Goal: Feedback & Contribution: Leave review/rating

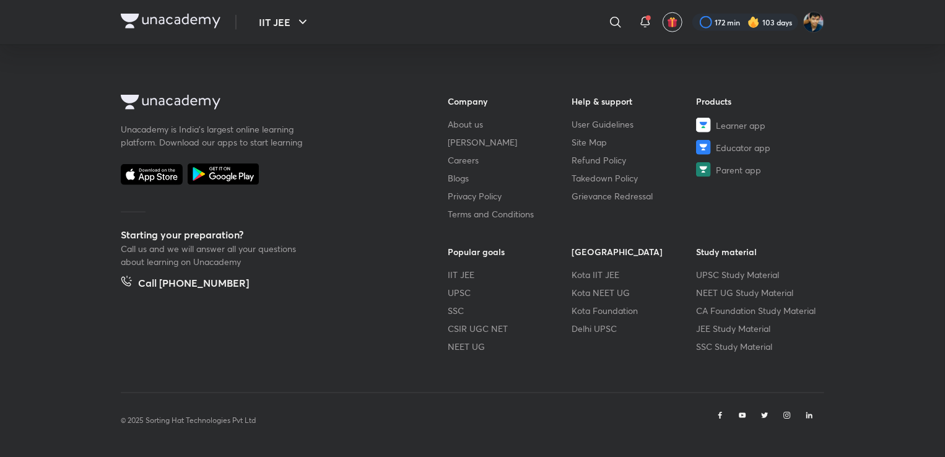
scroll to position [731, 0]
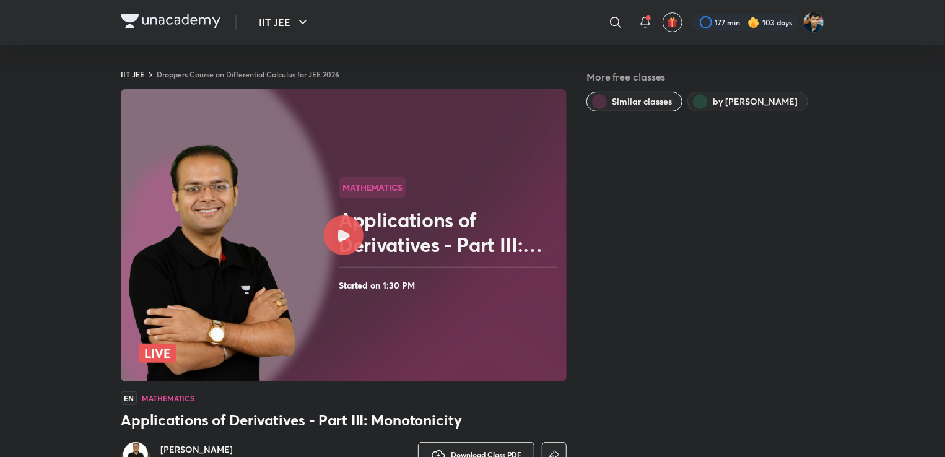
click at [347, 230] on icon at bounding box center [344, 236] width 12 height 12
click at [724, 24] on div at bounding box center [746, 22] width 106 height 17
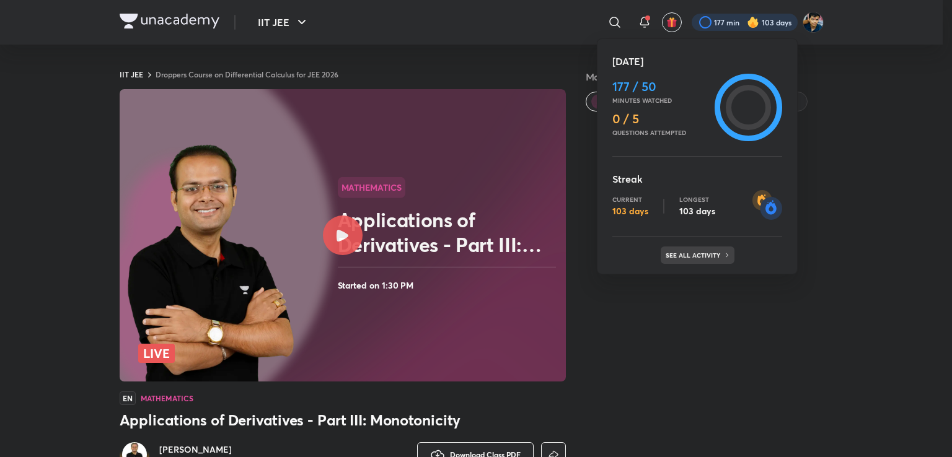
click at [696, 255] on p "See all activity" at bounding box center [694, 255] width 58 height 7
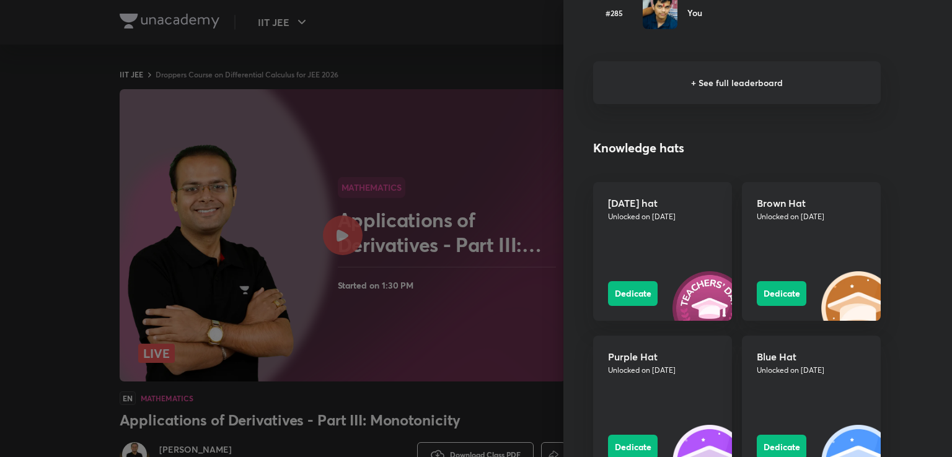
scroll to position [994, 0]
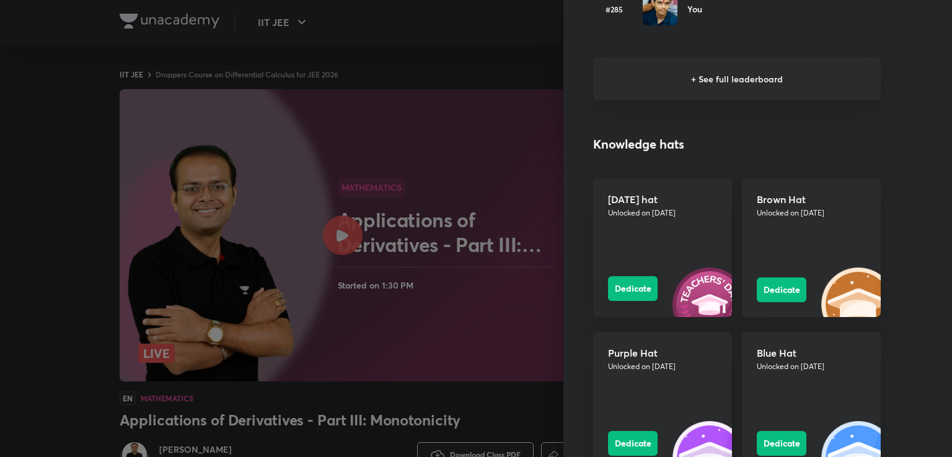
click at [625, 287] on button "Dedicate" at bounding box center [633, 288] width 50 height 25
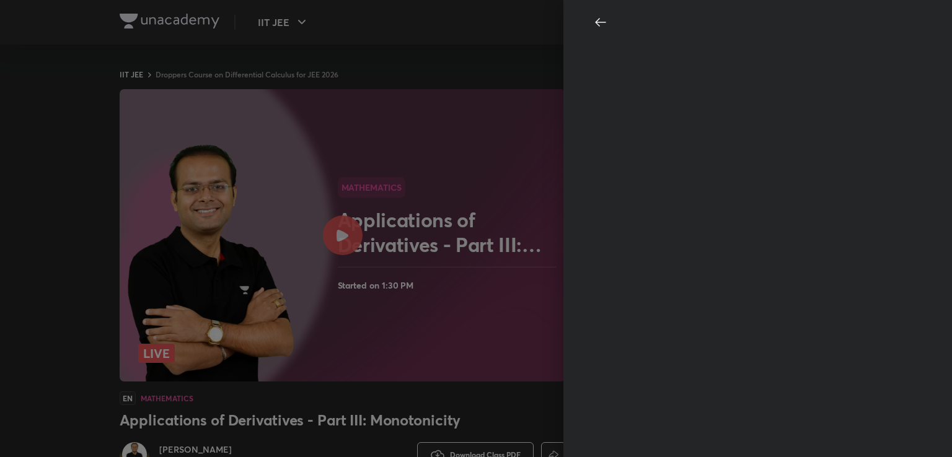
scroll to position [0, 0]
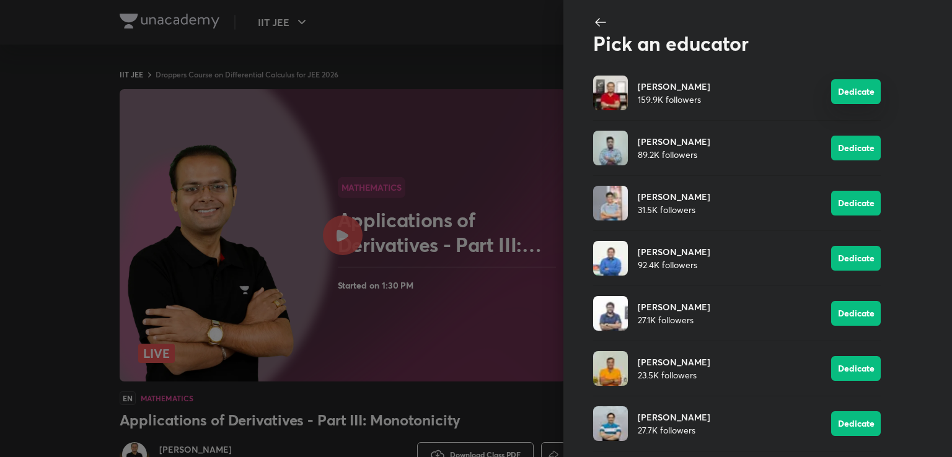
click at [831, 87] on button "Dedicate" at bounding box center [856, 91] width 50 height 25
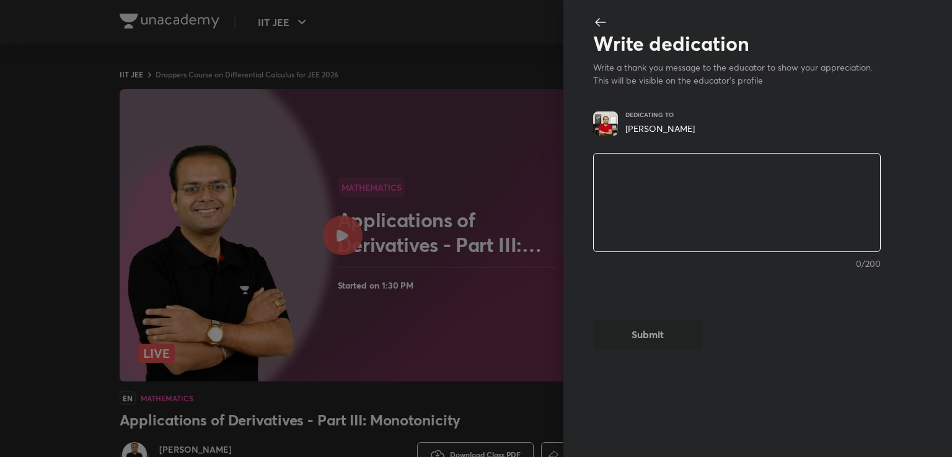
click at [676, 188] on textarea at bounding box center [737, 203] width 286 height 102
type textarea "h"
type textarea "x"
type textarea "ha"
type textarea "x"
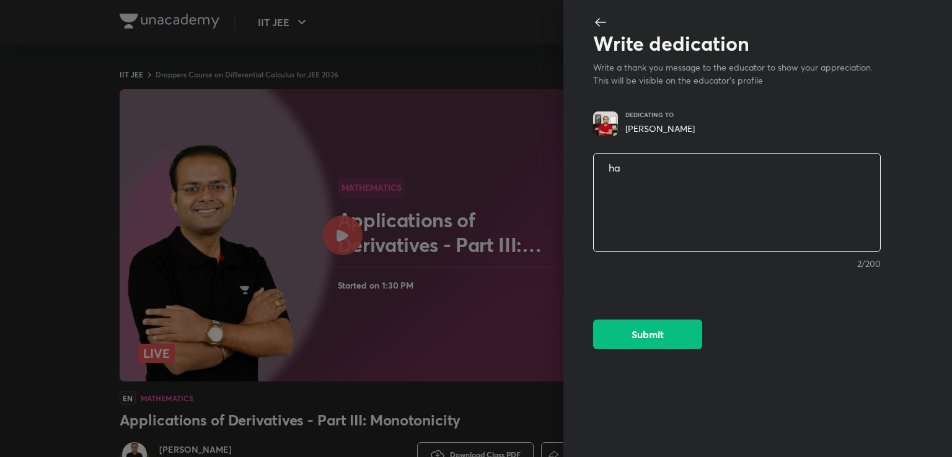
type textarea "h"
type textarea "x"
type textarea "H"
type textarea "x"
type textarea "Ha"
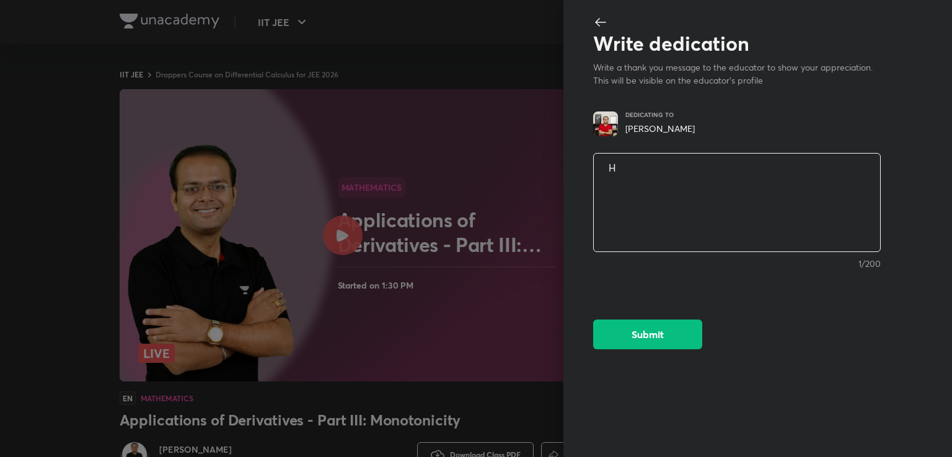
type textarea "x"
type textarea "Hap"
type textarea "x"
type textarea "Happ"
type textarea "x"
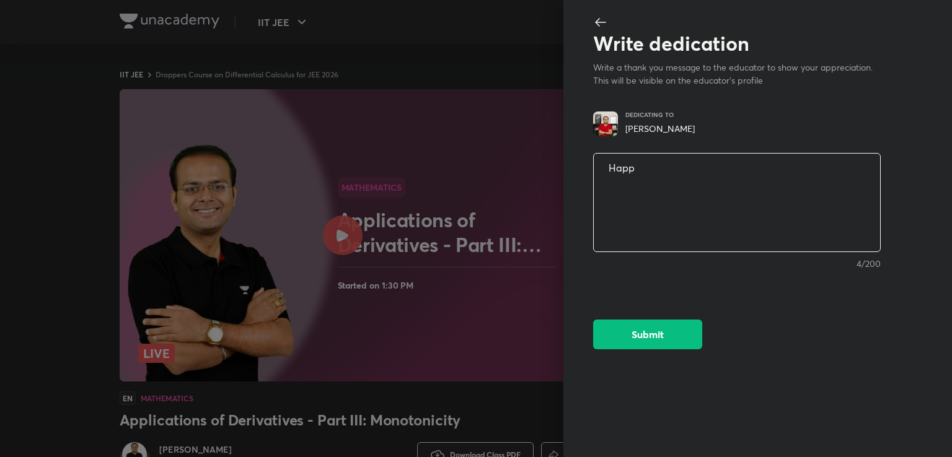
type textarea "Happy"
type textarea "x"
type textarea "Happy"
type textarea "x"
type textarea "Happy t"
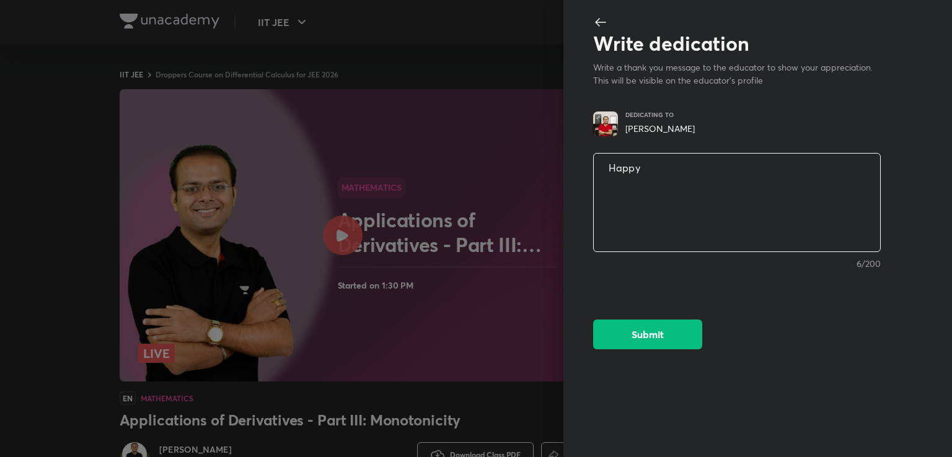
type textarea "x"
type textarea "Happy te"
type textarea "x"
type textarea "Happy tea"
type textarea "x"
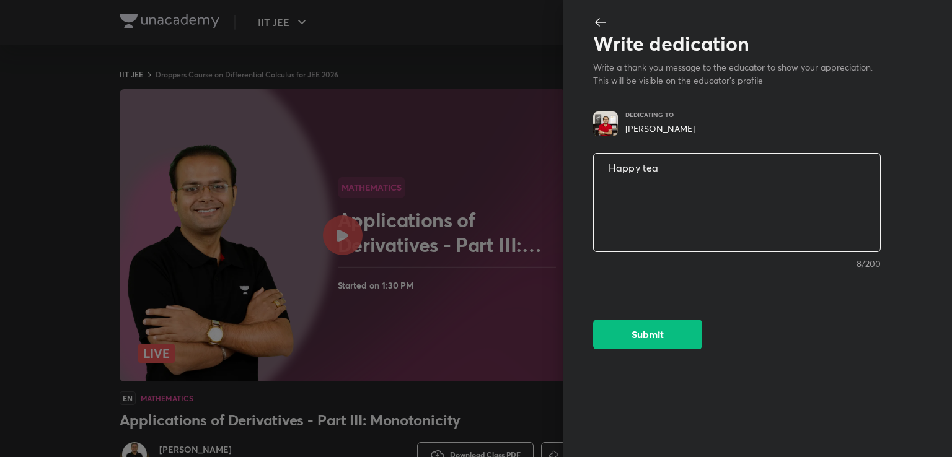
type textarea "Happy teac"
type textarea "x"
type textarea "Happy teach"
type textarea "x"
type textarea "Happy teache"
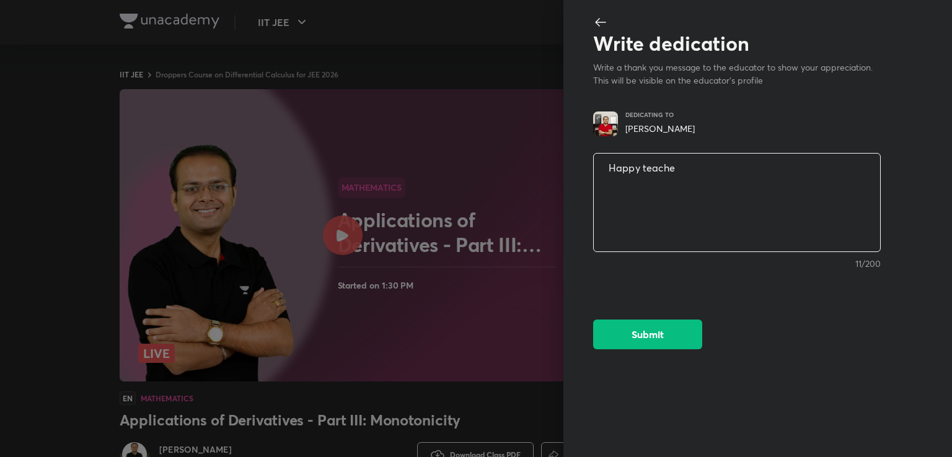
type textarea "x"
type textarea "Happy teacher"
type textarea "x"
type textarea "Happy teachers"
type textarea "x"
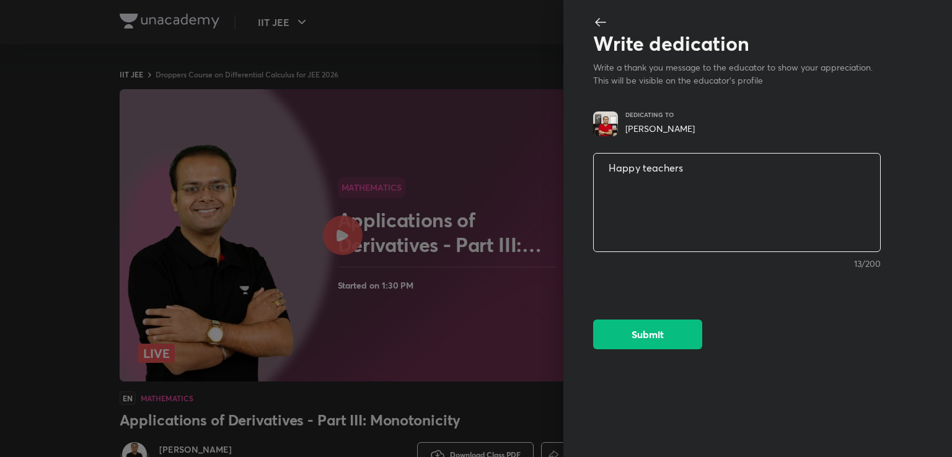
type textarea "Happy teachers"
type textarea "x"
type textarea "Happy teachers"
type textarea "x"
type textarea "Happy teacher"
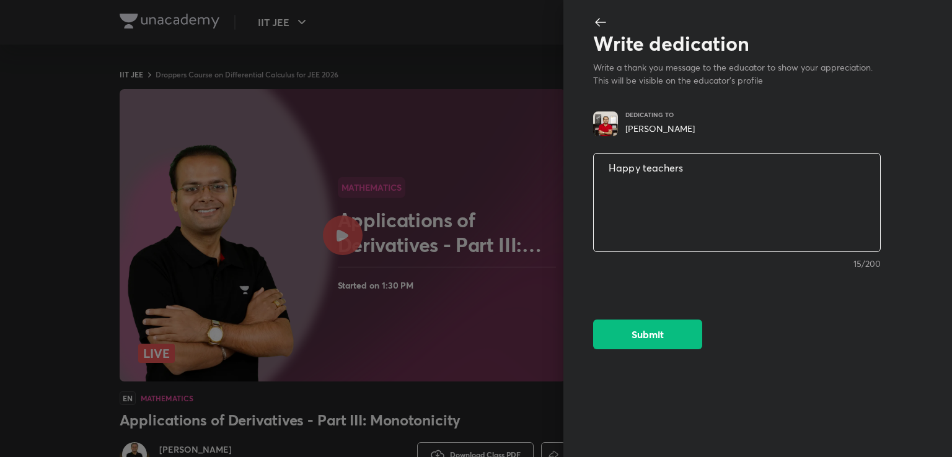
type textarea "x"
type textarea "Happy teacher'"
type textarea "x"
type textarea "Happy teacher"
type textarea "x"
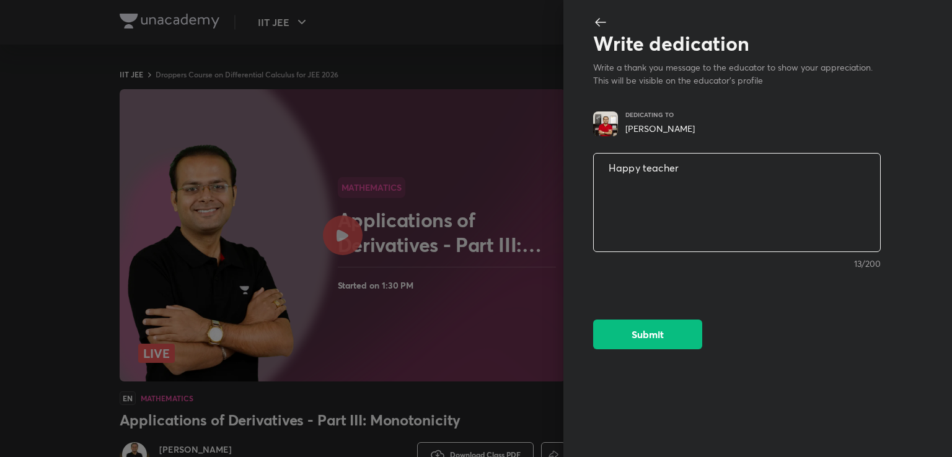
type textarea "Happy teachers"
type textarea "x"
type textarea "Happy teacher"
type textarea "x"
type textarea "Happy teacher'"
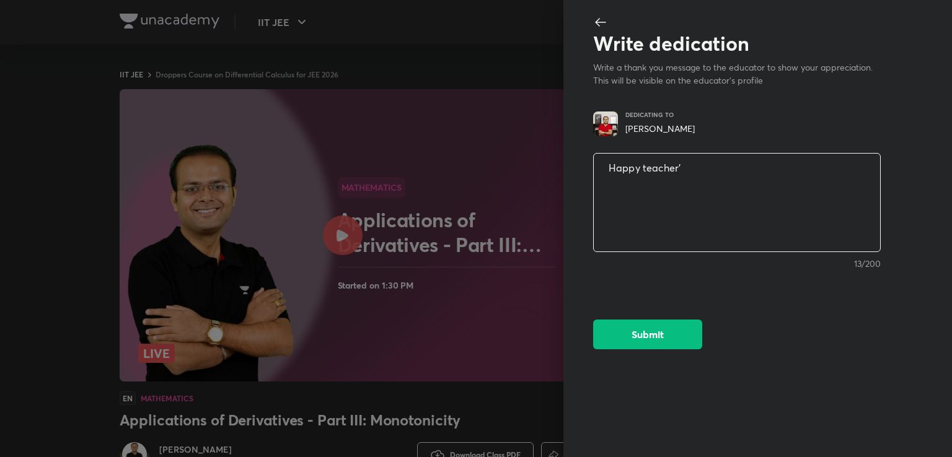
type textarea "x"
type textarea "Happy teacher's"
type textarea "x"
type textarea "Happy teacher's"
type textarea "x"
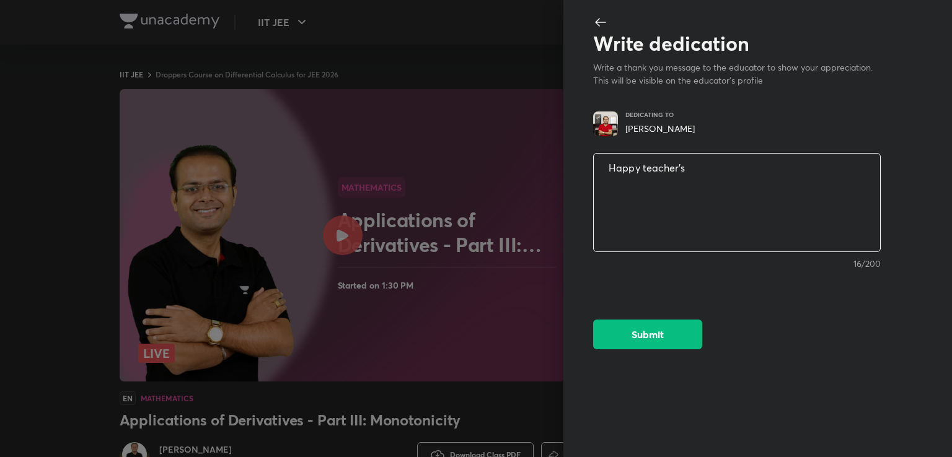
type textarea "Happy teacher's D"
type textarea "x"
type textarea "Happy teacher's Da"
type textarea "x"
type textarea "Happy teacher's Day"
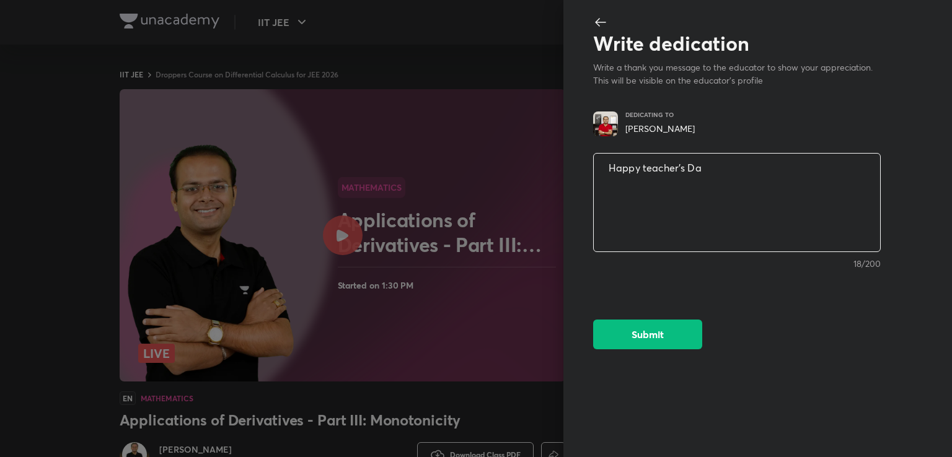
type textarea "x"
type textarea "Happy teacher's Day"
type textarea "x"
type textarea "Happy teacher's Day g"
type textarea "x"
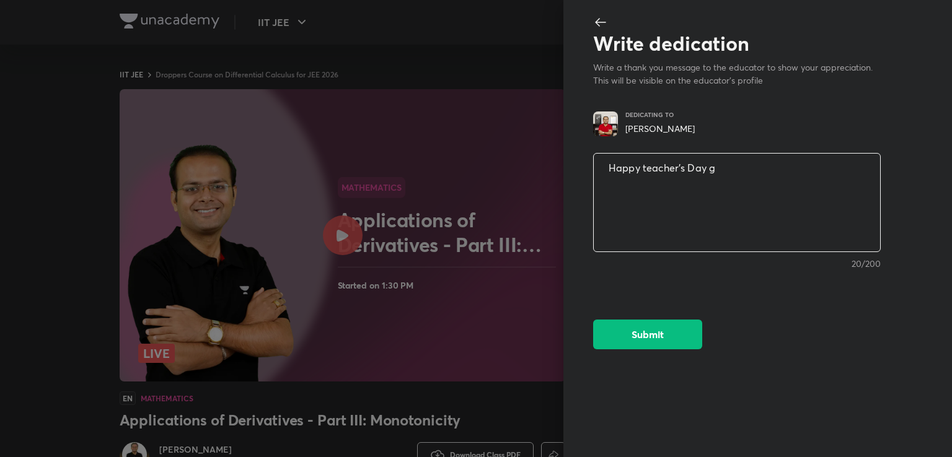
type textarea "Happy teacher's Day gu"
type textarea "x"
type textarea "Happy teacher's Day gur"
type textarea "x"
type textarea "Happy teacher's Day guru"
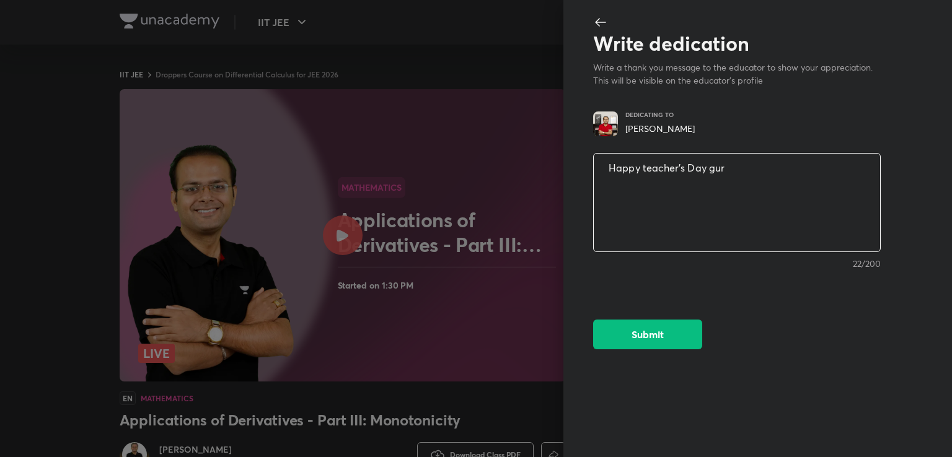
type textarea "x"
type textarea "Happy teacher's Day guruj"
type textarea "x"
type textarea "Happy teacher's Day guruji"
type textarea "x"
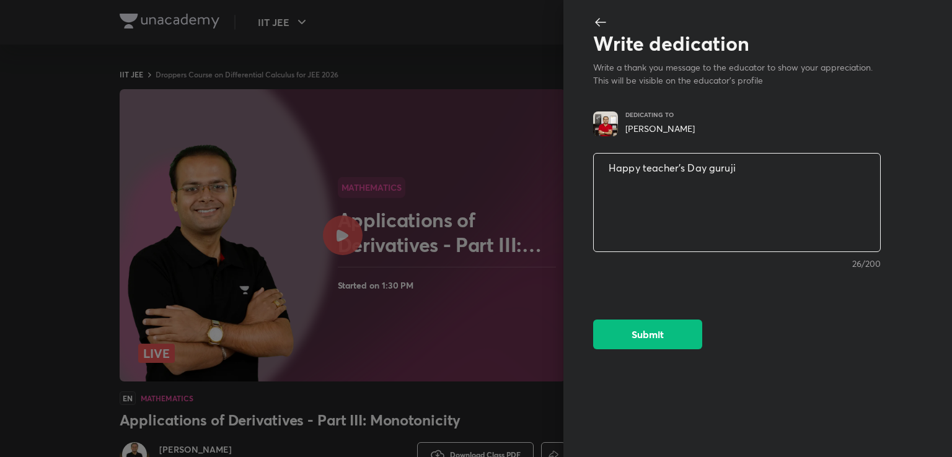
type textarea "Happy teacher's Day guruji"
type textarea "x"
type textarea "Happy teacher's Day guruji ."
type textarea "x"
type textarea "Happy teacher's Day guruji .."
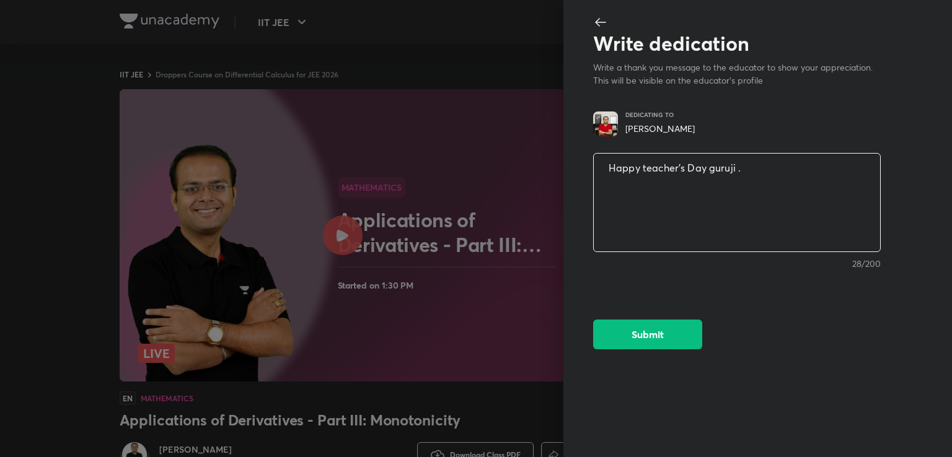
type textarea "x"
type textarea "Happy teacher's Day guruji ..."
type textarea "x"
type textarea "Happy teacher's Day guruji ...❤"
type textarea "x"
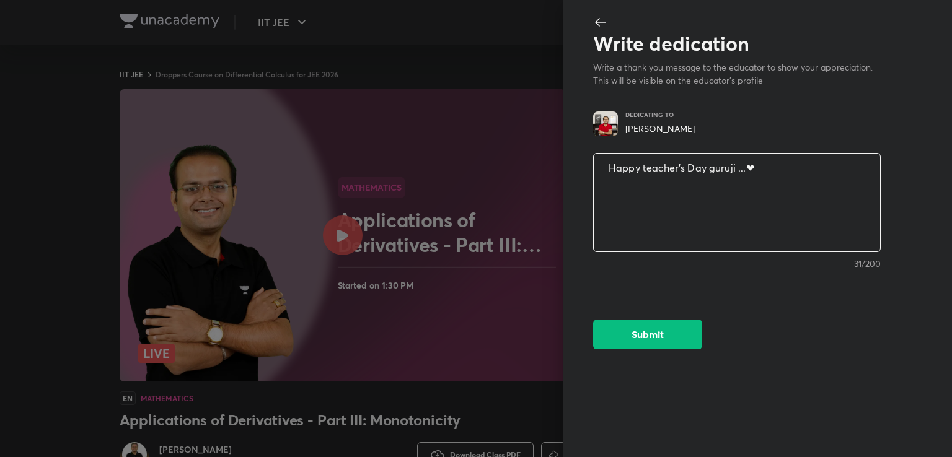
type textarea "Happy teacher's Day guruji ...❤❤"
type textarea "x"
type textarea "Happy teacher's Day guruji ...❤❤❤"
type textarea "x"
type textarea "Happy teacher's Day guruji ...❤❤"
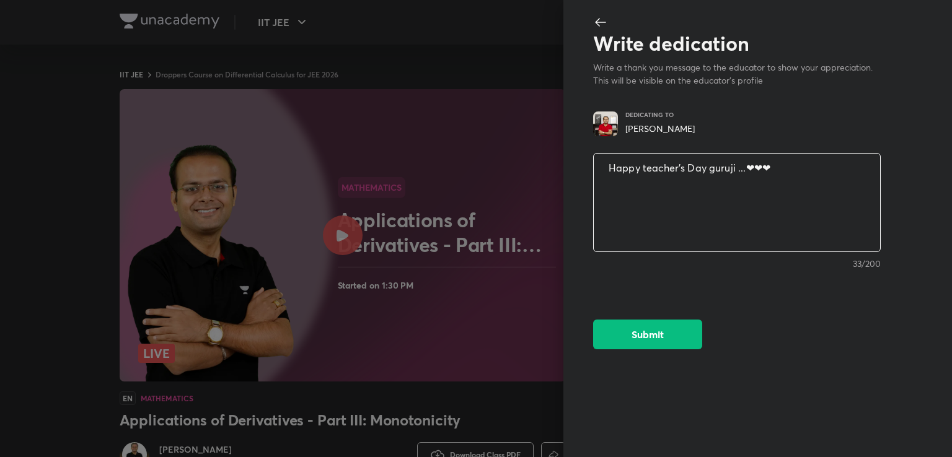
type textarea "x"
type textarea "Happy teacher's Day guruji ...❤"
type textarea "x"
type textarea "Happy teacher's Day guruji ..."
type textarea "x"
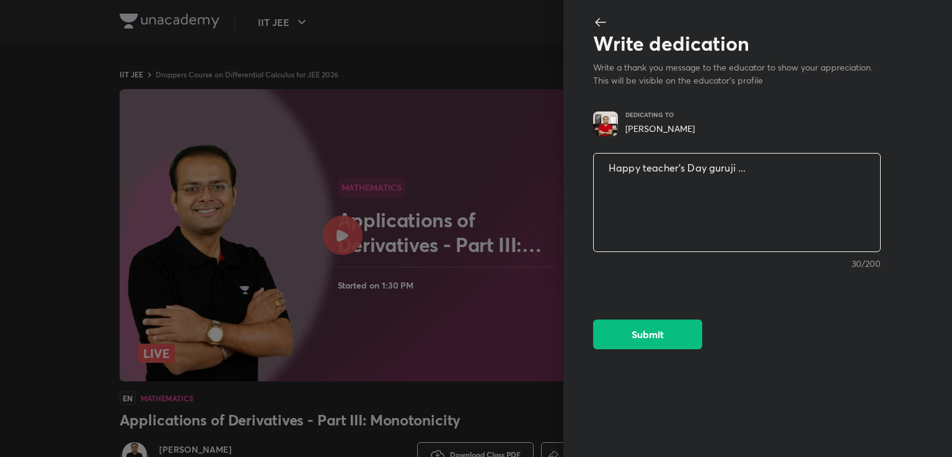
type textarea "Happy teacher's Day guruji ...♥"
type textarea "x"
type textarea "Happy teacher's Day guruji ...♥♥"
type textarea "x"
type textarea "Happy teacher's Day guruji ...♥"
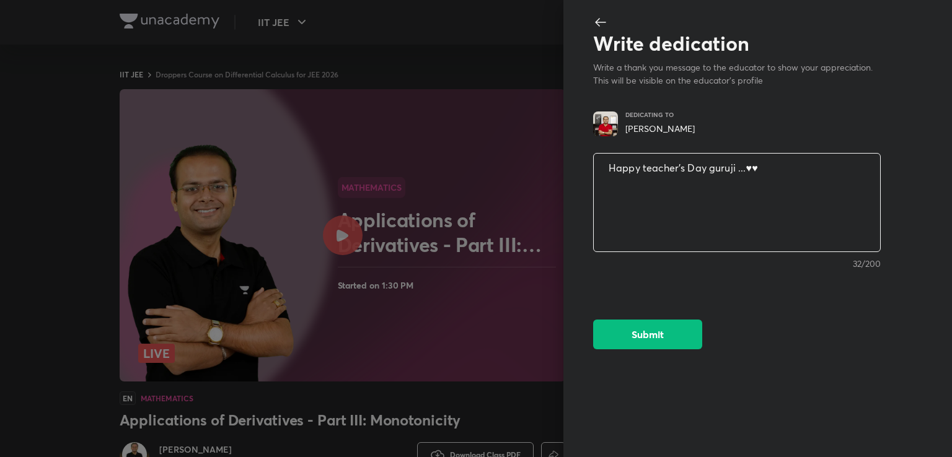
type textarea "x"
type textarea "Happy teacher's Day guruji ..."
type textarea "x"
type textarea "Happy teacher's Day guruji .."
type textarea "x"
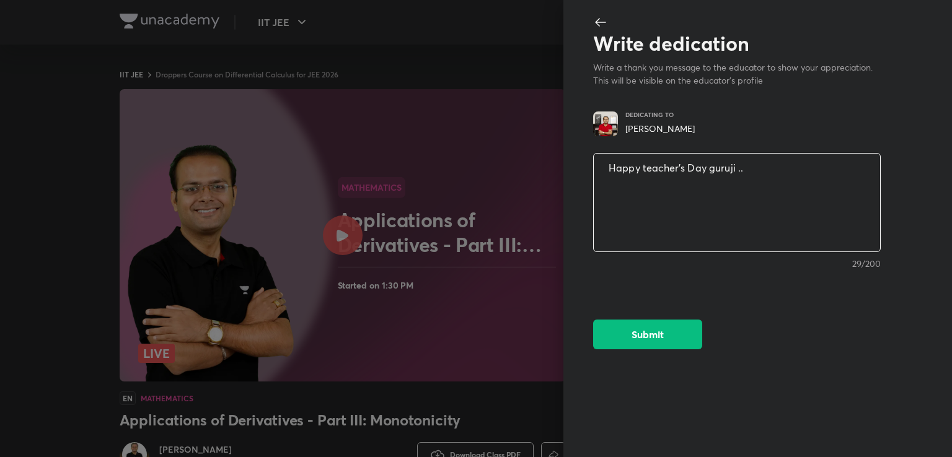
type textarea "Happy teacher's Day guruji ..❤"
type textarea "x"
type textarea "Happy teacher's Day guruji ..❤❤"
type textarea "x"
type textarea "Happy teacher's Day guruji ..❤❤"
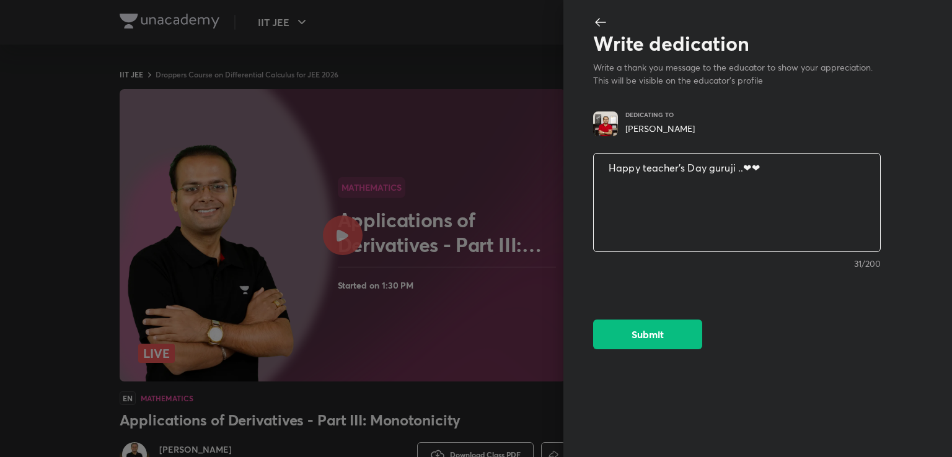
type textarea "x"
type textarea "Happy teacher's Day guruji ..❤❤ a"
type textarea "x"
type textarea "Happy teacher's Day guruji ..❤❤ ao"
type textarea "x"
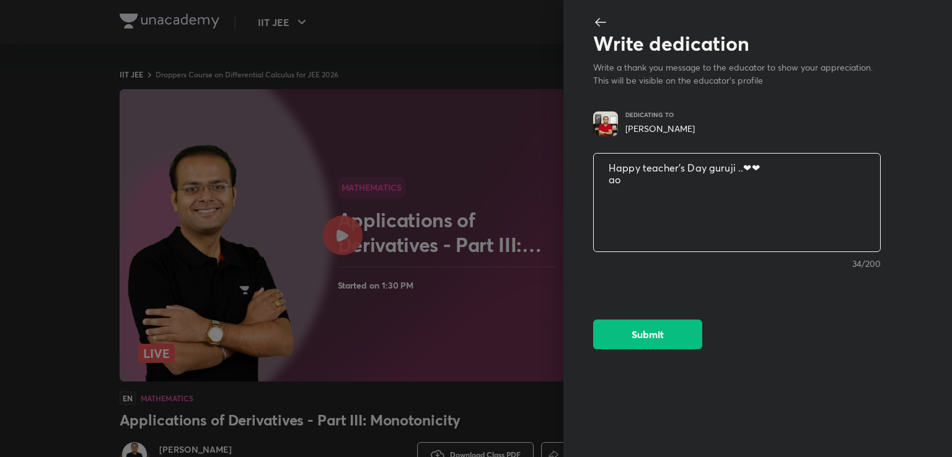
type textarea "Happy teacher's Day guruji ..❤❤ a"
type textarea "x"
type textarea "Happy teacher's Day guruji ..❤❤ ap"
type textarea "x"
type textarea "Happy teacher's Day guruji ..❤❤ aps"
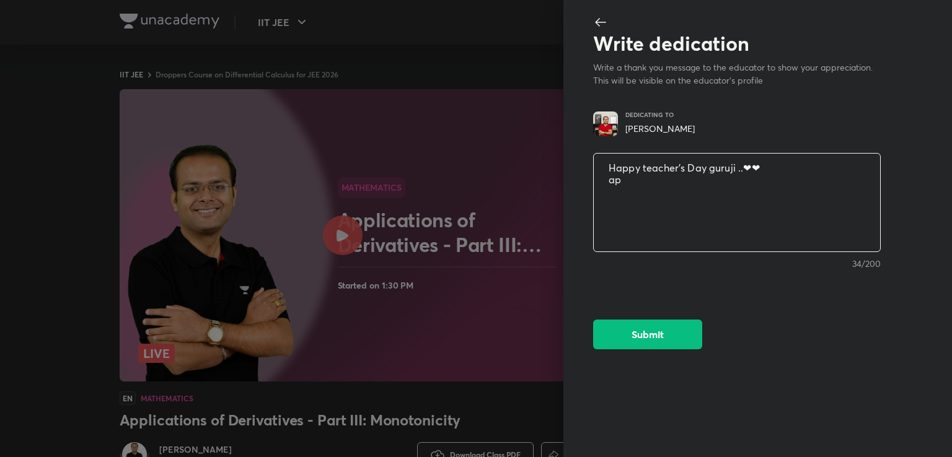
type textarea "x"
type textarea "Happy teacher's Day guruji ..❤❤ apse"
type textarea "x"
type textarea "Happy teacher's Day guruji ..❤❤ apse"
type textarea "x"
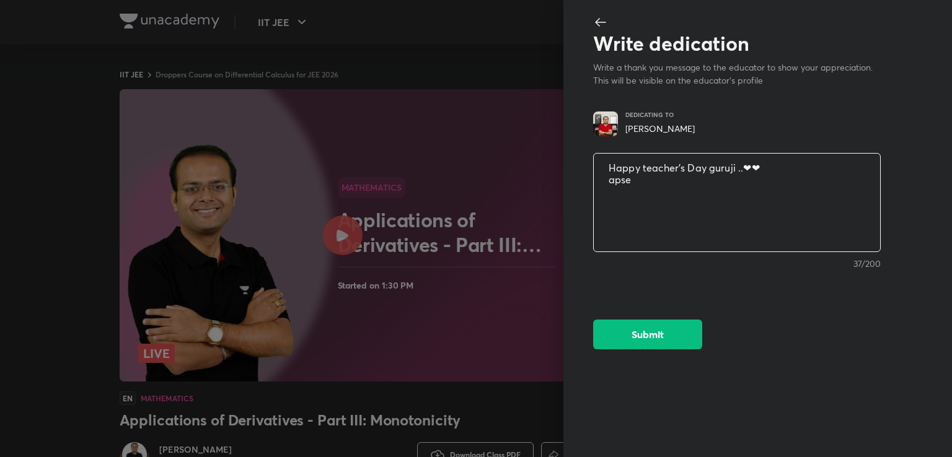
type textarea "Happy teacher's Day guruji ..❤❤ apse p"
type textarea "x"
type textarea "Happy teacher's Day guruji ..❤❤ apse pa"
type textarea "x"
type textarea "Happy teacher's Day guruji ..❤❤ apse pad"
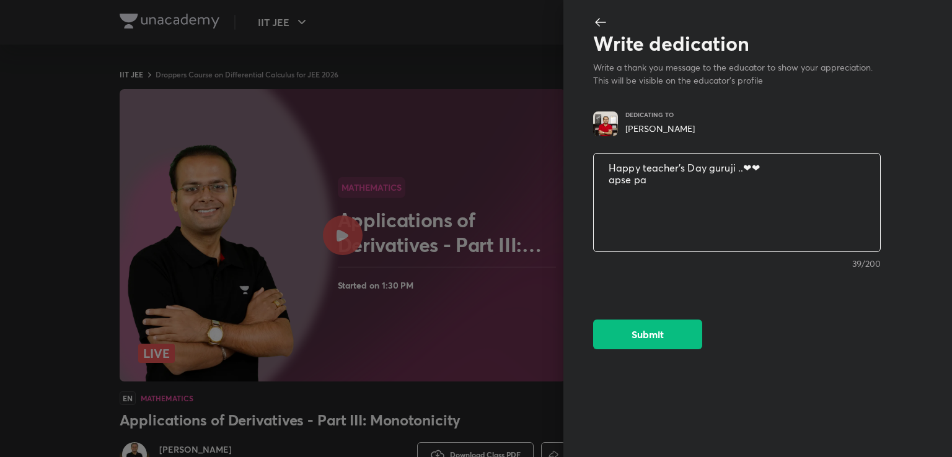
type textarea "x"
type textarea "Happy teacher's Day guruji ..❤❤ apse padk"
type textarea "x"
type textarea "Happy teacher's Day guruji ..❤❤ apse padkr"
type textarea "x"
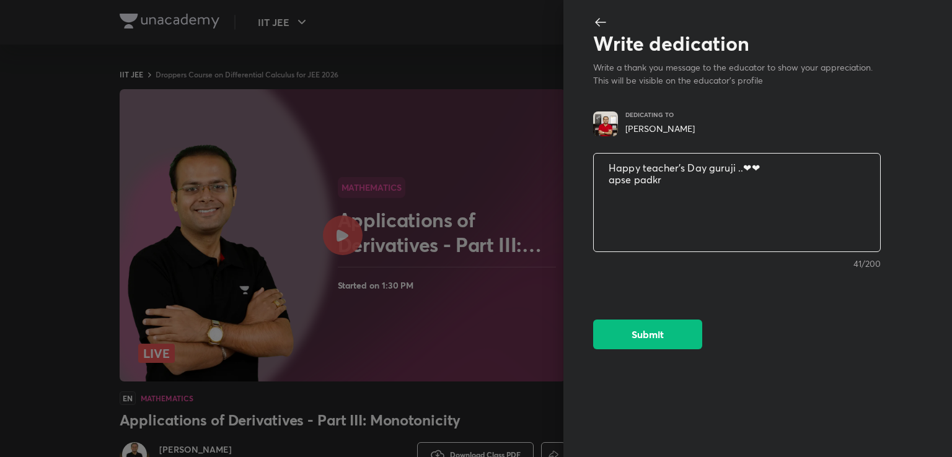
type textarea "Happy teacher's Day guruji ..❤❤ apse padkr"
type textarea "x"
type textarea "Happy teacher's Day guruji ..❤❤ apse padkr s"
type textarea "x"
type textarea "Happy teacher's Day guruji ..❤❤ apse padkr sa"
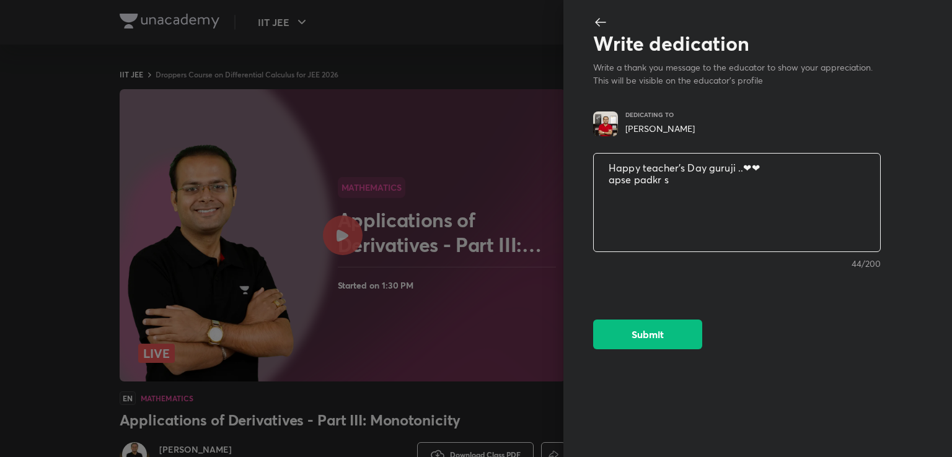
type textarea "x"
type textarea "Happy teacher's Day guruji ..❤❤ apse padkr sab"
type textarea "x"
type textarea "Happy teacher's Day guruji ..❤❤ apse padkr sab"
type textarea "x"
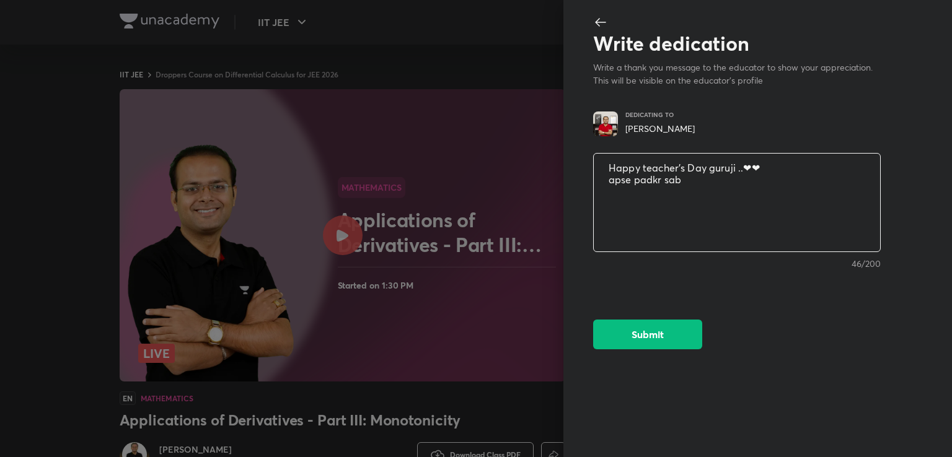
type textarea "Happy teacher's Day guruji ..❤❤ apse padkr sab e"
type textarea "x"
type textarea "Happy teacher's Day guruji ..❤❤ apse padkr sab ek"
type textarea "x"
type textarea "Happy teacher's Day guruji ..❤❤ apse padkr sab ekd"
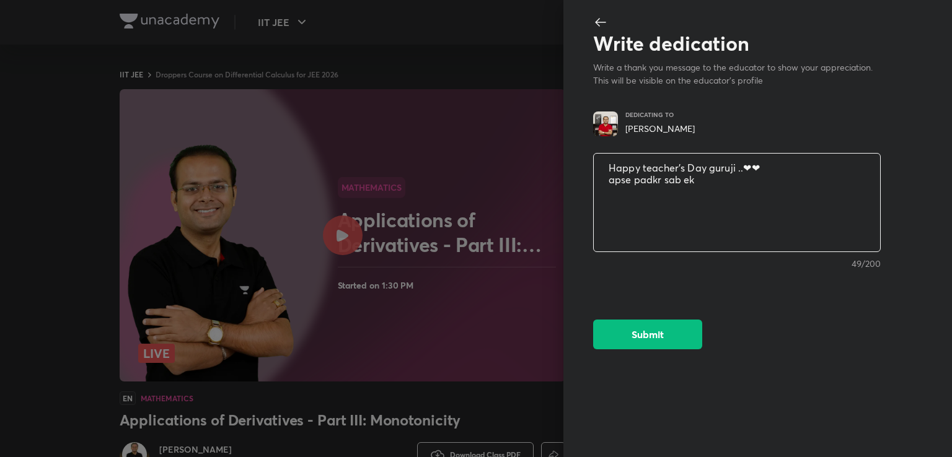
type textarea "x"
type textarea "Happy teacher's Day guruji ..❤❤ apse padkr sab ekdu"
type textarea "x"
type textarea "Happy teacher's Day guruji ..❤❤ apse padkr sab ekdum"
type textarea "x"
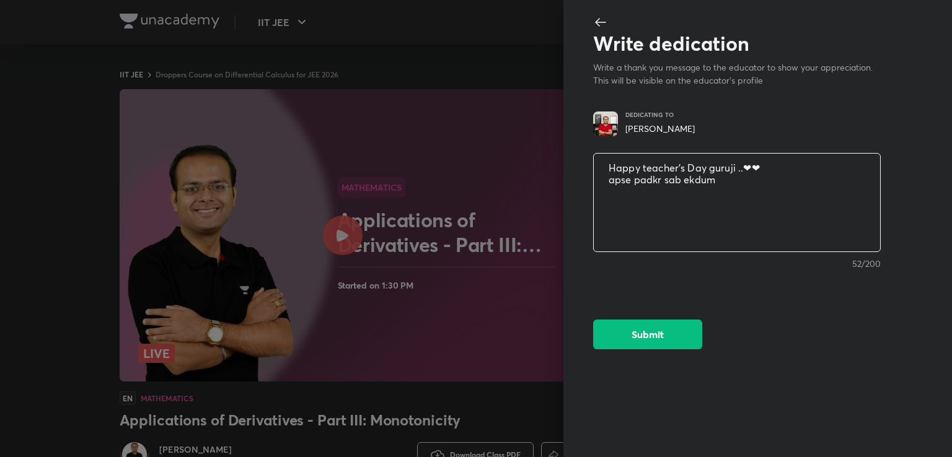
type textarea "Happy teacher's Day guruji ..❤❤ apse padkr sab ekdum"
type textarea "x"
type textarea "Happy teacher's Day guruji ..❤❤ apse padkr sab ekdum c"
type textarea "x"
type textarea "Happy teacher's Day guruji ..❤❤ apse padkr sab ekdum cr"
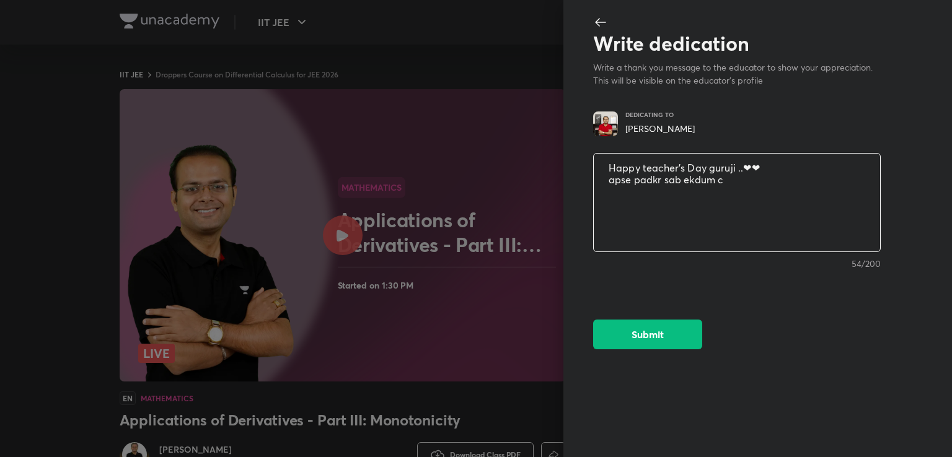
type textarea "x"
type textarea "Happy teacher's Day guruji ..❤❤ apse padkr sab ekdum cry"
type textarea "x"
type textarea "Happy teacher's Day guruji ..❤❤ apse padkr sab ekdum crys"
type textarea "x"
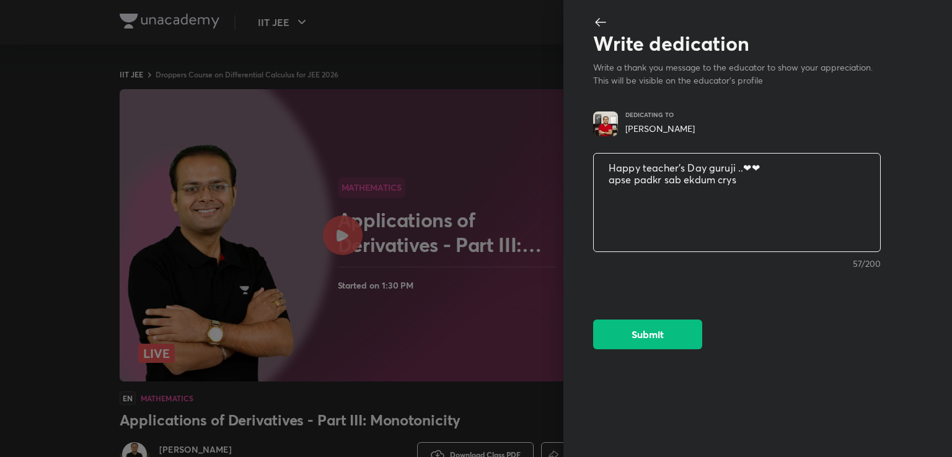
type textarea "Happy teacher's Day guruji ..❤❤ apse padkr sab ekdum cryst"
type textarea "x"
type textarea "Happy teacher's Day guruji ..❤❤ apse padkr sab ekdum crysta"
type textarea "x"
type textarea "Happy teacher's Day guruji ..❤❤ apse padkr sab ekdum crystal"
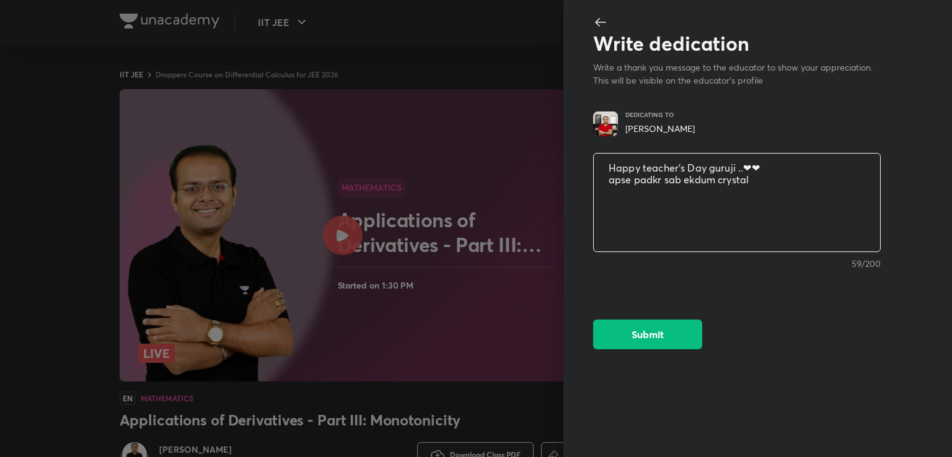
type textarea "x"
type textarea "Happy teacher's Day guruji ..❤❤ apse padkr sab ekdum crystal"
type textarea "x"
type textarea "Happy teacher's Day guruji ..❤❤ apse padkr sab ekdum crystal c"
type textarea "x"
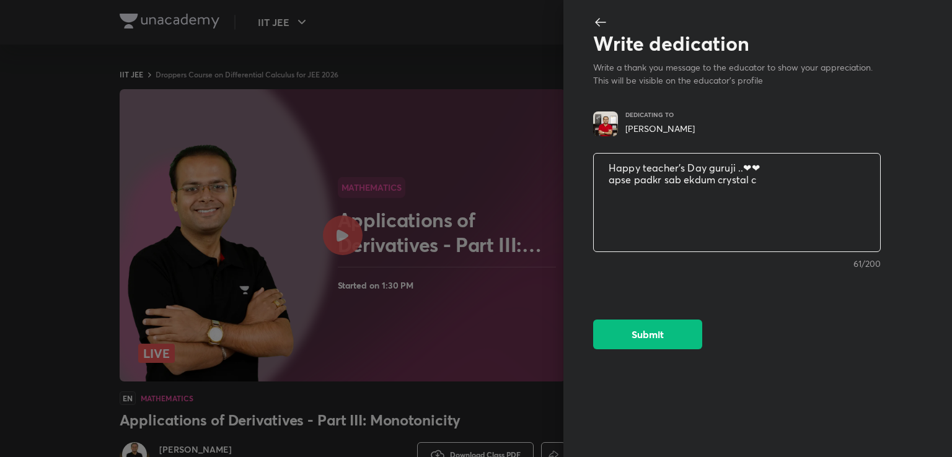
type textarea "Happy teacher's Day guruji ..❤❤ apse padkr sab ekdum crystal cl"
type textarea "x"
type textarea "Happy teacher's Day guruji ..❤❤ apse padkr sab ekdum crystal cle"
type textarea "x"
type textarea "Happy teacher's Day guruji ..❤❤ apse padkr sab ekdum crystal clea"
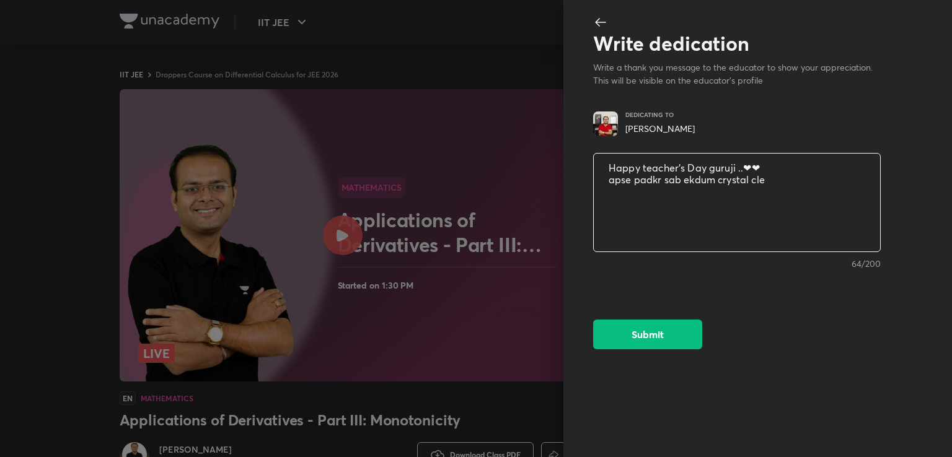
type textarea "x"
type textarea "Happy teacher's Day guruji ..❤❤ apse padkr sab ekdum crystal clear"
type textarea "x"
type textarea "Happy teacher's Day guruji ..❤❤ apse padkr sab ekdum crystal clear"
type textarea "x"
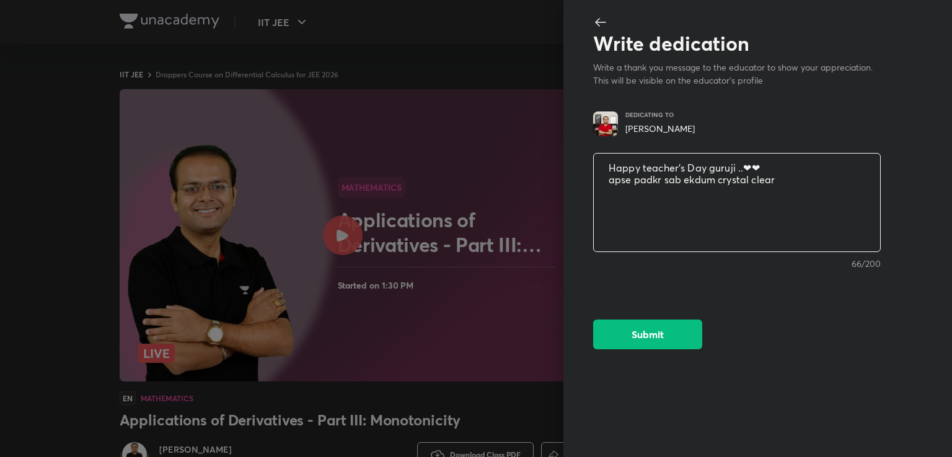
type textarea "Happy teacher's Day guruji ..❤❤ apse padkr sab ekdum crystal clear h"
type textarea "x"
type textarea "Happy teacher's Day guruji ..❤❤ apse padkr sab ekdum crystal clear ho"
type textarea "x"
type textarea "Happy teacher's Day guruji ..❤❤ apse padkr sab ekdum crystal clear hor"
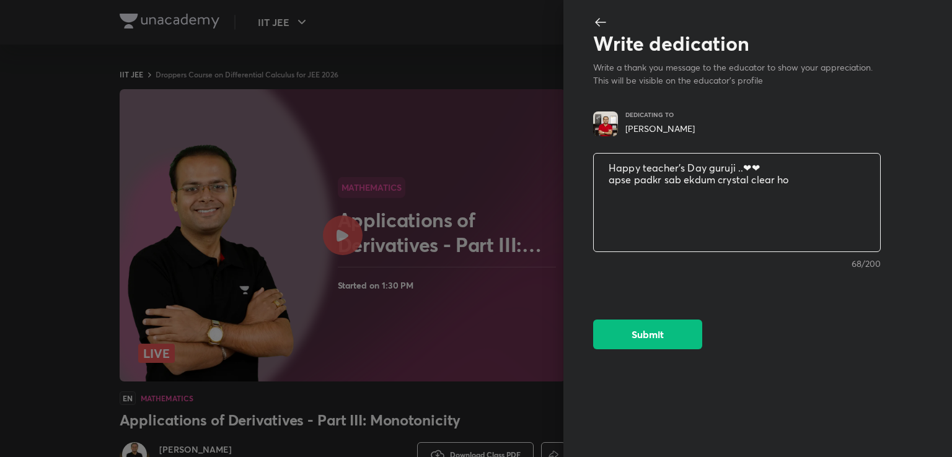
type textarea "x"
type textarea "Happy teacher's Day guruji ..❤❤ apse padkr sab ekdum crystal clear horh"
type textarea "x"
type textarea "Happy teacher's Day guruji ..❤❤ apse padkr sab ekdum crystal clear horha"
type textarea "x"
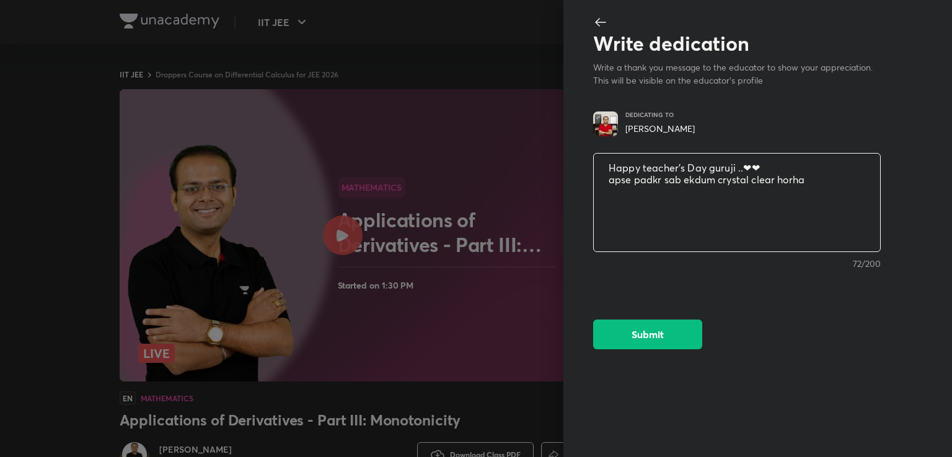
type textarea "Happy teacher's Day guruji ..❤❤ apse padkr sab ekdum crystal clear horha"
type textarea "x"
type textarea "Happy teacher's Day guruji ..❤❤ apse padkr sab ekdum crystal clear horha h"
type textarea "x"
type textarea "Happy teacher's Day guruji ..❤❤ apse padkr sab ekdum crystal clear horha h"
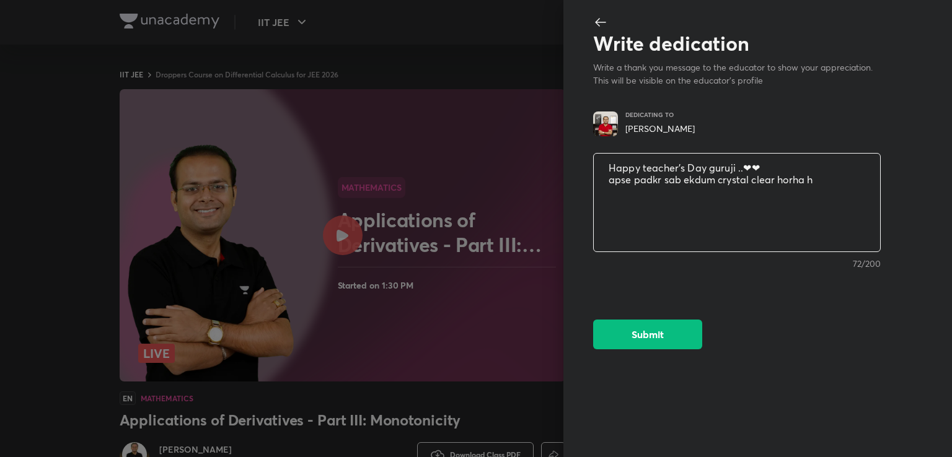
type textarea "x"
paste textarea "Sir, aap jaise teacher mile ye mere liye blessing hai. Maths se pyaar karna aap…"
click at [623, 177] on textarea "Sir, aap jaise teacher mile ye mere liye blessing hai. Maths se pyaar karna aap…" at bounding box center [737, 203] width 286 height 102
drag, startPoint x: 623, startPoint y: 177, endPoint x: 752, endPoint y: 182, distance: 128.9
click at [752, 182] on textarea "Sir, aap jaise teacher mile ye mere liye blessing hai. Maths se pyaar karna aap…" at bounding box center [737, 203] width 286 height 102
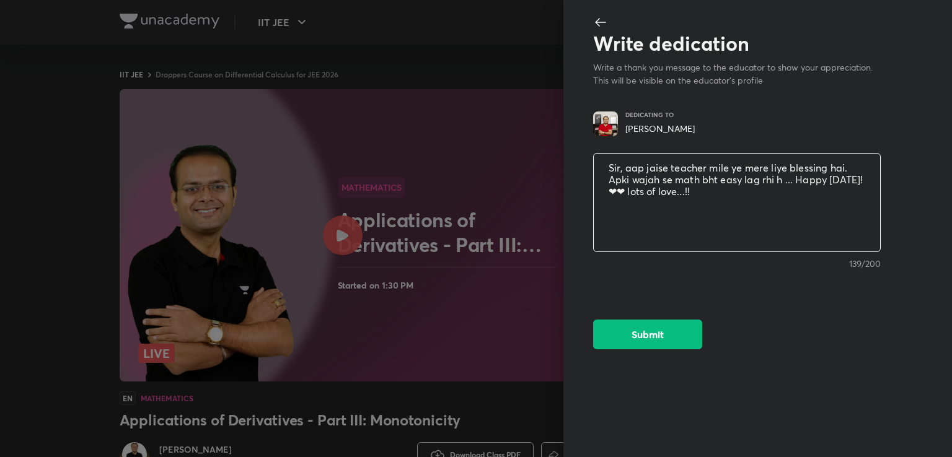
click at [786, 169] on textarea "Sir, aap jaise teacher mile ye mere liye blessing hai. Apki wajah se math bht e…" at bounding box center [737, 203] width 286 height 102
click at [641, 338] on button "Submit" at bounding box center [647, 333] width 109 height 30
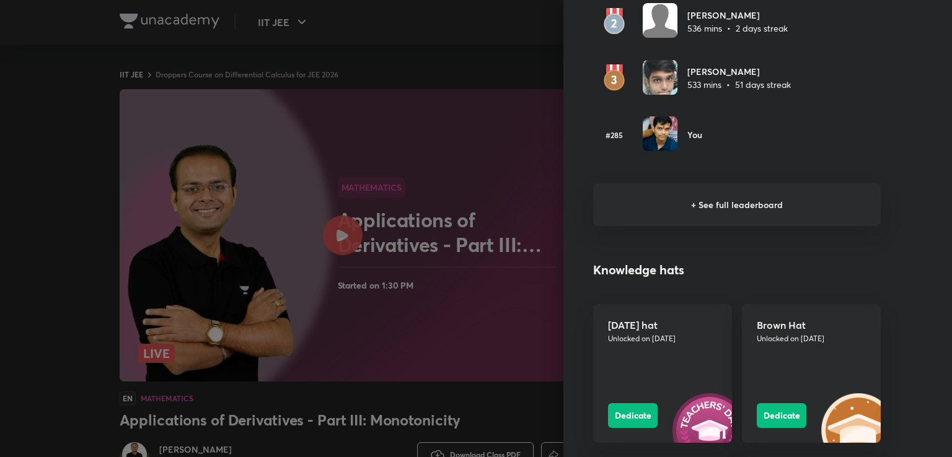
scroll to position [870, 0]
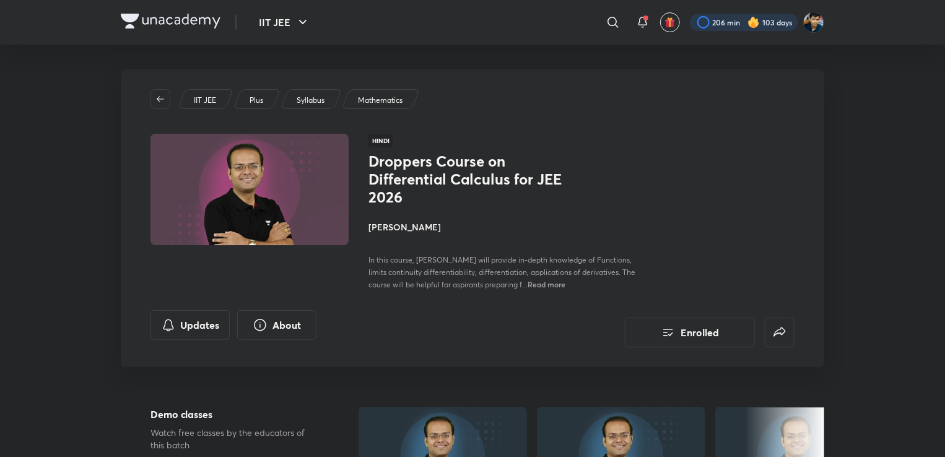
click at [708, 17] on div at bounding box center [744, 22] width 108 height 17
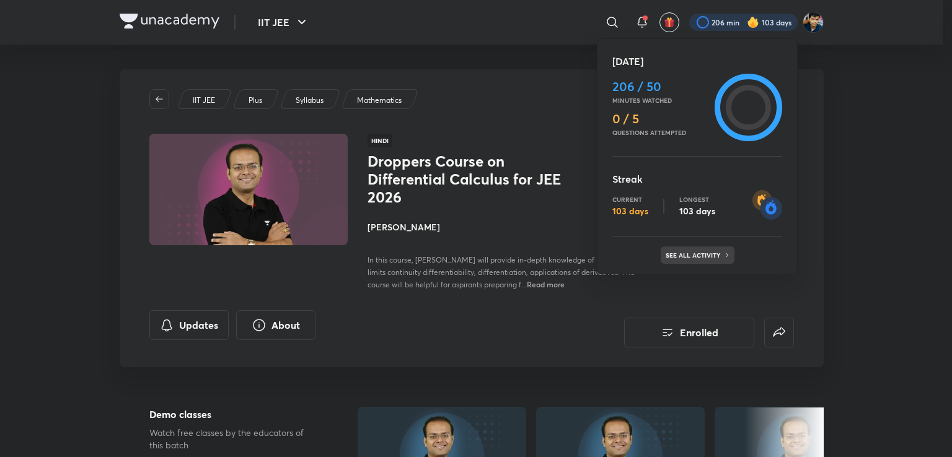
click at [700, 248] on div "See all activity" at bounding box center [697, 255] width 74 height 17
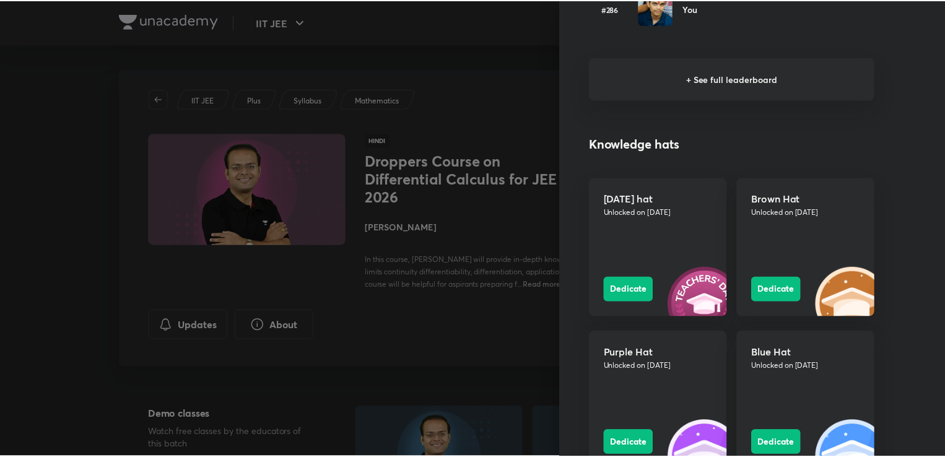
scroll to position [994, 0]
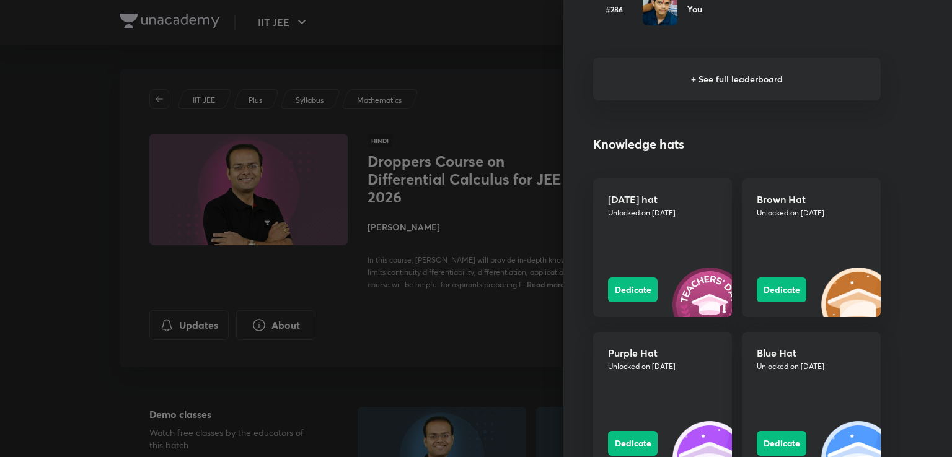
click at [478, 201] on div at bounding box center [476, 228] width 952 height 457
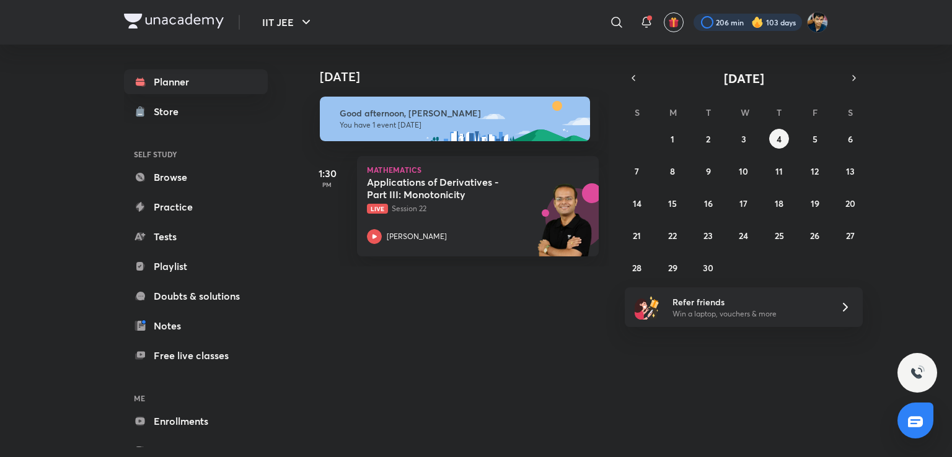
click at [746, 24] on div at bounding box center [747, 22] width 108 height 17
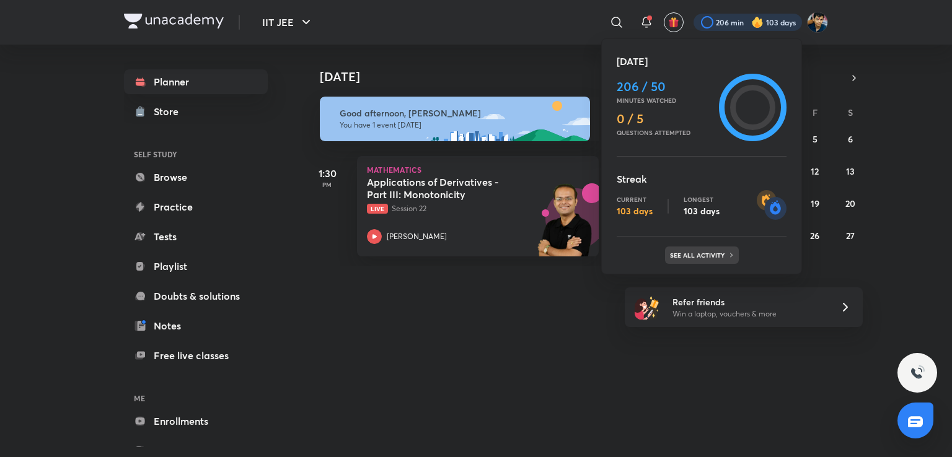
click at [701, 258] on p "See all activity" at bounding box center [699, 255] width 58 height 7
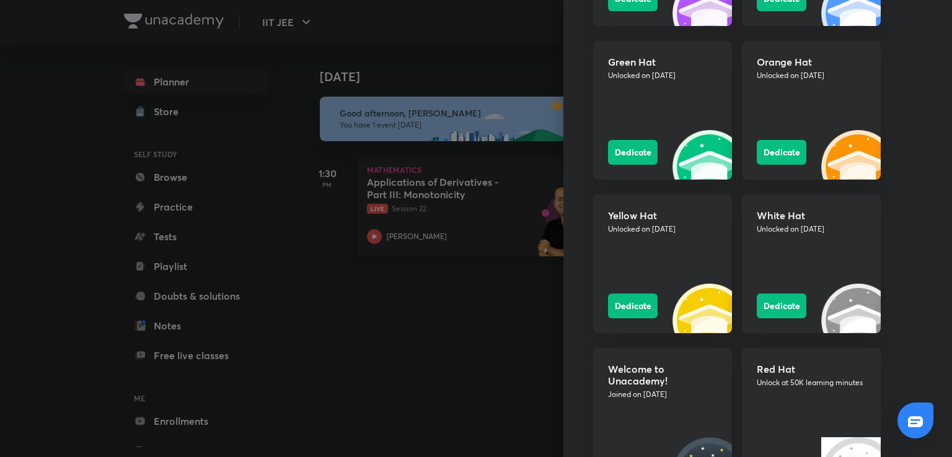
scroll to position [1482, 0]
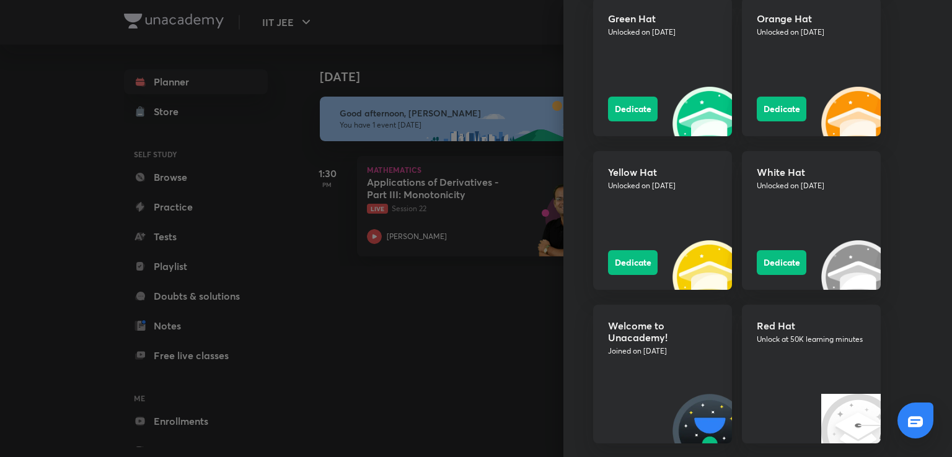
click at [743, 369] on div "Red Hat Unlock at 50K learning minutes" at bounding box center [811, 374] width 139 height 139
click at [686, 354] on p "Joined on [DATE]" at bounding box center [662, 351] width 109 height 11
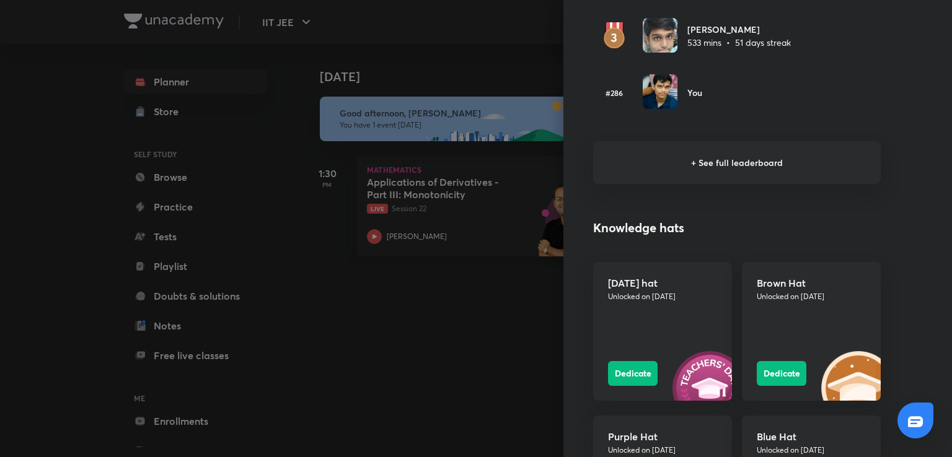
scroll to position [979, 0]
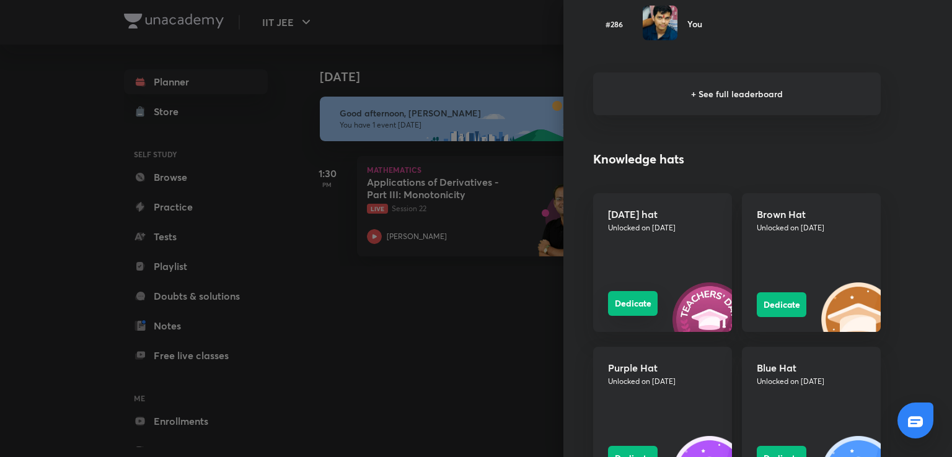
click at [630, 294] on button "Dedicate" at bounding box center [633, 303] width 50 height 25
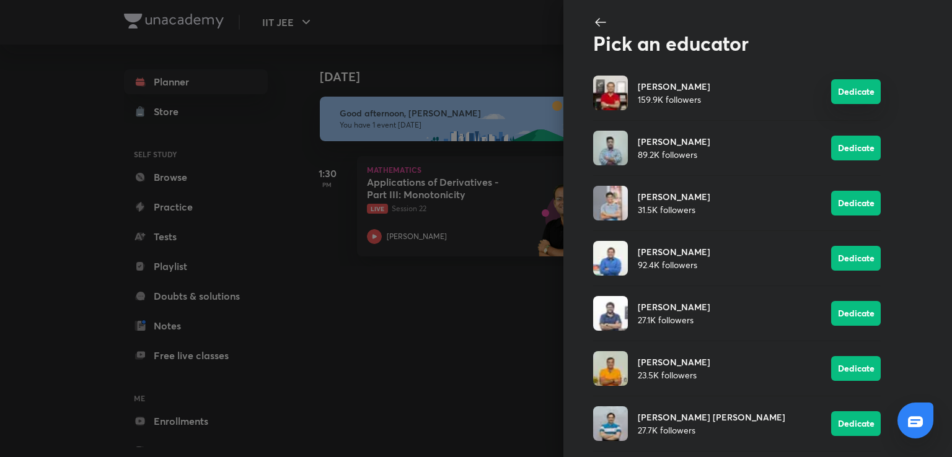
click at [860, 89] on button "Dedicate" at bounding box center [856, 91] width 50 height 25
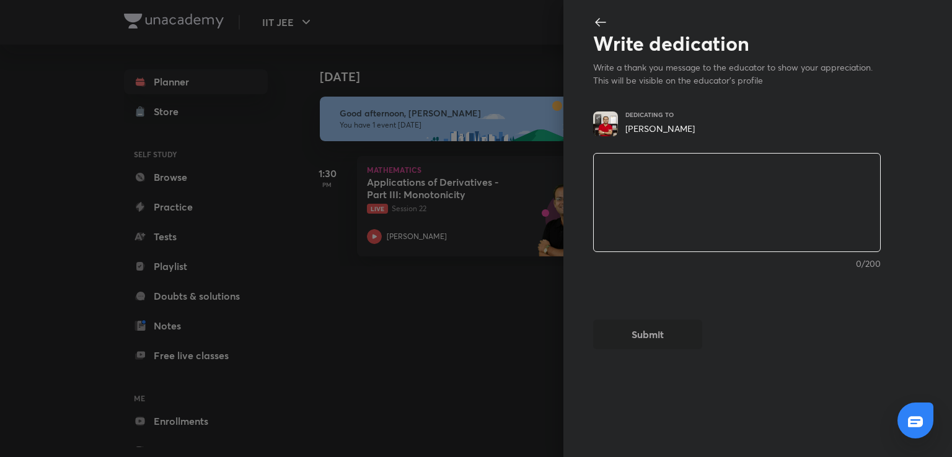
click at [736, 200] on textarea at bounding box center [737, 203] width 286 height 102
paste textarea "Sir, aap jaise teacher mile ye mere liye blessing hai. Maths se pyaar karna aap…"
type textarea "Sir, aap jaise teacher mile ye mere liye blessing hai. Maths se pyaar karna aap…"
type textarea "x"
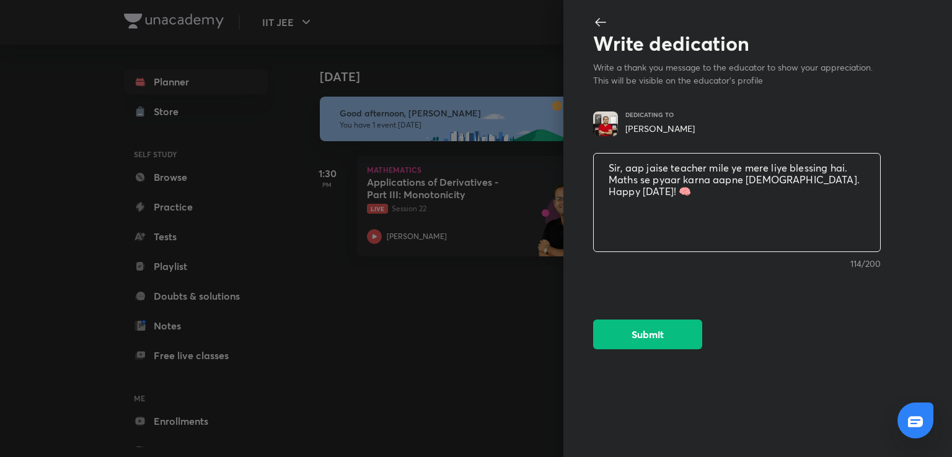
type textarea "Sir, aap jaise teacher mile ye mere liye blessing hai. Maths se pyaar karna aap…"
type textarea "x"
click at [654, 180] on textarea "Sir, aap jaise teacher mile ye mere liye blessing hai. Maths se pyaar karna aap…" at bounding box center [737, 203] width 286 height 102
drag, startPoint x: 654, startPoint y: 180, endPoint x: 709, endPoint y: 191, distance: 56.4
click at [709, 191] on textarea "Sir, aap jaise teacher mile ye mere liye blessing hai. Maths se pyaar karna aap…" at bounding box center [737, 203] width 286 height 102
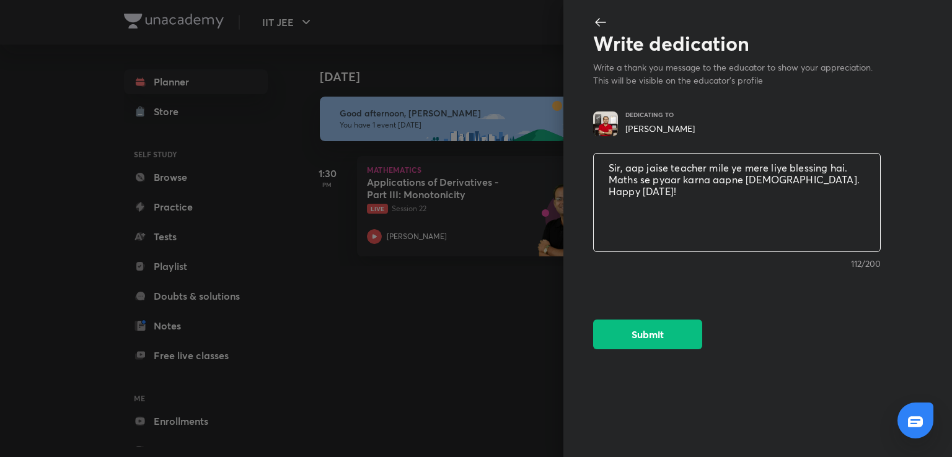
click at [709, 191] on textarea "Sir, aap jaise teacher mile ye mere liye blessing hai. Maths se pyaar karna aap…" at bounding box center [737, 203] width 286 height 102
type textarea "Sir, aap jaise teacher mile ye mere liye blessing hai. Maths se pyaar karna aap…"
click at [646, 196] on textarea "Sir, aap jaise teacher mile ye mere liye blessing hai. Maths se pyaar karna aap…" at bounding box center [737, 203] width 286 height 102
type textarea "x"
click at [630, 179] on textarea "Sir, aap jaise teacher mile ye mere liye blessing hai. Maths se pyaar karna aap…" at bounding box center [737, 203] width 286 height 102
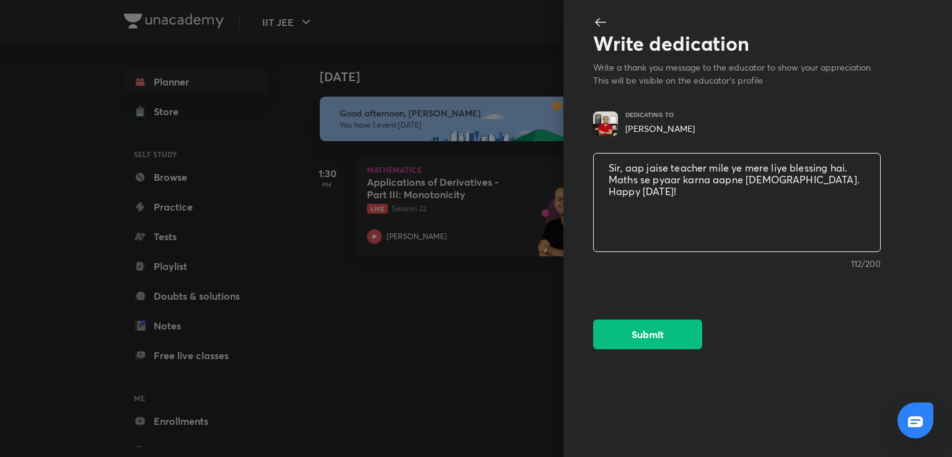
drag, startPoint x: 630, startPoint y: 179, endPoint x: 798, endPoint y: 202, distance: 169.5
click at [798, 202] on textarea "Sir, aap jaise teacher mile ye mere liye blessing hai. Maths se pyaar karna aap…" at bounding box center [737, 203] width 286 height 102
click at [765, 217] on textarea "Sir, aap jaise teacher mile ye mere liye blessing hai. Maths se pyaar karna aap…" at bounding box center [737, 203] width 286 height 102
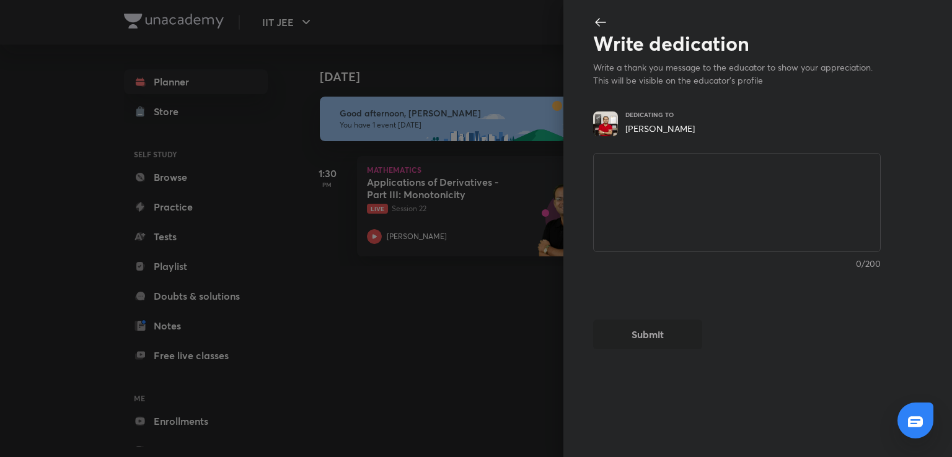
click at [369, 122] on div at bounding box center [476, 228] width 952 height 457
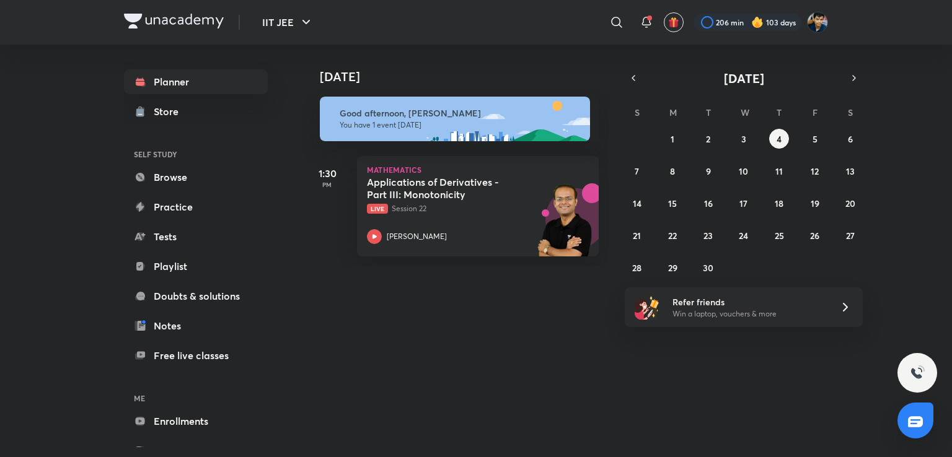
click at [609, 10] on div "​" at bounding box center [515, 22] width 228 height 30
click at [610, 16] on icon at bounding box center [616, 22] width 15 height 15
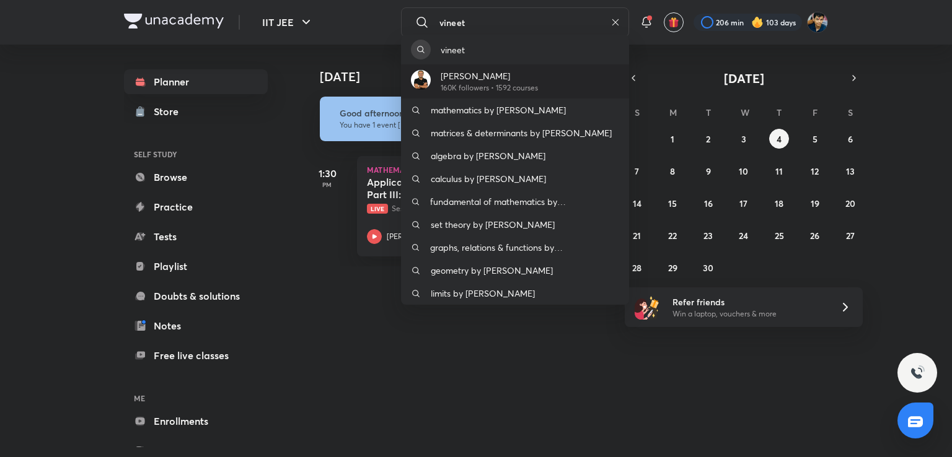
type input "vineet"
click at [458, 83] on p "160K followers • 1592 courses" at bounding box center [489, 87] width 97 height 11
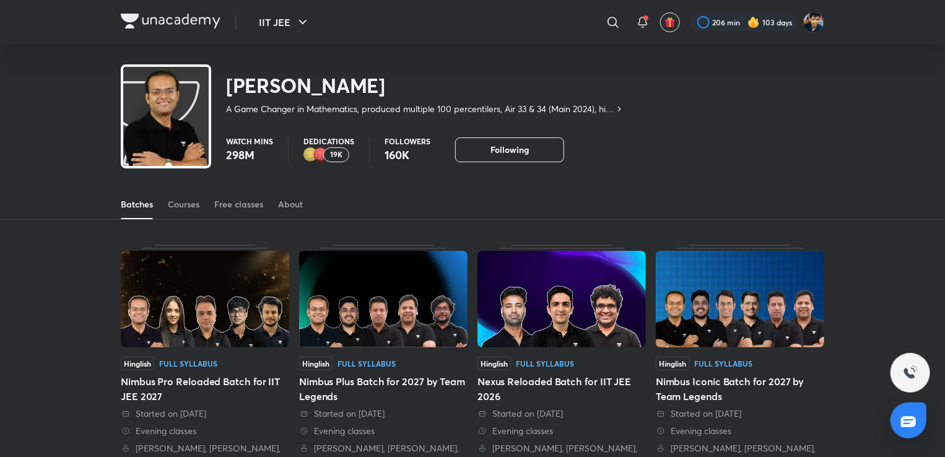
click at [331, 144] on p "Dedications" at bounding box center [329, 141] width 51 height 7
click at [331, 159] on p "19K" at bounding box center [336, 155] width 12 height 9
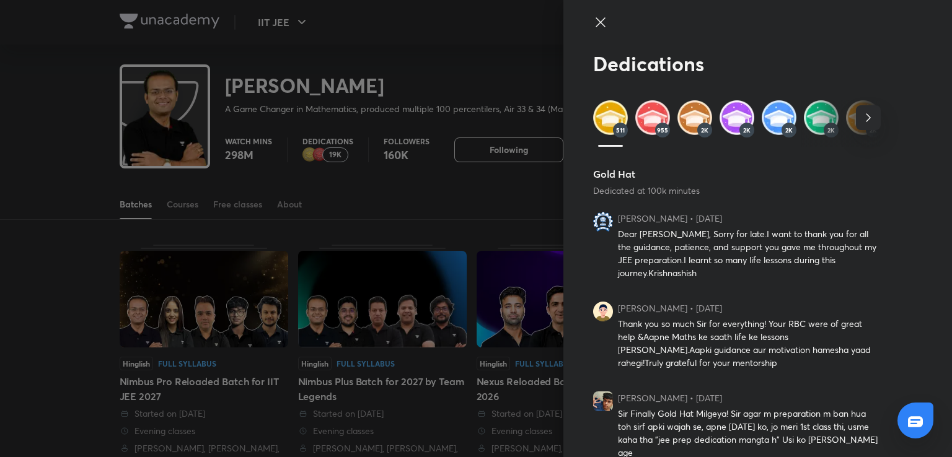
click at [655, 125] on div "955" at bounding box center [662, 130] width 15 height 15
click at [638, 117] on img at bounding box center [652, 117] width 35 height 35
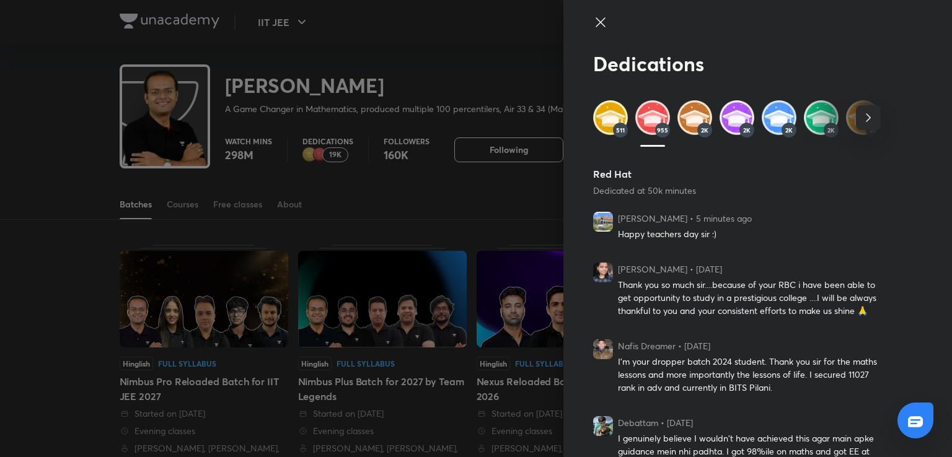
click at [695, 119] on img at bounding box center [694, 117] width 35 height 35
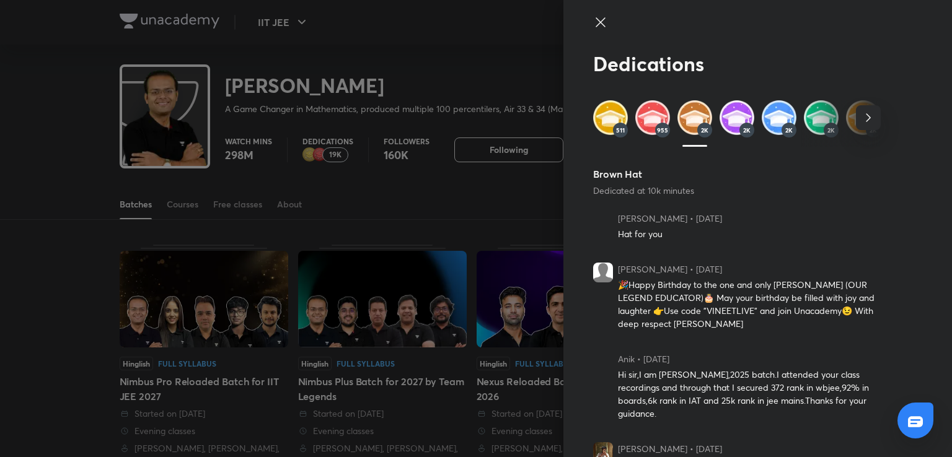
click at [735, 120] on img at bounding box center [736, 117] width 35 height 35
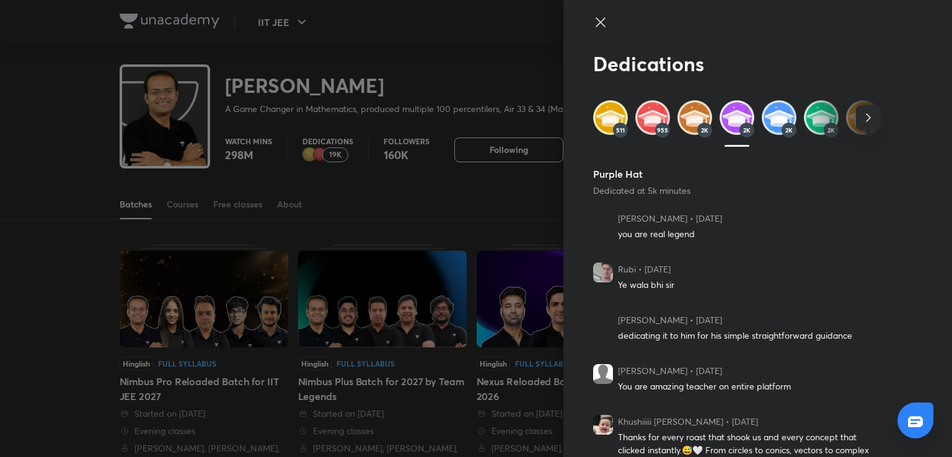
click at [772, 121] on img at bounding box center [778, 117] width 35 height 35
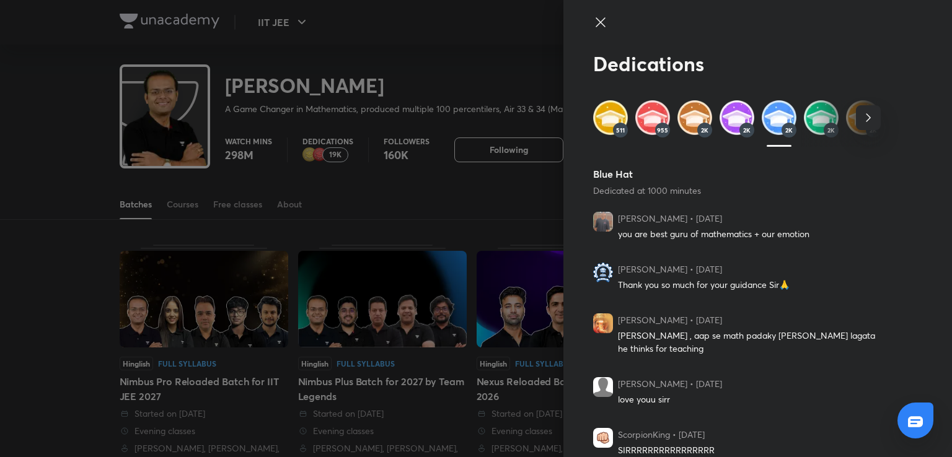
click at [818, 118] on img at bounding box center [821, 117] width 35 height 35
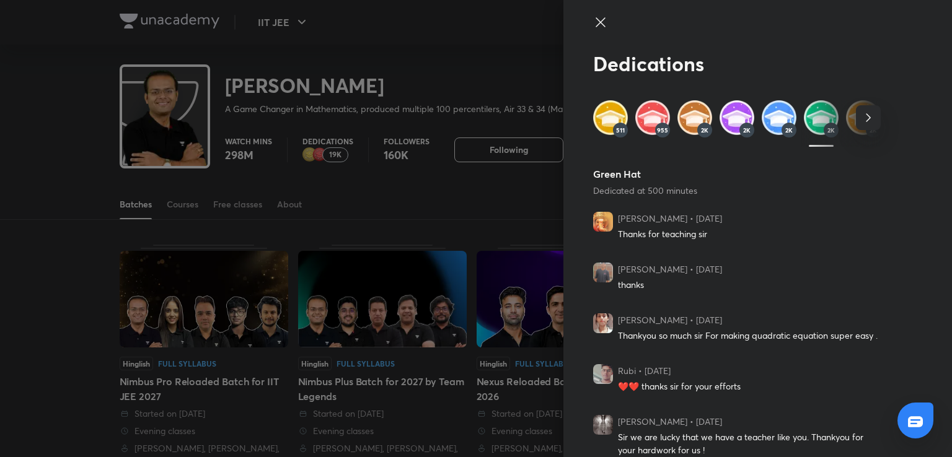
click at [865, 116] on icon "button" at bounding box center [868, 117] width 15 height 15
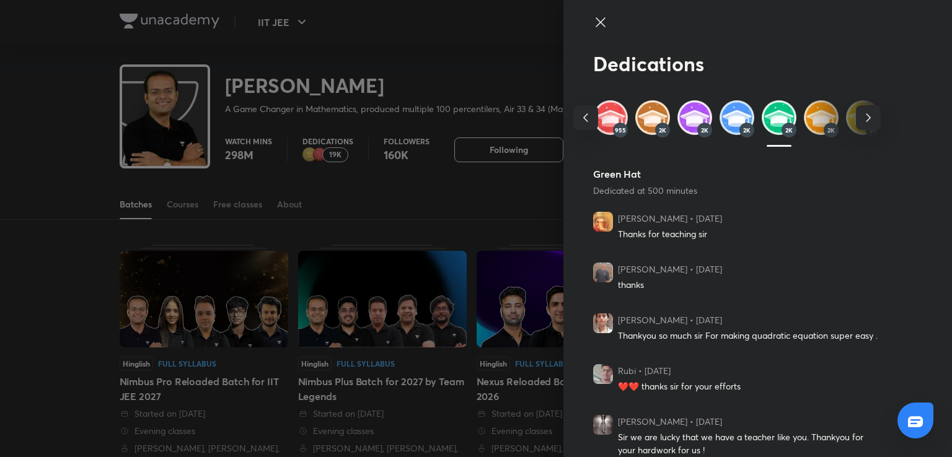
click at [804, 118] on img at bounding box center [821, 117] width 35 height 35
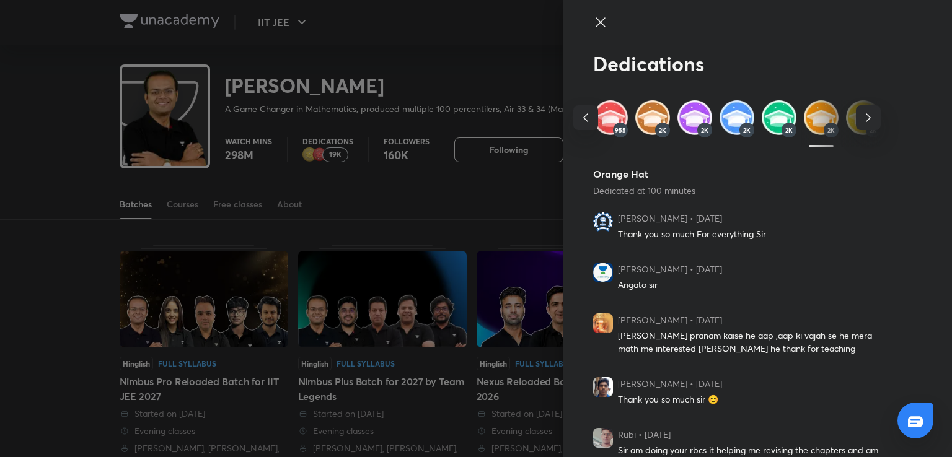
click at [862, 118] on icon "button" at bounding box center [868, 117] width 15 height 15
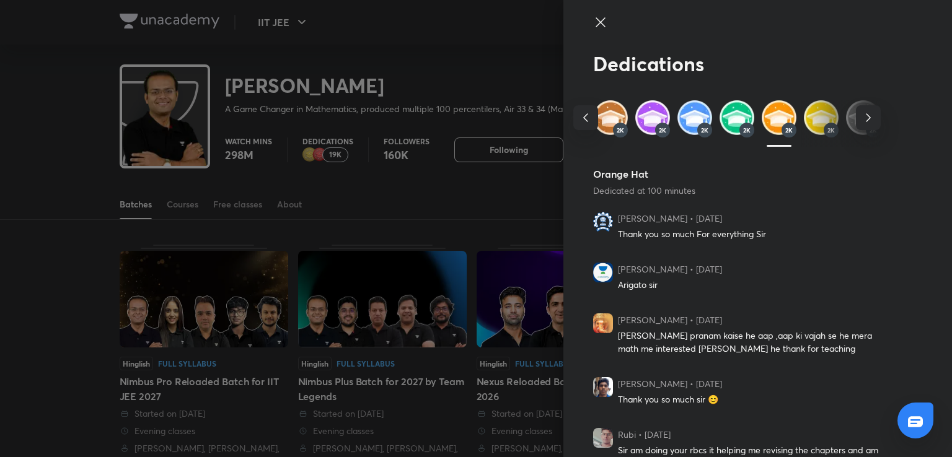
click at [823, 117] on img at bounding box center [821, 117] width 35 height 35
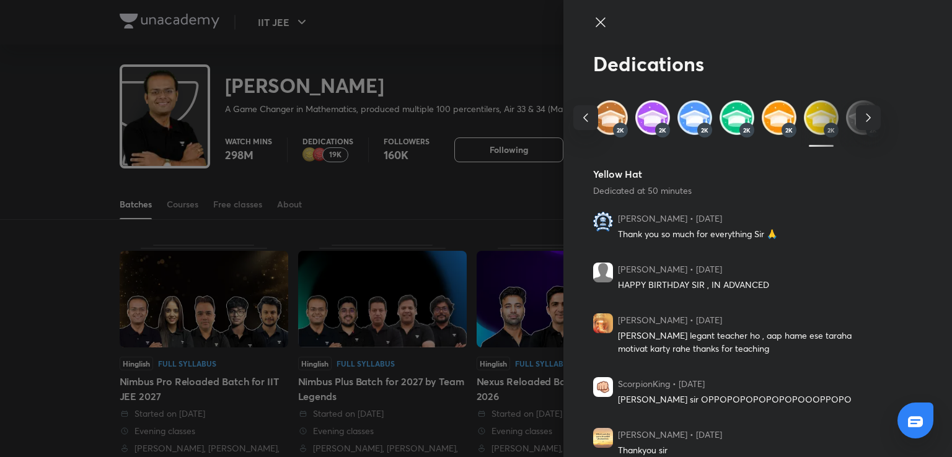
click at [861, 120] on icon "button" at bounding box center [868, 117] width 15 height 15
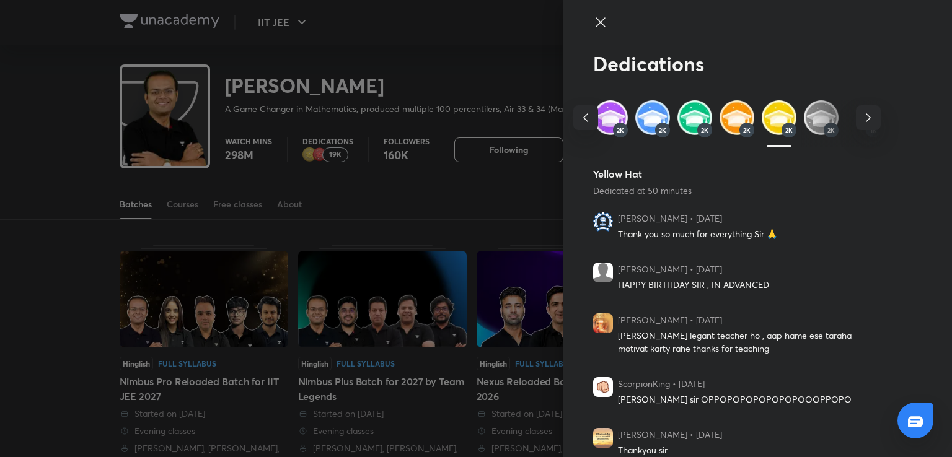
click at [861, 118] on icon "button" at bounding box center [868, 117] width 15 height 15
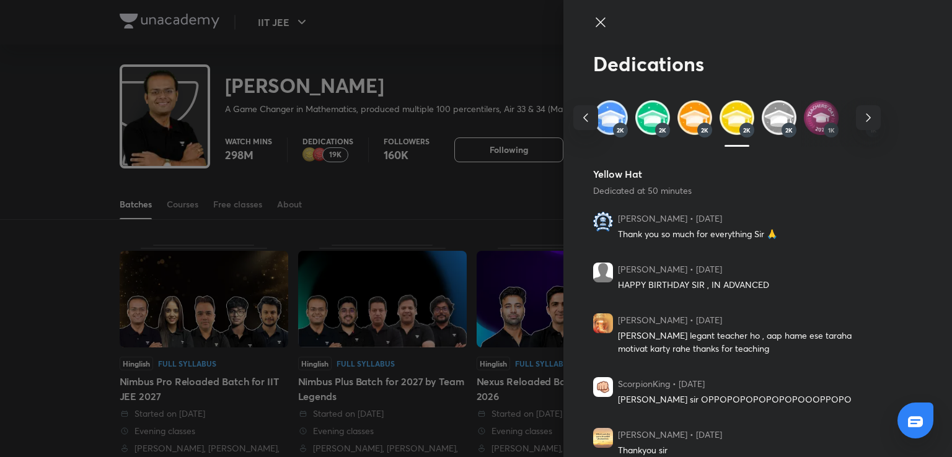
click at [866, 118] on icon "button" at bounding box center [868, 118] width 4 height 8
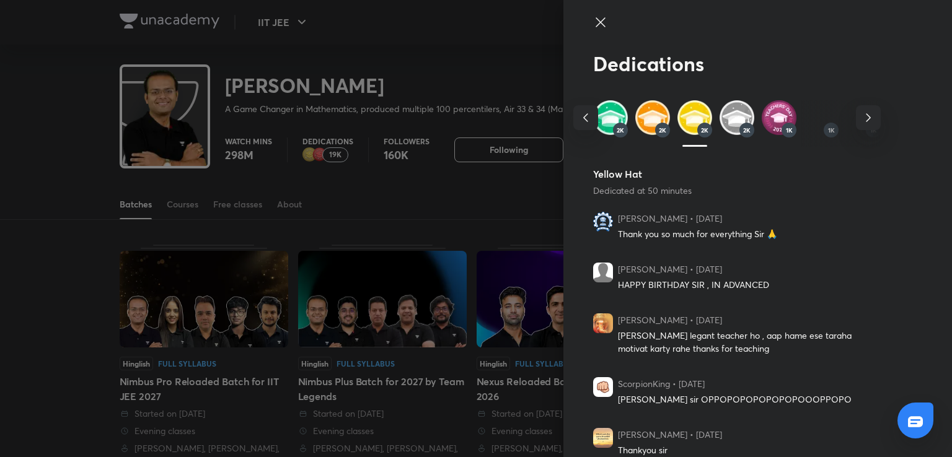
click at [861, 117] on icon "button" at bounding box center [868, 117] width 15 height 15
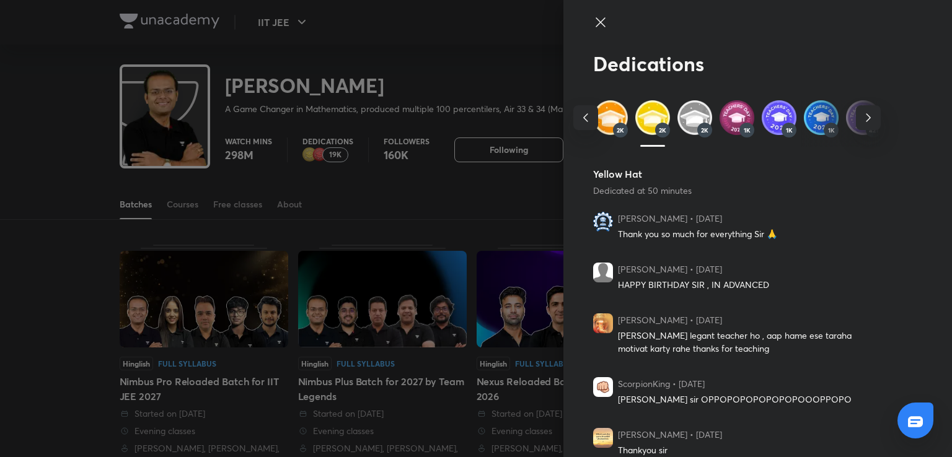
click at [688, 120] on img at bounding box center [694, 117] width 35 height 35
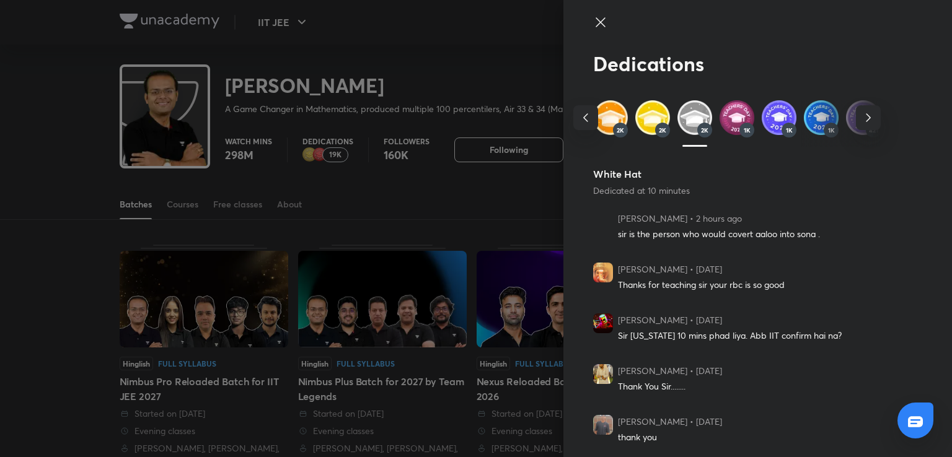
click at [769, 110] on img at bounding box center [778, 117] width 35 height 35
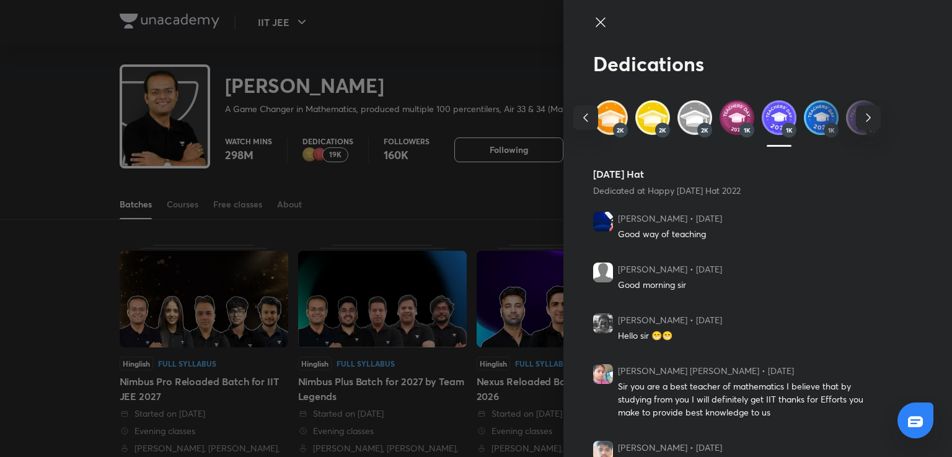
click at [410, 120] on div at bounding box center [476, 228] width 952 height 457
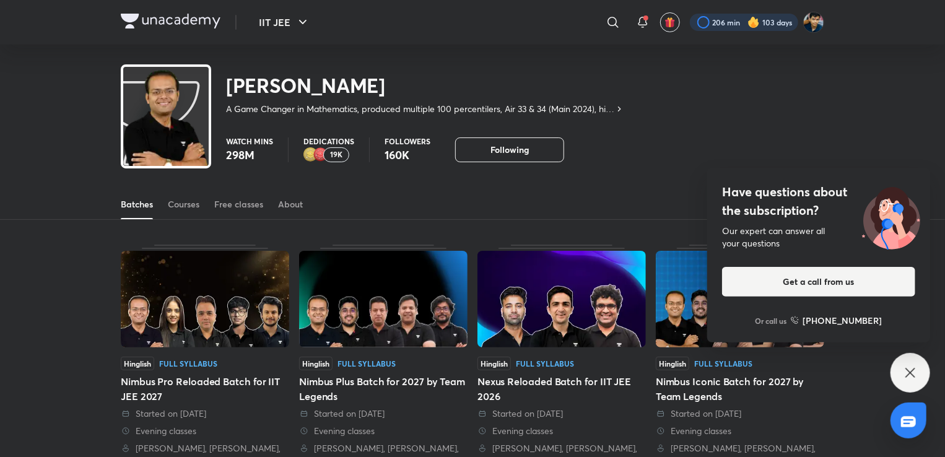
click at [714, 23] on div at bounding box center [744, 22] width 108 height 17
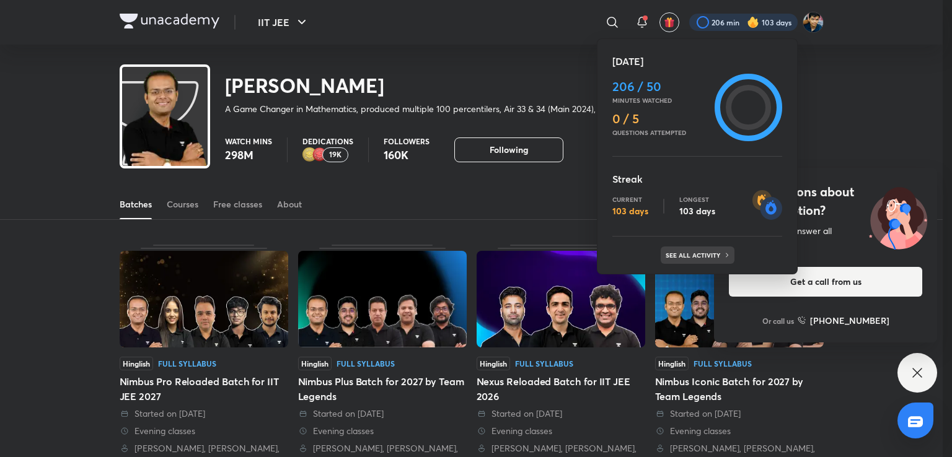
click at [702, 255] on p "See all activity" at bounding box center [694, 255] width 58 height 7
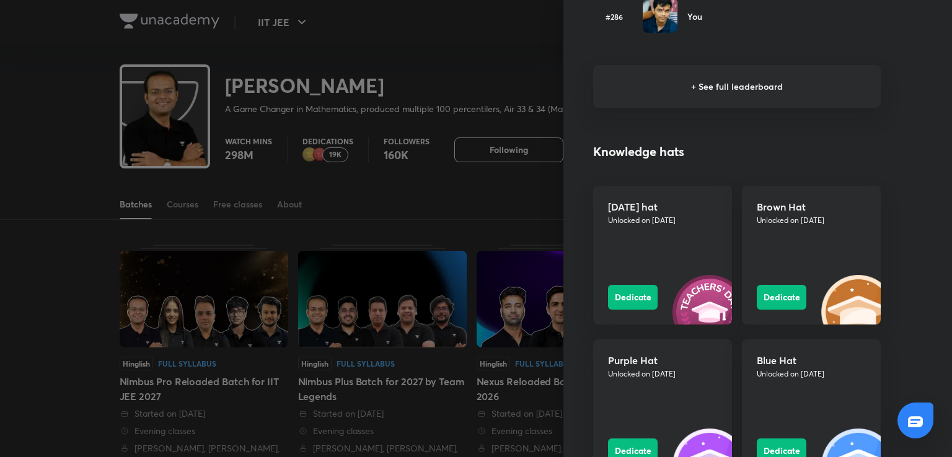
scroll to position [1032, 0]
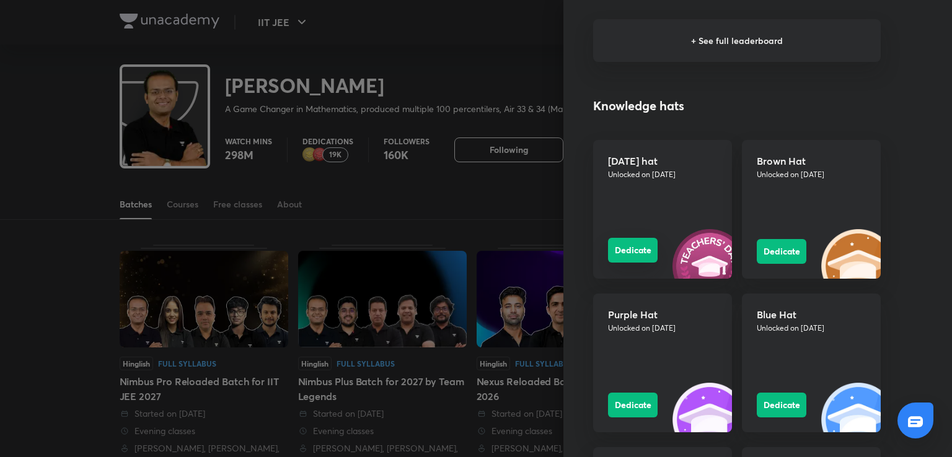
click at [615, 251] on button "Dedicate" at bounding box center [633, 250] width 50 height 25
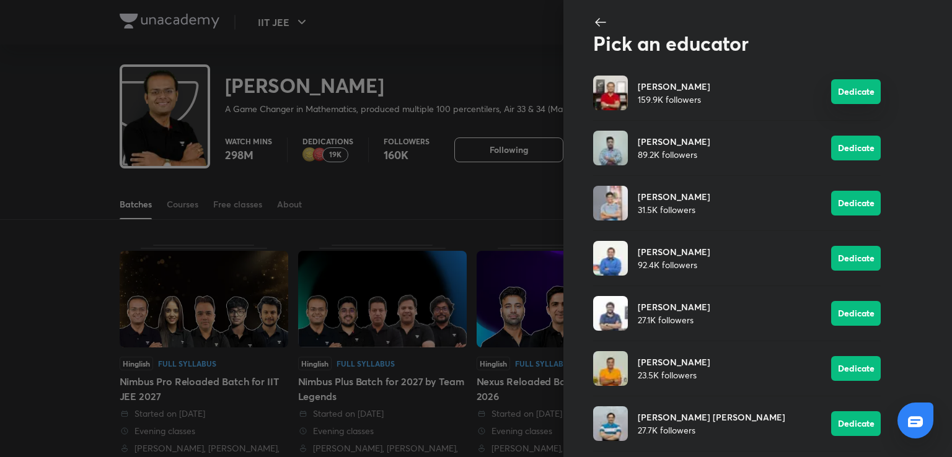
click at [831, 89] on button "Dedicate" at bounding box center [856, 91] width 50 height 25
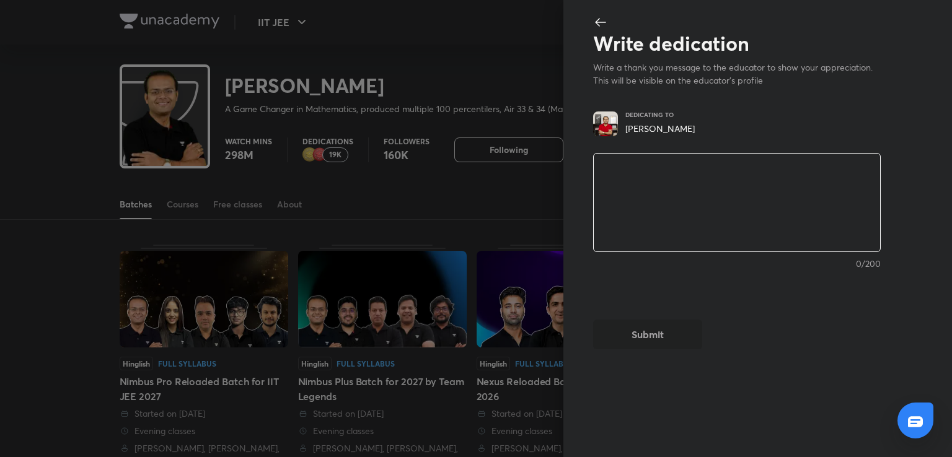
click at [663, 187] on textarea at bounding box center [737, 203] width 286 height 102
paste textarea "Sir, aap jaise teacher mile ye mere liye blessing hai. Maths se pyaar karna aap…"
type textarea "Sir, aap jaise teacher mile ye mere liye blessing hai. Maths se pyaar karna aap…"
type textarea "x"
type textarea "H"
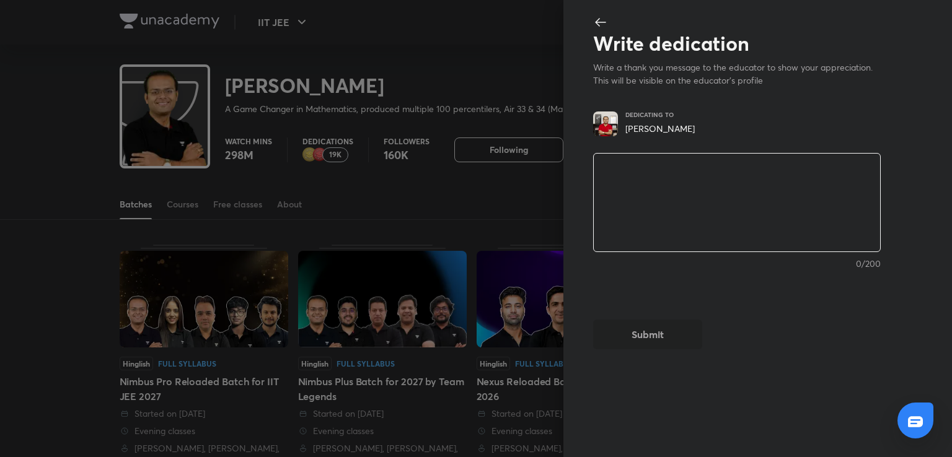
type textarea "x"
type textarea "Ha"
type textarea "x"
type textarea "Hap"
type textarea "x"
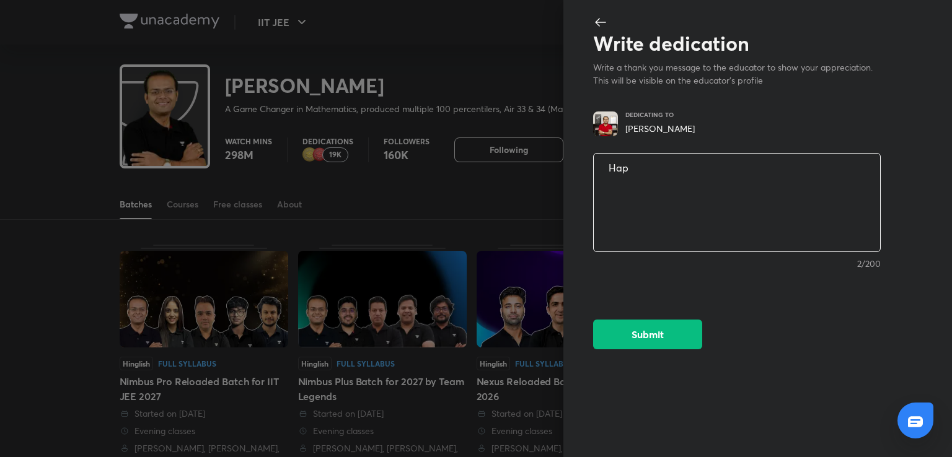
type textarea "Happ"
type textarea "x"
type textarea "Happy"
type textarea "x"
type textarea "Happy"
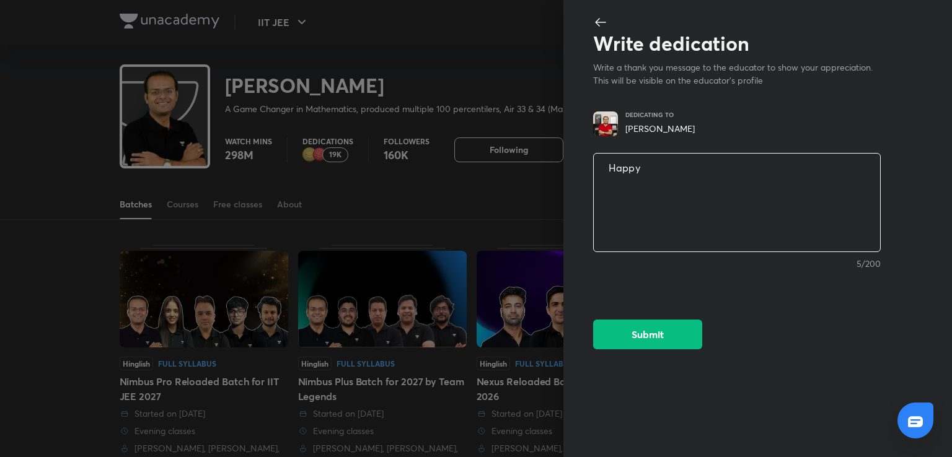
type textarea "x"
type textarea "Happy T"
type textarea "x"
type textarea "Happy Te"
type textarea "x"
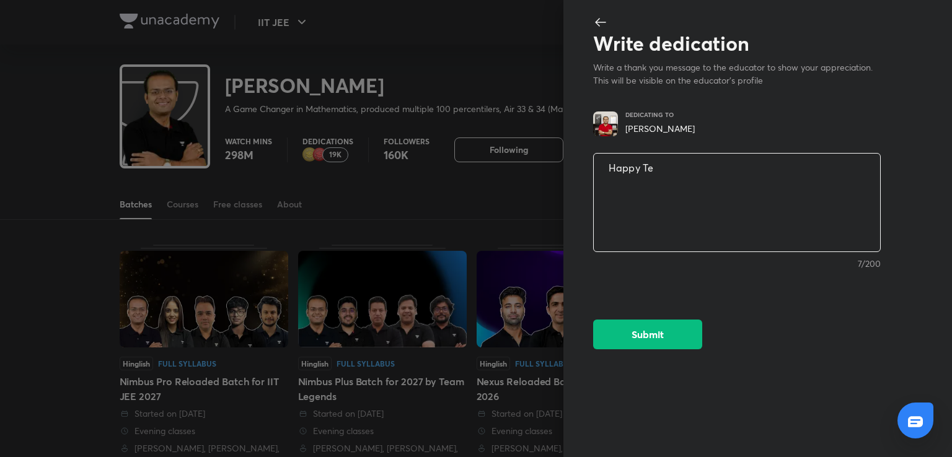
type textarea "Happy Tea"
type textarea "x"
type textarea "Happy Teac"
type textarea "x"
type textarea "Happy Teach"
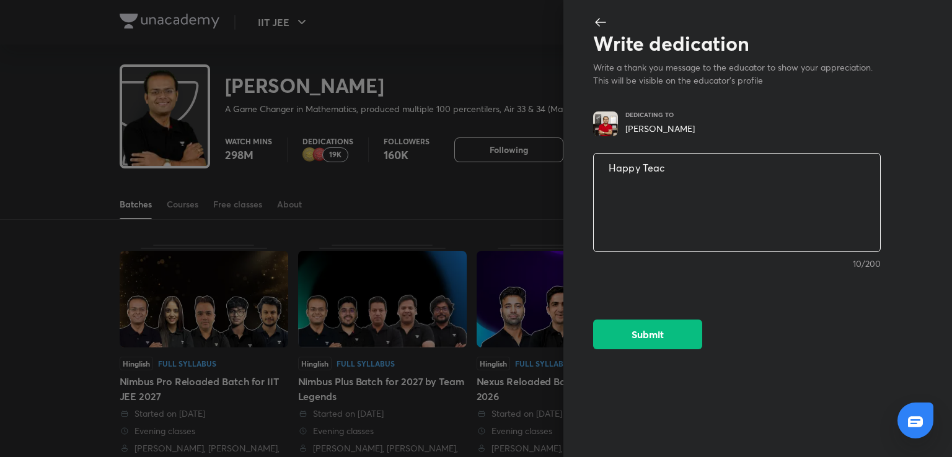
type textarea "x"
type textarea "Happy Teache"
type textarea "x"
type textarea "Happy Teacher"
type textarea "x"
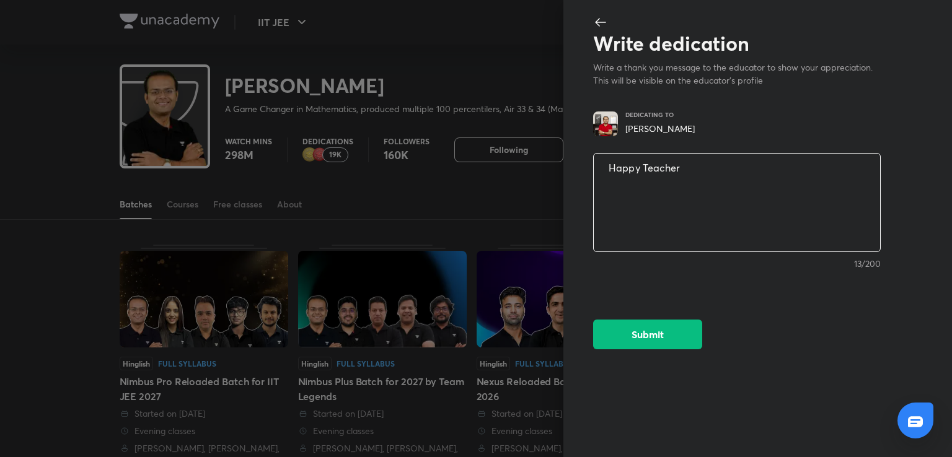
type textarea "Happy Teacher""
type textarea "x"
type textarea "Happy Teacher"s"
type textarea "x"
type textarea "Happy Teacher"s"
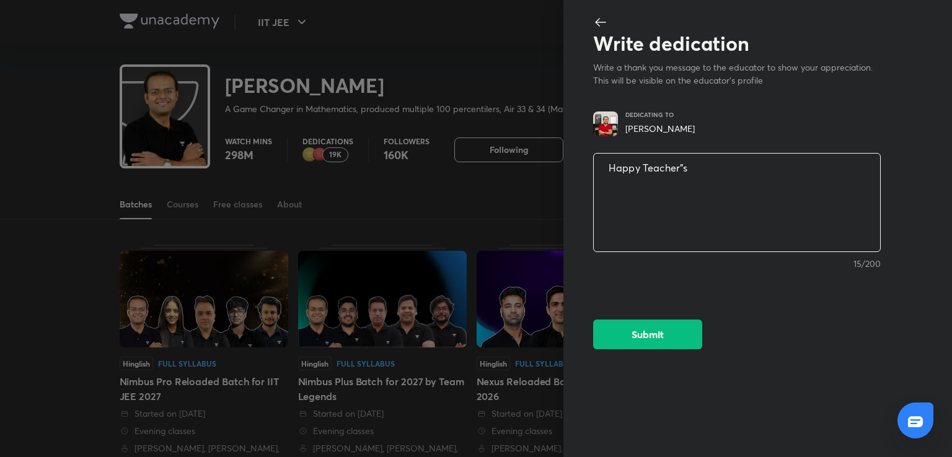
type textarea "x"
type textarea "Happy Teacher"s"
type textarea "x"
type textarea "Happy Teacher""
type textarea "x"
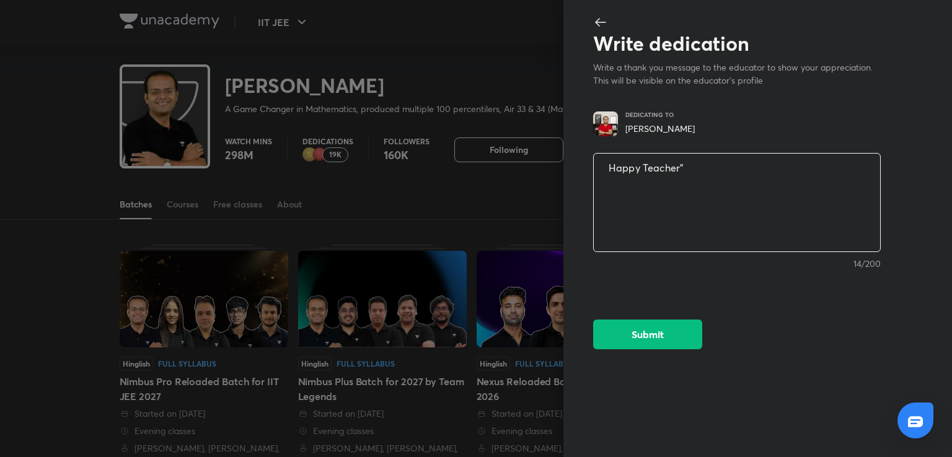
type textarea "Happy Teacher"
type textarea "x"
type textarea "Happy Teacher'"
type textarea "x"
type textarea "Happy Teacher'S"
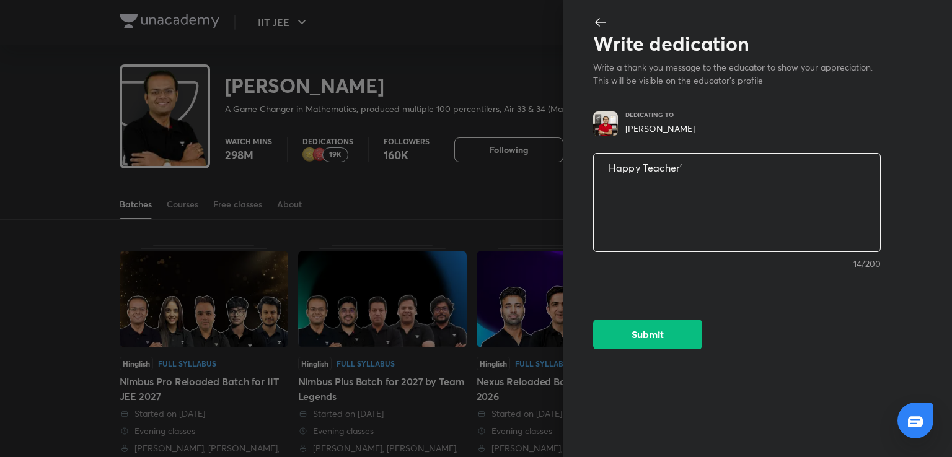
type textarea "x"
type textarea "Happy Teacher'S"
type textarea "x"
type textarea "Happy Teacher'S"
type textarea "x"
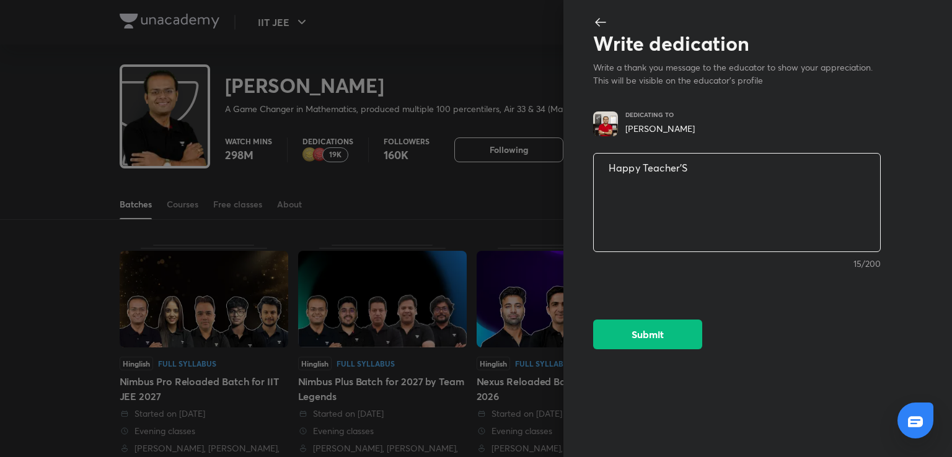
type textarea "Happy Teacher'"
type textarea "x"
type textarea "Happy Teacher's"
type textarea "x"
type textarea "Happy Teacher's"
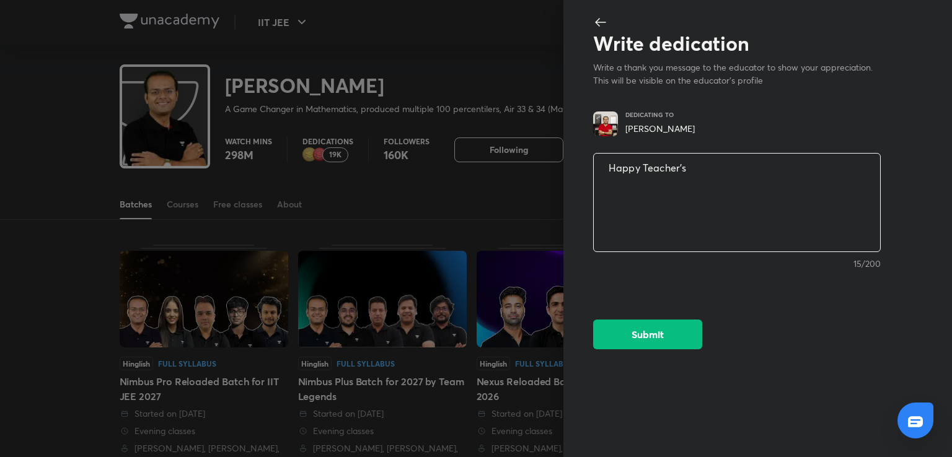
type textarea "x"
type textarea "Happy Teacher's D"
type textarea "x"
type textarea "Happy Teacher's Da"
type textarea "x"
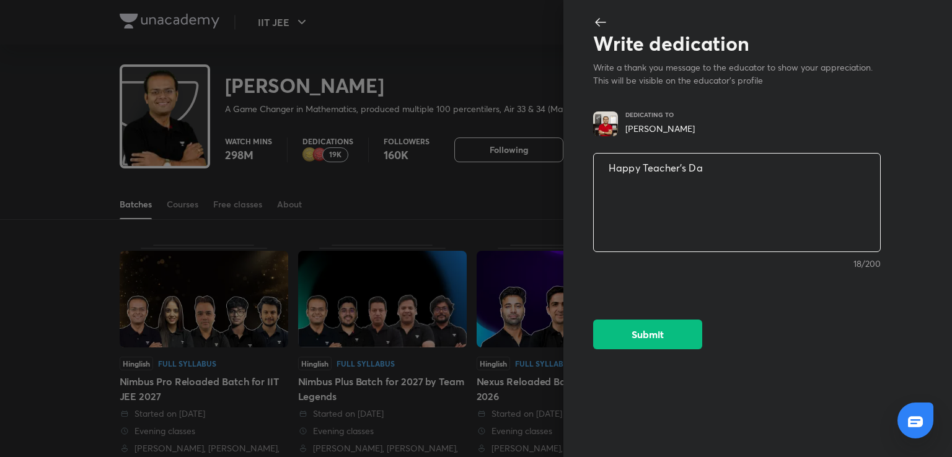
type textarea "Happy Teacher's Day"
type textarea "x"
type textarea "Happy Teacher's Day"
type textarea "x"
type textarea "Happy Teacher's Day s"
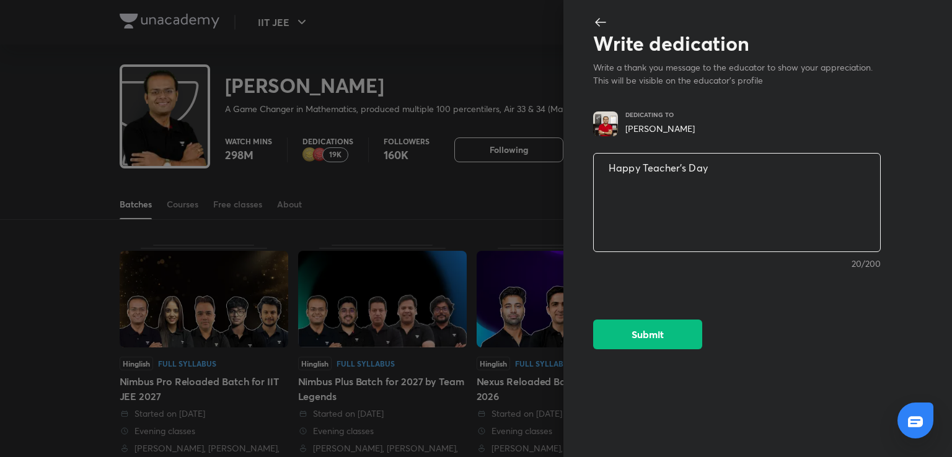
type textarea "x"
type textarea "Happy Teacher's Day si"
type textarea "x"
type textarea "Happy Teacher's Day s"
type textarea "x"
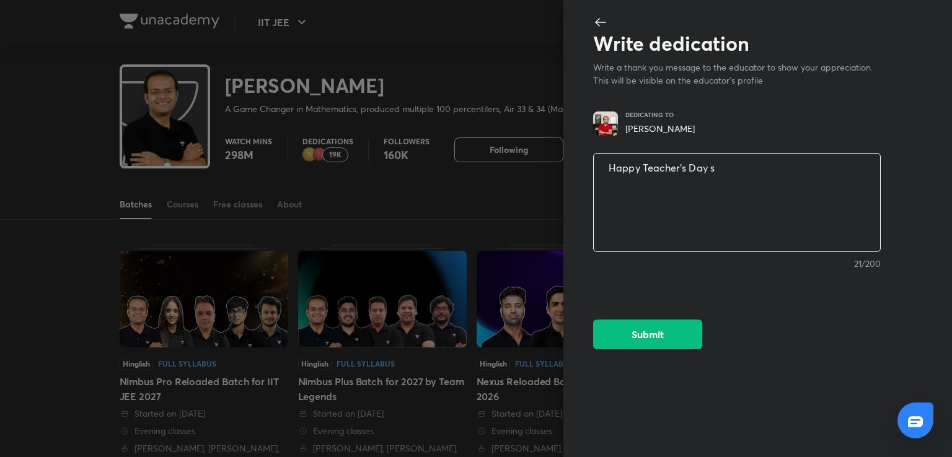
type textarea "Happy Teacher's Day"
type textarea "x"
type textarea "Happy Teacher's Day g"
type textarea "x"
type textarea "Happy Teacher's Day gu"
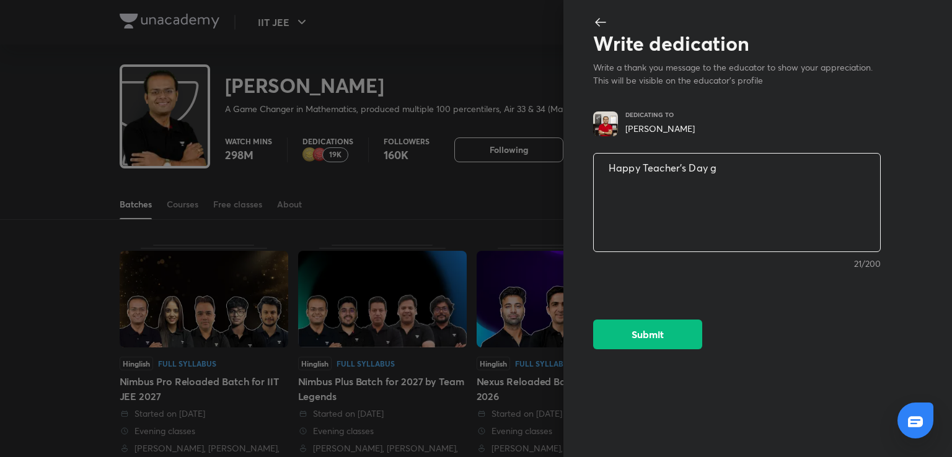
type textarea "x"
type textarea "Happy Teacher's Day gur"
type textarea "x"
type textarea "Happy Teacher's Day guru"
type textarea "x"
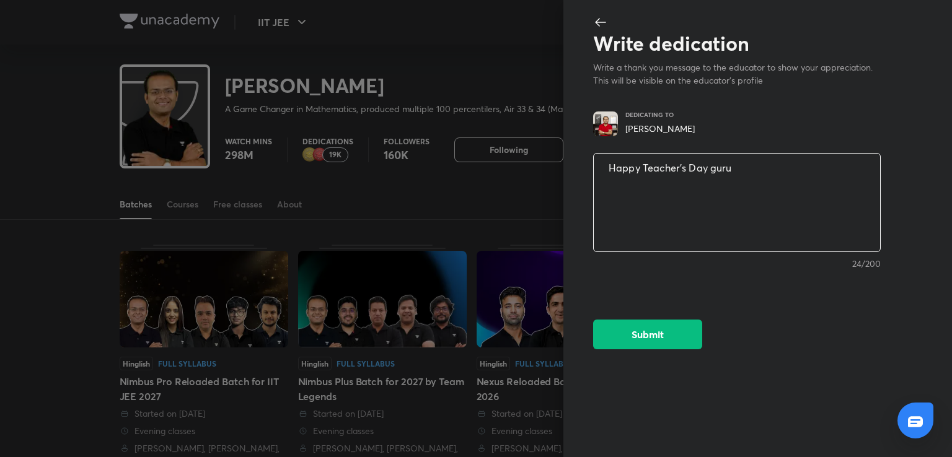
type textarea "Happy Teacher's Day guruj"
type textarea "x"
type textarea "Happy Teacher's Day guruji"
type textarea "x"
type textarea "Happy Teacher's Day guruji."
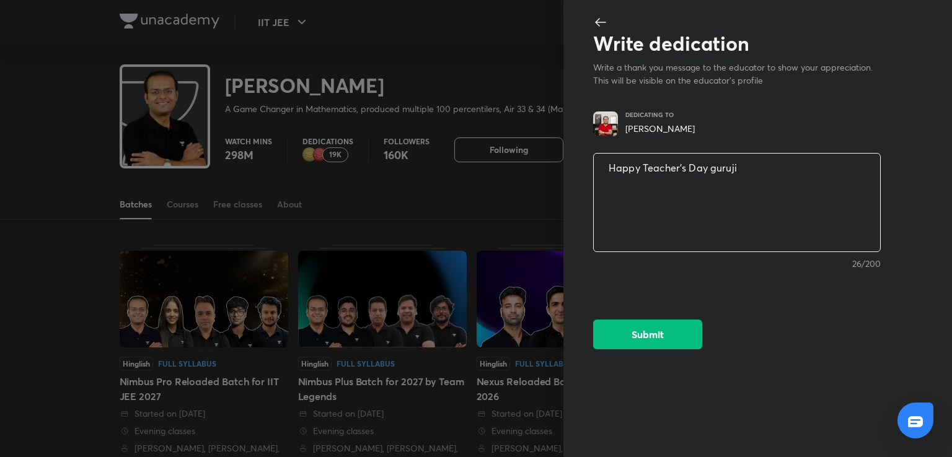
type textarea "x"
type textarea "Happy Teacher's Day guruji.."
type textarea "x"
type textarea "Happy Teacher's Day guruji.."
type textarea "x"
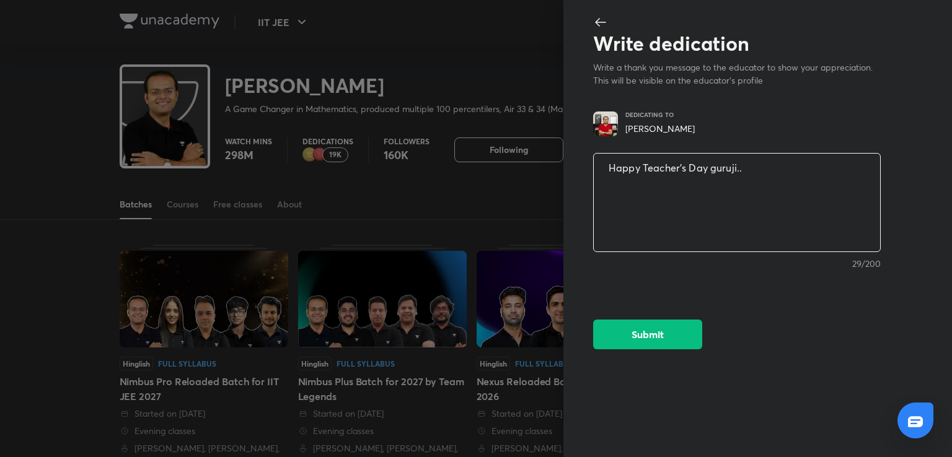
type textarea "Happy Teacher's Day guruji.. a"
type textarea "x"
type textarea "Happy Teacher's Day guruji.. ap"
type textarea "x"
type textarea "Happy Teacher's Day guruji.. apk"
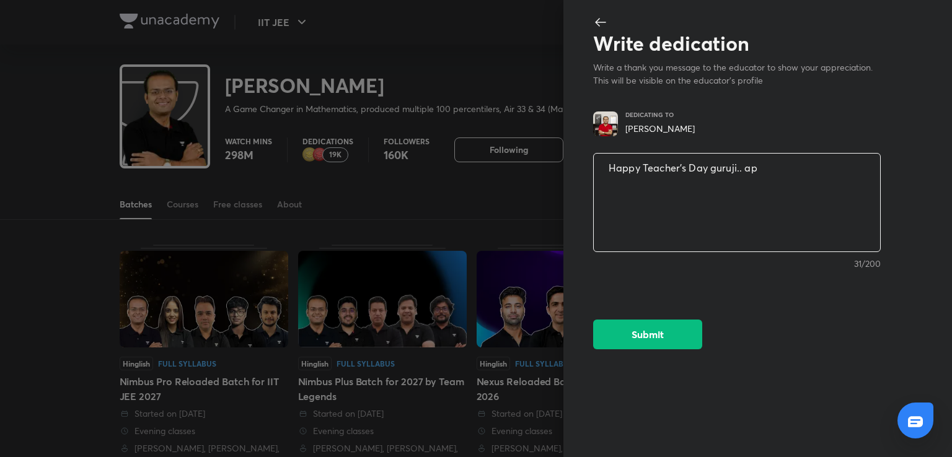
type textarea "x"
type textarea "Happy Teacher's Day guruji.. apki"
type textarea "x"
type textarea "Happy Teacher's Day guruji.. apki"
type textarea "x"
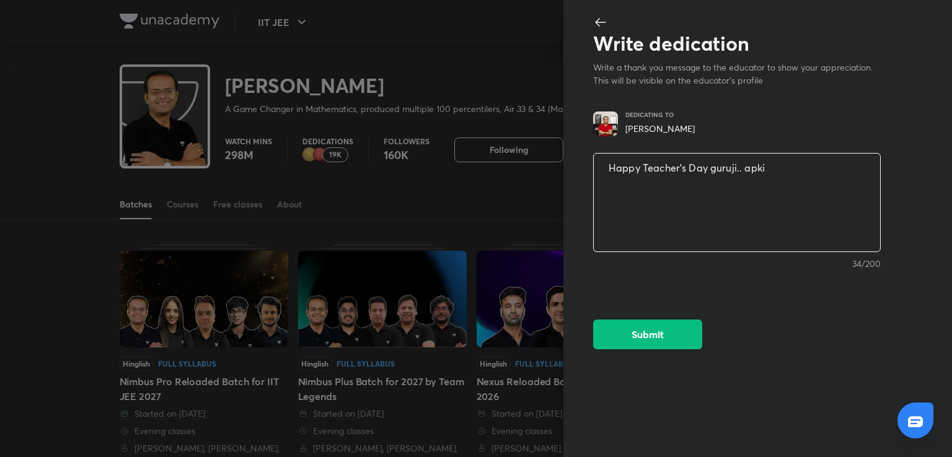
type textarea "Happy Teacher's Day guruji.. apki w"
type textarea "x"
type textarea "Happy Teacher's Day guruji.. apki wa"
type textarea "x"
type textarea "Happy Teacher's Day guruji.. apki waj"
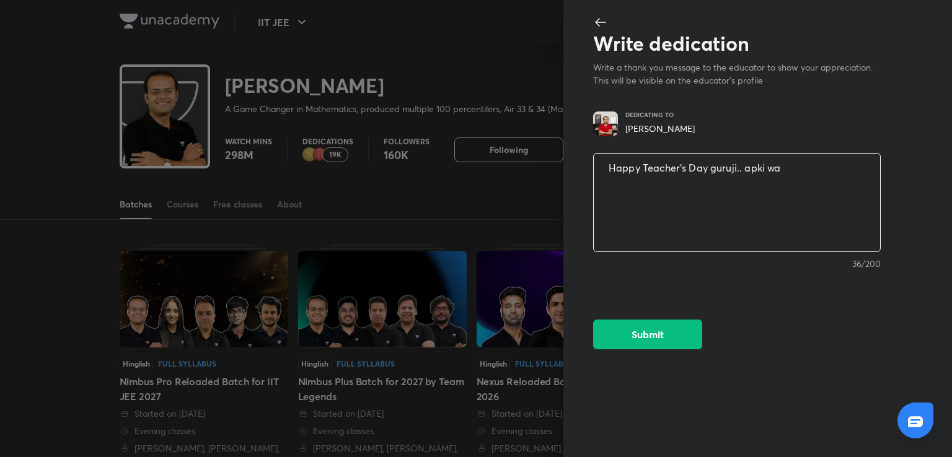
type textarea "x"
type textarea "Happy Teacher's Day guruji.. apki waja"
type textarea "x"
type textarea "Happy Teacher's Day guruji.. apki wajah"
type textarea "x"
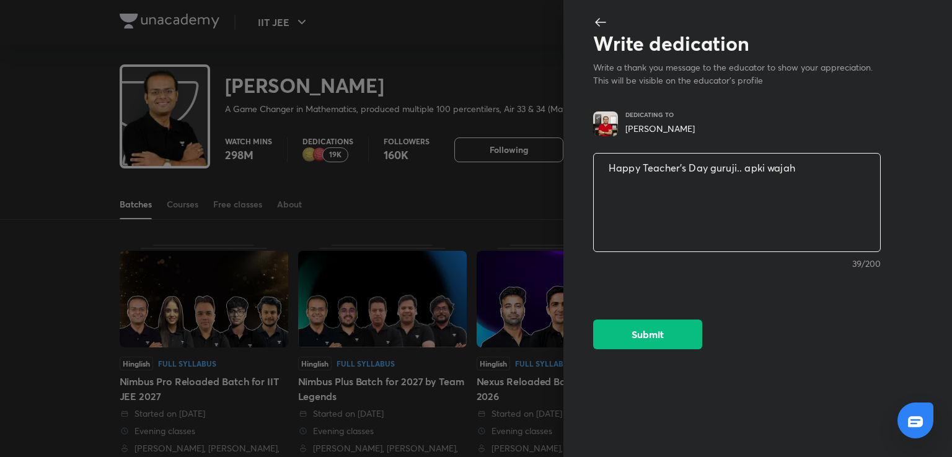
type textarea "Happy Teacher's Day guruji.. apki wajah"
type textarea "x"
type textarea "Happy Teacher's Day guruji.. apki wajah s"
type textarea "x"
type textarea "Happy Teacher's Day guruji.. apki wajah se"
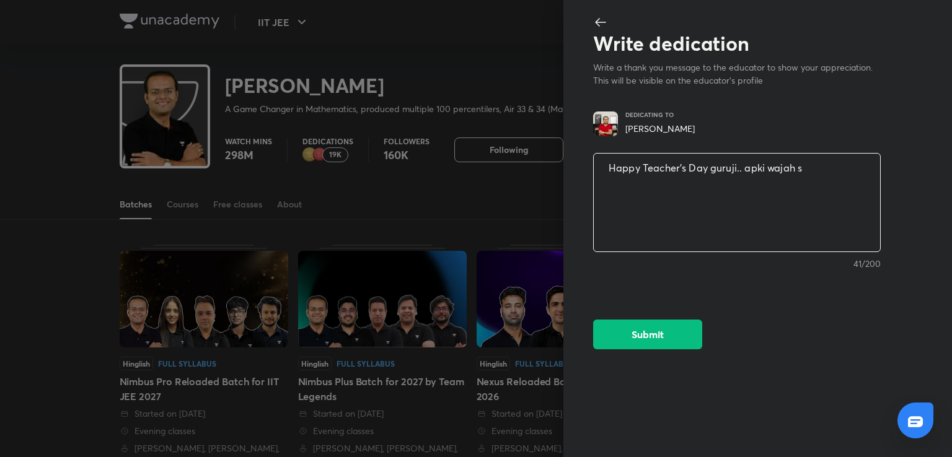
type textarea "x"
type textarea "Happy Teacher's Day guruji.. apki wajah se"
type textarea "x"
type textarea "Happy Teacher's Day guruji.. apki wajah se m"
type textarea "x"
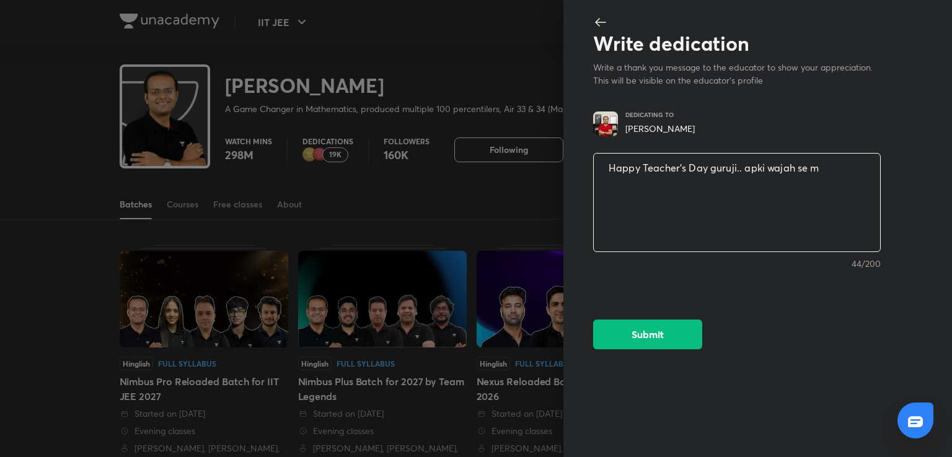
type textarea "Happy Teacher's Day guruji.. apki wajah se ma"
type textarea "x"
type textarea "Happy Teacher's Day guruji.. apki wajah se m"
type textarea "x"
type textarea "Happy Teacher's Day guruji.. apki wajah se"
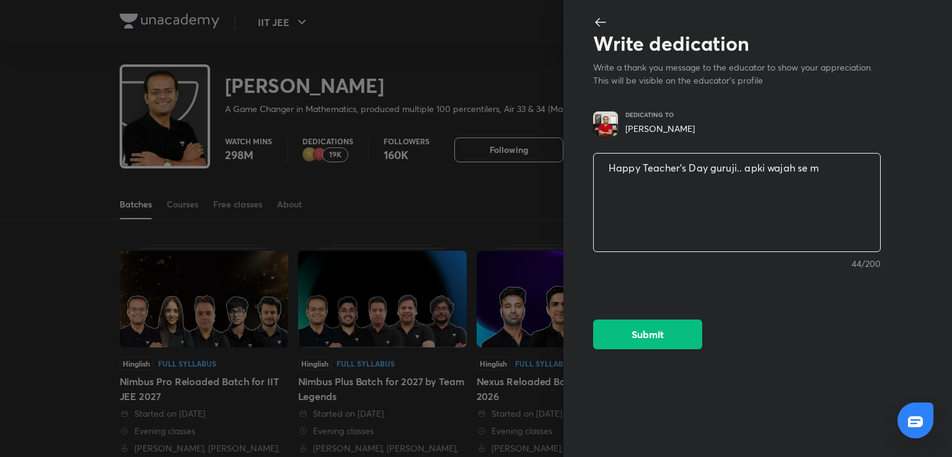
type textarea "x"
type textarea "Happy Teacher's Day guruji.. apki wajah se"
type textarea "x"
type textarea "Happy Teacher's Day guruji.. apki wajah s"
type textarea "x"
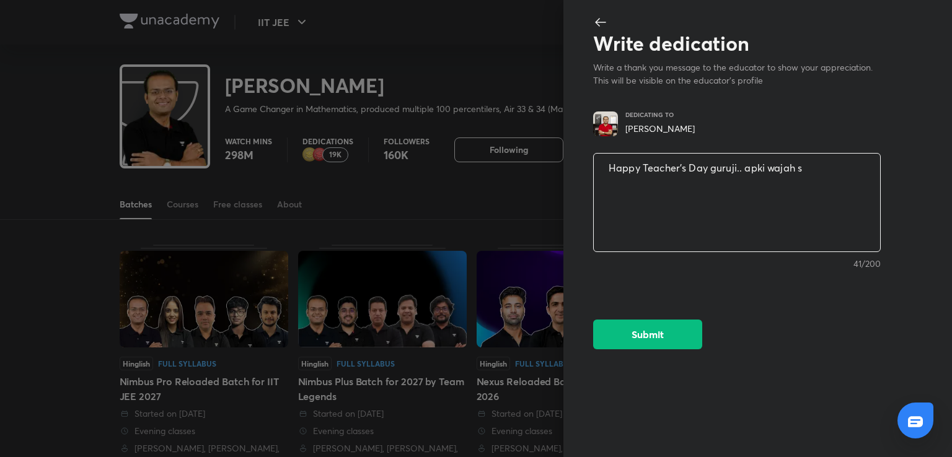
type textarea "Happy Teacher's Day guruji.. apki wajah"
type textarea "x"
type textarea "Happy Teacher's Day guruji.. apki wajah"
type textarea "x"
type textarea "Happy Teacher's Day guruji.. apki waja"
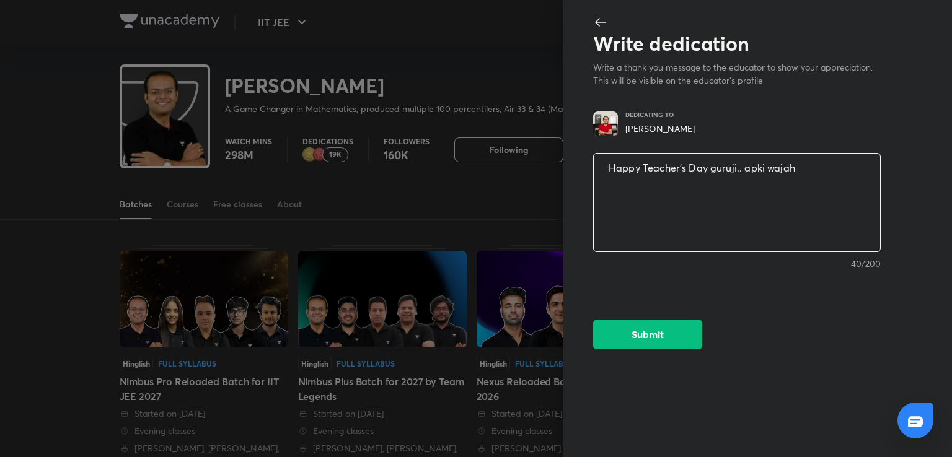
type textarea "x"
type textarea "Happy Teacher's Day guruji.. apki waj"
type textarea "x"
type textarea "Happy Teacher's Day guruji.. apki wa"
type textarea "x"
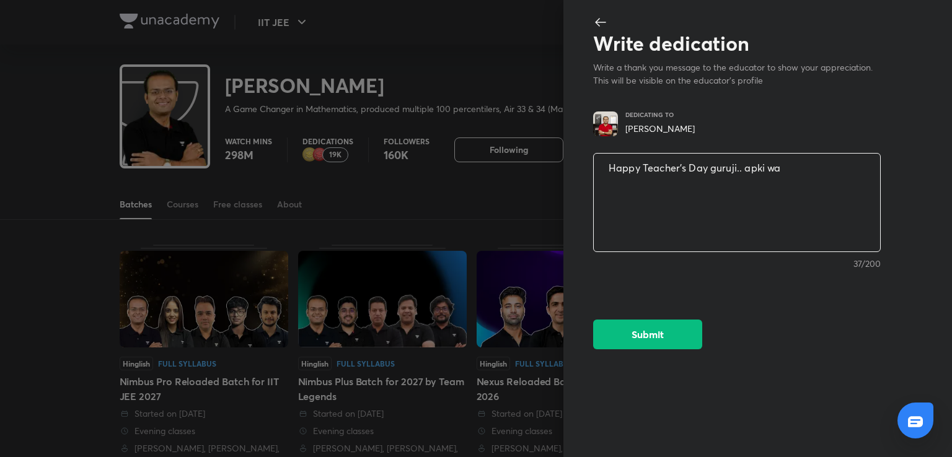
type textarea "Happy Teacher's Day guruji.. apki w"
type textarea "x"
type textarea "Happy Teacher's Day guruji.. apki"
type textarea "x"
type textarea "Happy Teacher's Day guruji.. apki"
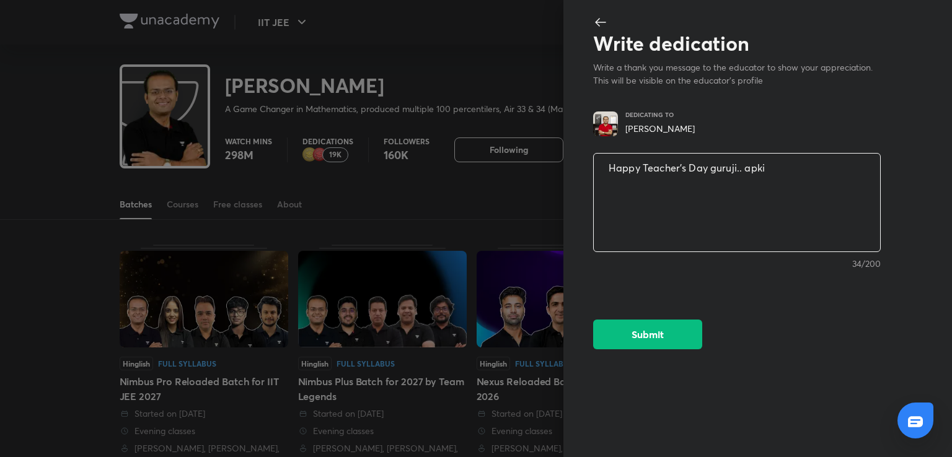
type textarea "x"
type textarea "Happy Teacher's Day guruji.. apk"
type textarea "x"
type textarea "Happy Teacher's Day guruji.. ap"
type textarea "x"
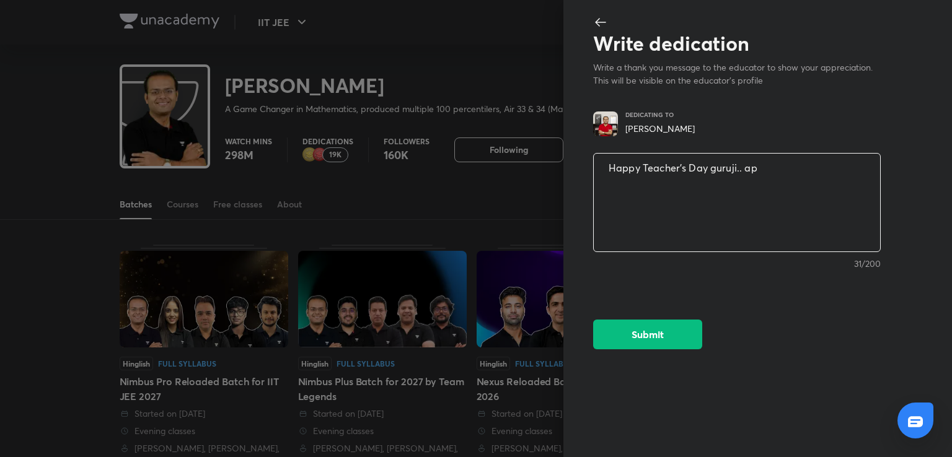
type textarea "Happy Teacher's Day guruji.. apk"
type textarea "x"
type textarea "Happy Teacher's Day guruji.. apka"
type textarea "x"
type textarea "Happy Teacher's Day guruji.. apka"
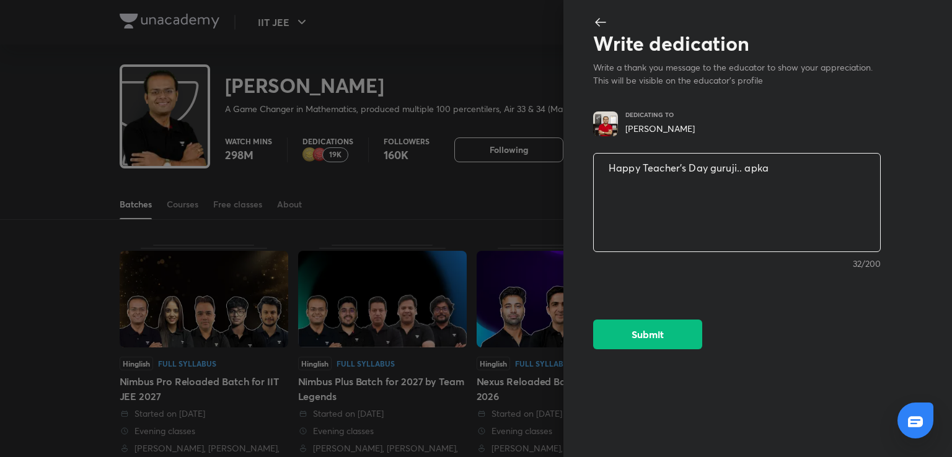
type textarea "x"
type textarea "Happy Teacher's Day guruji.. apka m"
type textarea "x"
type textarea "Happy Teacher's Day guruji.. apka ma"
type textarea "x"
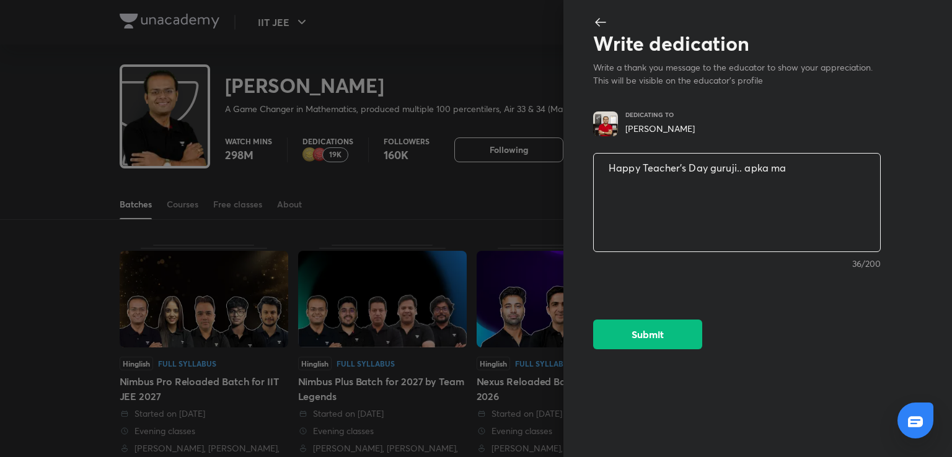
type textarea "Happy Teacher's Day guruji.. apka mah"
type textarea "x"
type textarea "Happy Teacher's Day guruji.. apka ma"
type textarea "x"
type textarea "Happy Teacher's Day guruji.. apka mat"
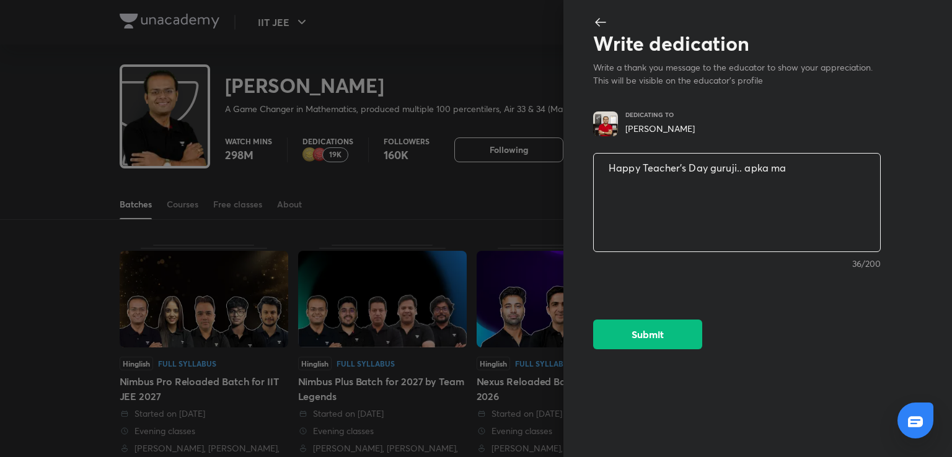
type textarea "x"
type textarea "Happy Teacher's Day guruji.. apka math"
type textarea "x"
type textarea "Happy Teacher's Day guruji.. apka maths"
type textarea "x"
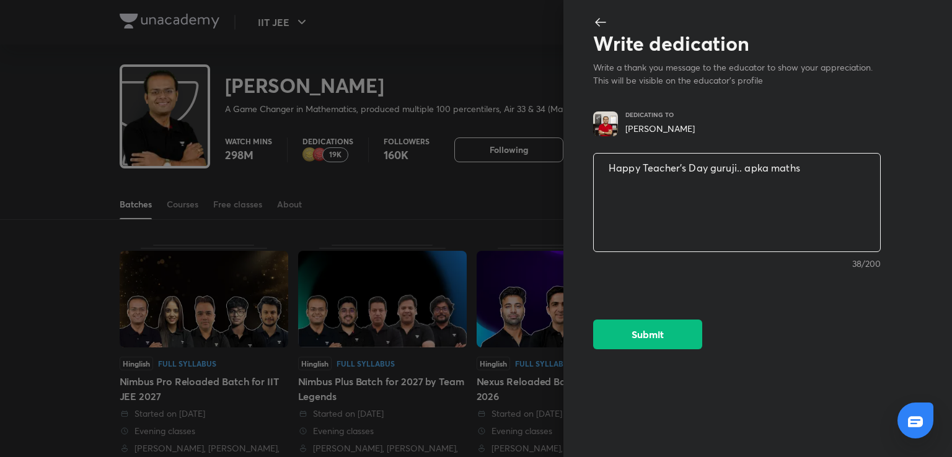
type textarea "Happy Teacher's Day guruji.. apka maths"
type textarea "x"
type textarea "Happy Teacher's Day guruji.. apka maths p"
type textarea "x"
type textarea "Happy Teacher's Day guruji.. apka maths pa"
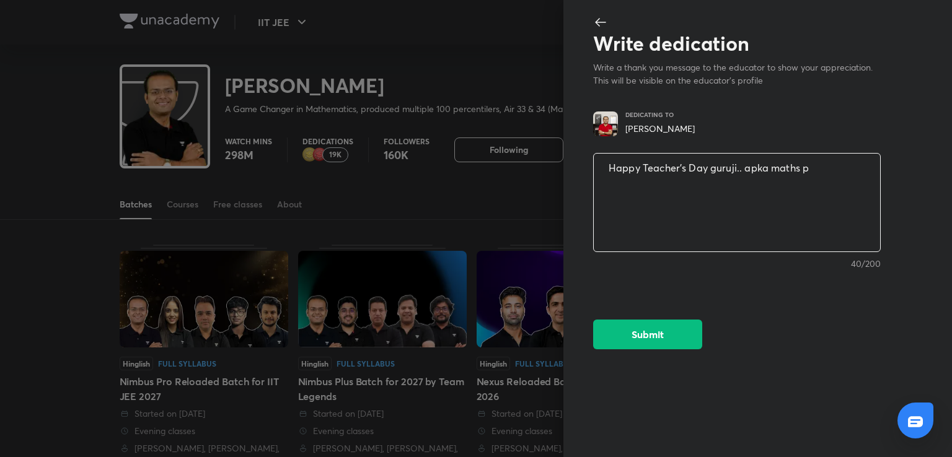
type textarea "x"
type textarea "Happy Teacher's Day guruji.. apka maths pad"
type textarea "x"
type textarea "Happy Teacher's Day guruji.. apka maths pada"
type textarea "x"
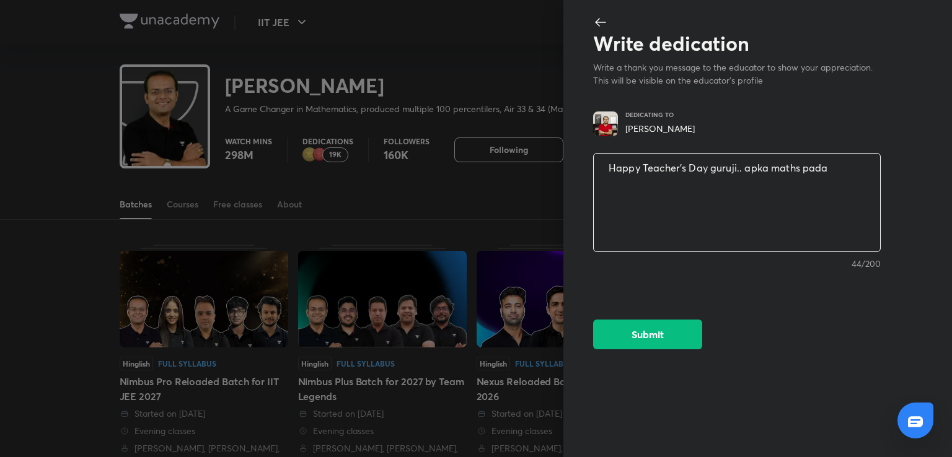
type textarea "Happy Teacher's Day guruji.. apka maths padan"
type textarea "x"
type textarea "Happy Teacher's Day guruji.. apka maths padane"
type textarea "x"
type textarea "Happy Teacher's Day guruji.. apka maths padane"
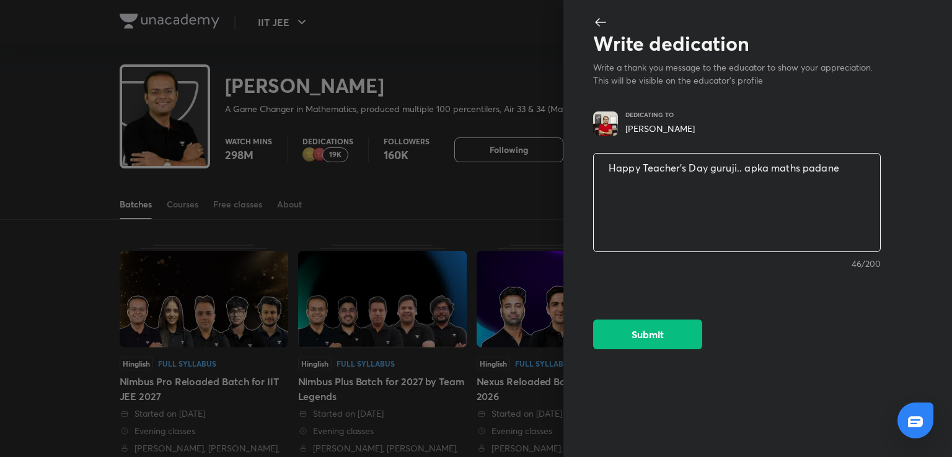
type textarea "x"
type textarea "Happy Teacher's Day guruji.. apka maths padane k"
type textarea "x"
type textarea "Happy Teacher's Day guruji.. apka maths padane ka"
type textarea "x"
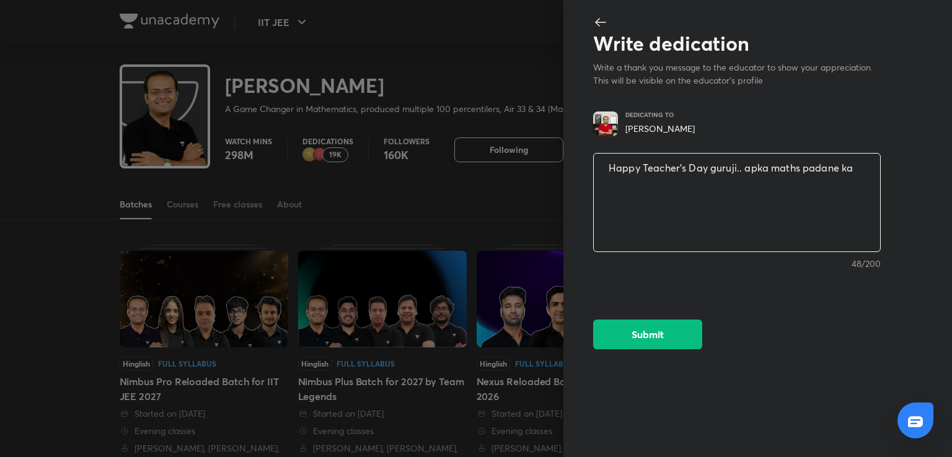
type textarea "Happy Teacher's Day guruji.. apka maths padane ka"
type textarea "x"
type textarea "Happy Teacher's Day guruji.. apka maths padane ka t"
type textarea "x"
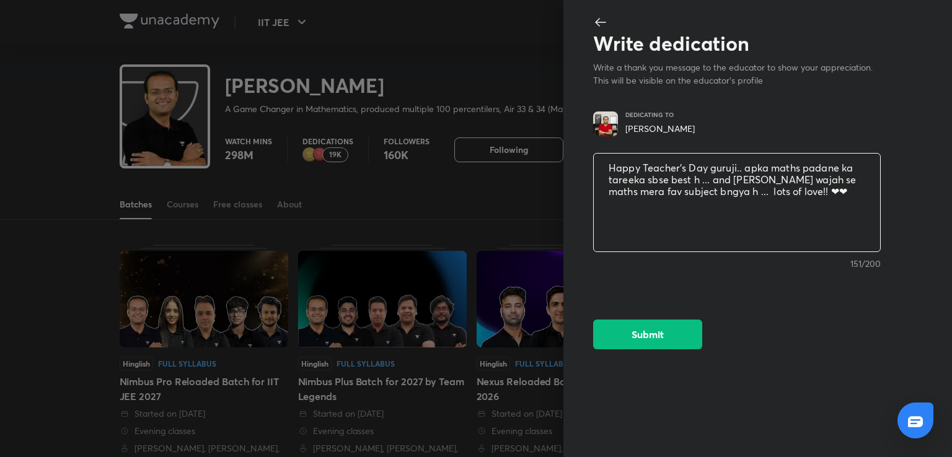
click at [740, 182] on textarea "Happy Teacher's Day guruji.. apka maths padane ka tareeka sbse best h ... and s…" at bounding box center [737, 203] width 286 height 102
click at [781, 167] on textarea "Happy Teacher's Day guruji.. apka maths padane ka tareeka sbse best h ... and a…" at bounding box center [737, 203] width 286 height 102
click at [664, 332] on button "Submit" at bounding box center [647, 333] width 109 height 30
drag, startPoint x: 752, startPoint y: 195, endPoint x: 554, endPoint y: 101, distance: 219.5
click at [554, 101] on div "Write dedication Write a thank you message to the educator to show your appreci…" at bounding box center [476, 228] width 952 height 457
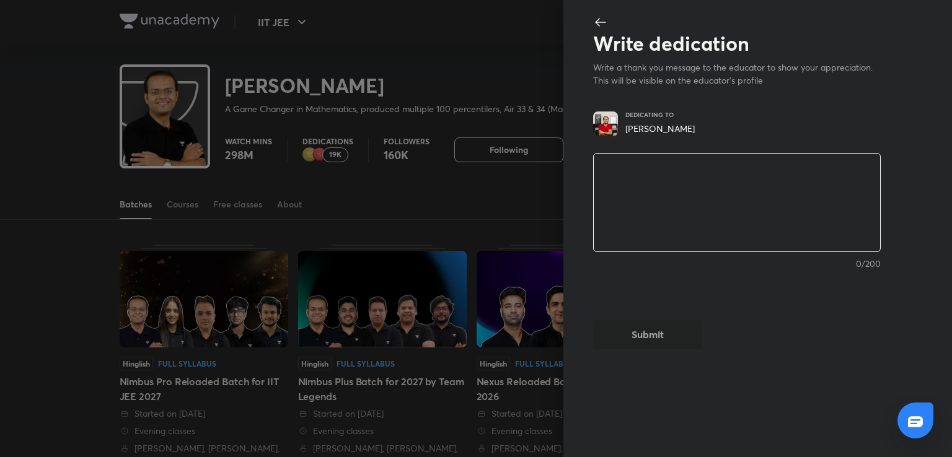
click at [602, 22] on icon at bounding box center [600, 22] width 11 height 9
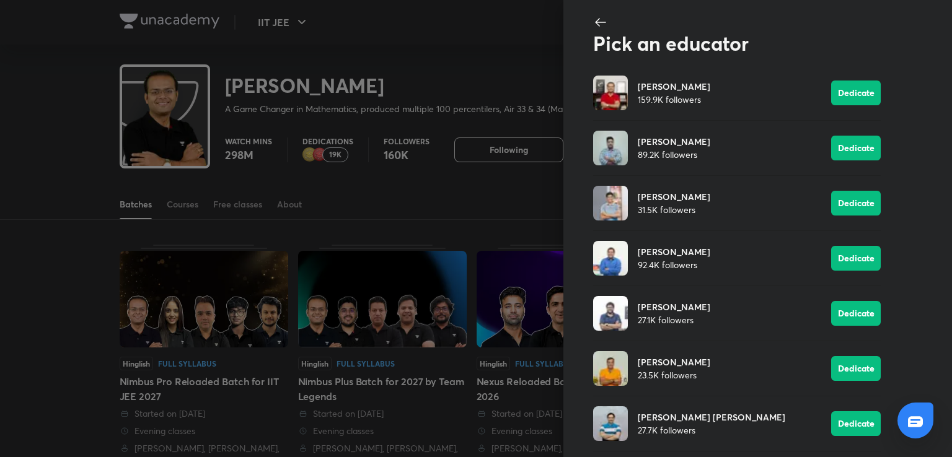
click at [540, 33] on div at bounding box center [476, 228] width 952 height 457
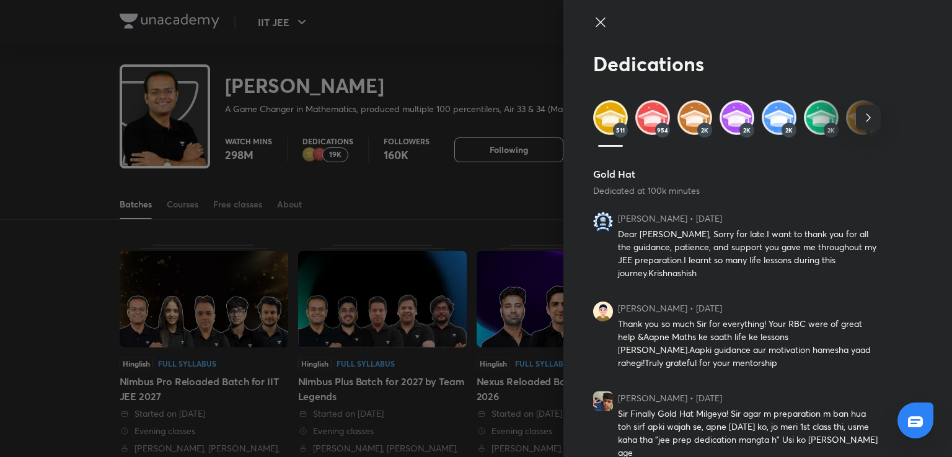
click at [862, 115] on icon "button" at bounding box center [868, 117] width 15 height 15
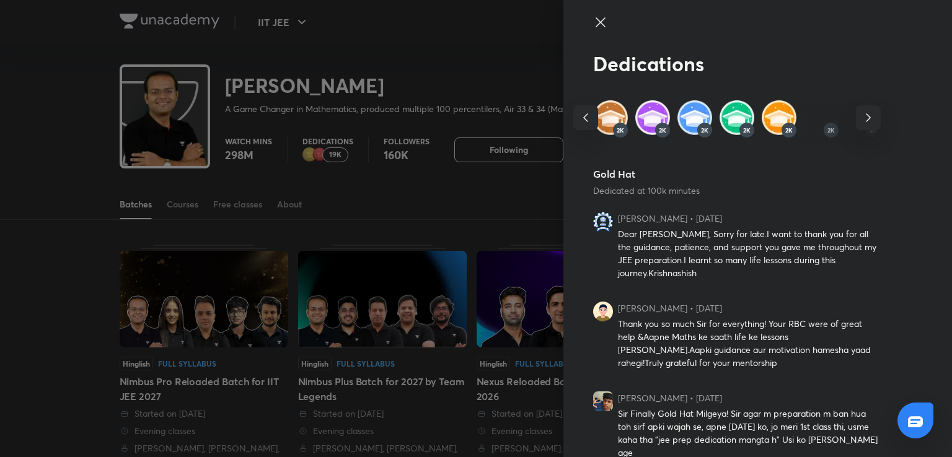
click at [862, 115] on icon "button" at bounding box center [868, 117] width 15 height 15
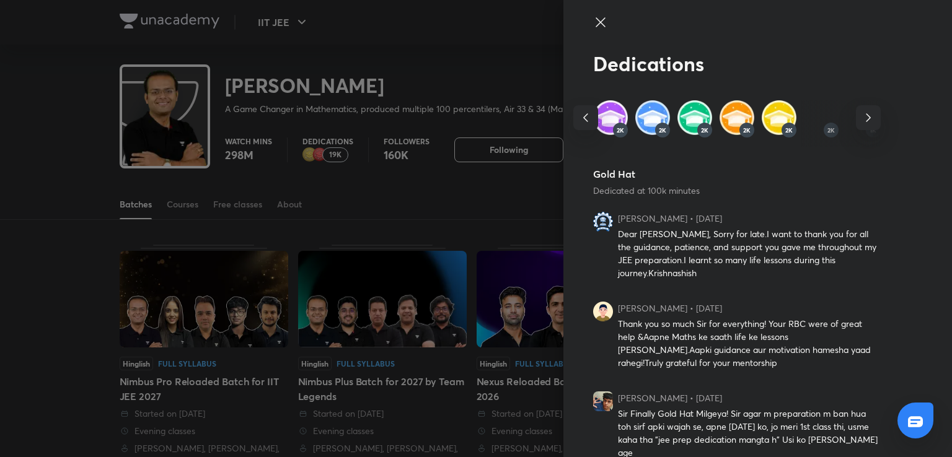
click at [862, 115] on icon "button" at bounding box center [868, 117] width 15 height 15
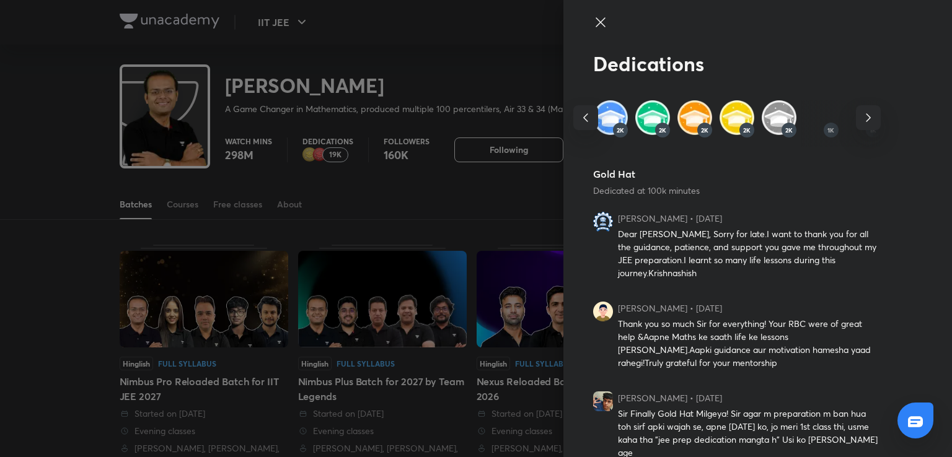
click at [862, 115] on icon "button" at bounding box center [868, 117] width 15 height 15
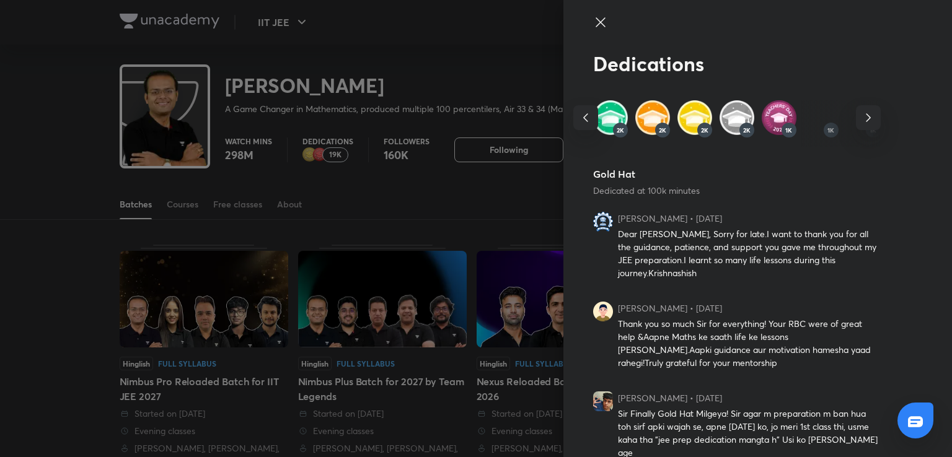
click at [862, 115] on icon "button" at bounding box center [868, 117] width 15 height 15
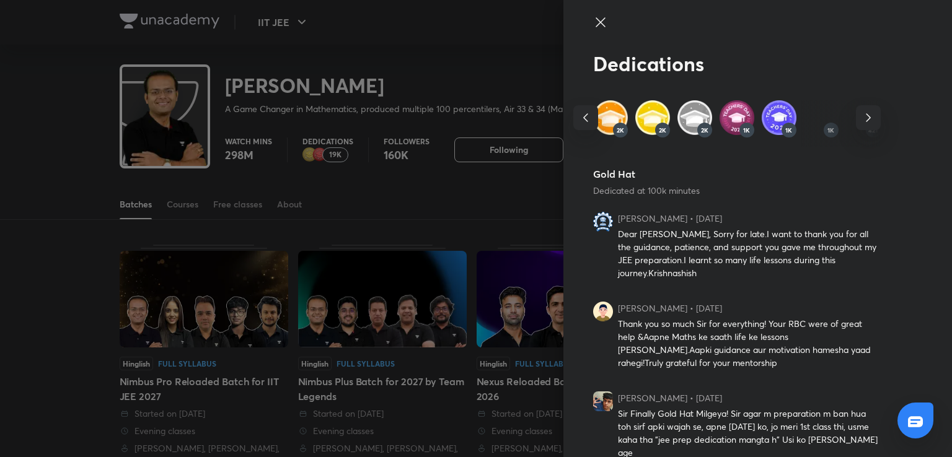
click at [862, 115] on icon "button" at bounding box center [868, 117] width 15 height 15
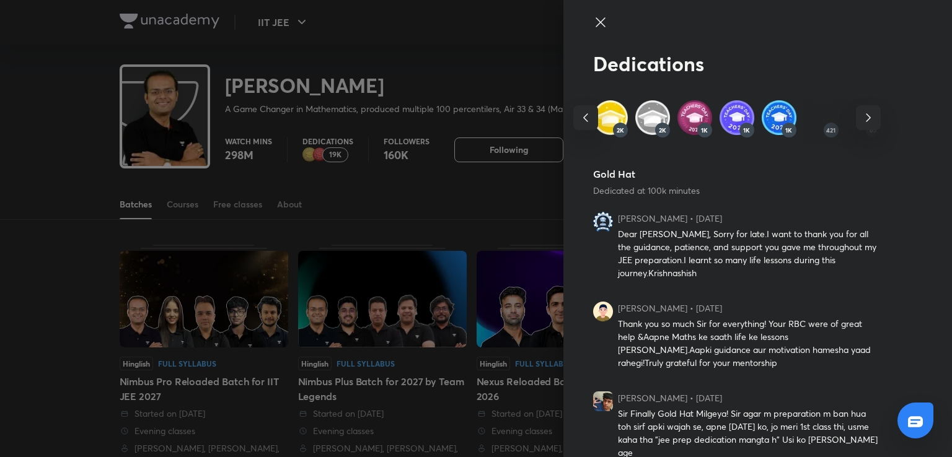
click at [862, 115] on icon "button" at bounding box center [868, 117] width 15 height 15
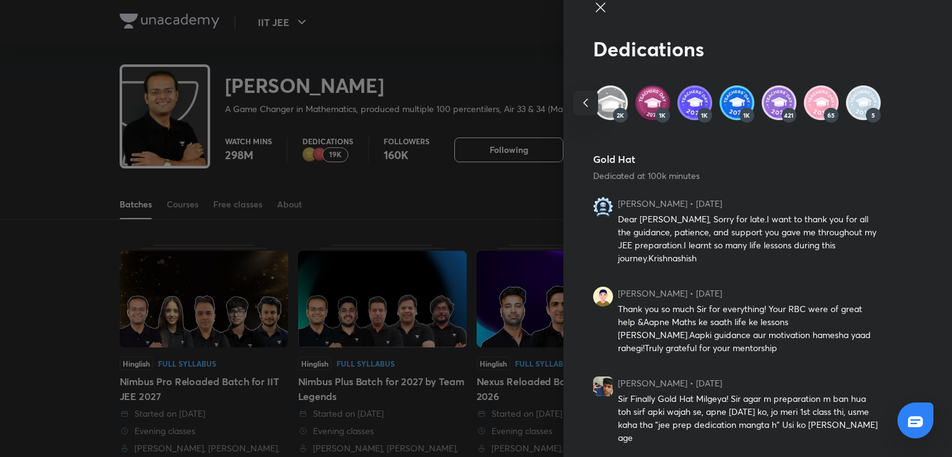
scroll to position [14, 0]
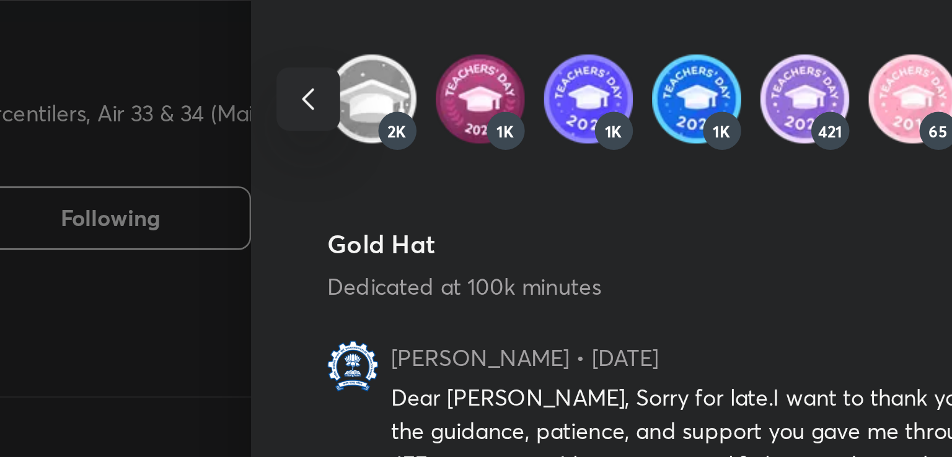
click at [681, 99] on img at bounding box center [694, 103] width 35 height 35
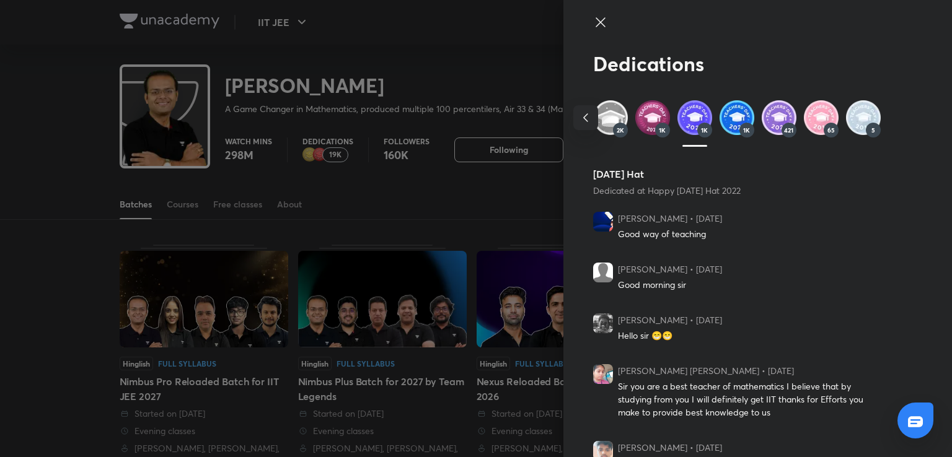
click at [659, 132] on span "1K" at bounding box center [662, 129] width 7 height 7
click at [646, 117] on img at bounding box center [652, 117] width 35 height 35
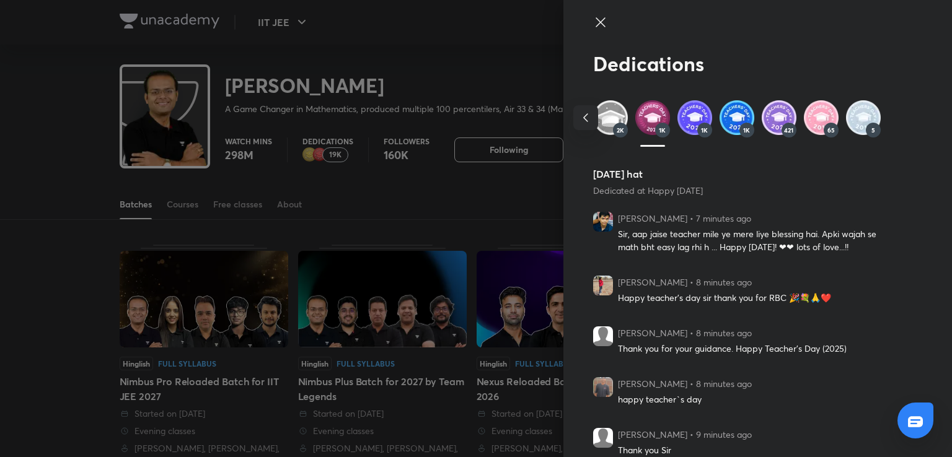
click at [602, 134] on img at bounding box center [610, 117] width 35 height 35
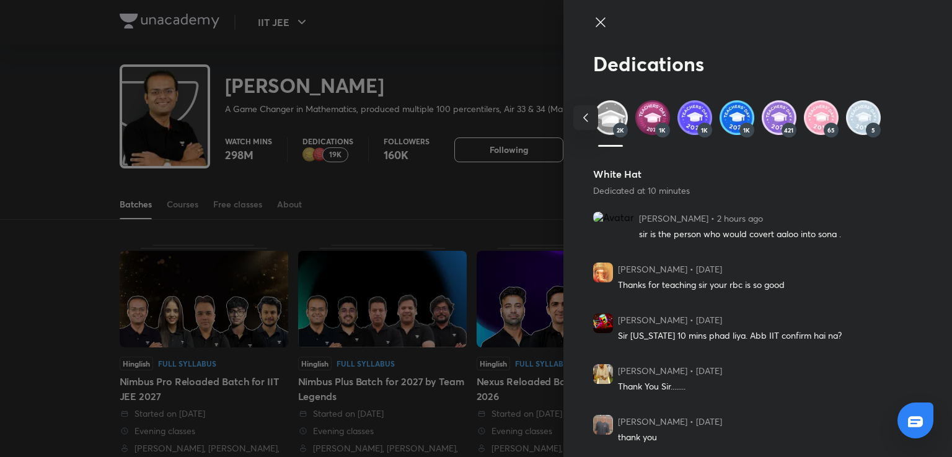
click at [578, 113] on icon "button" at bounding box center [585, 117] width 15 height 15
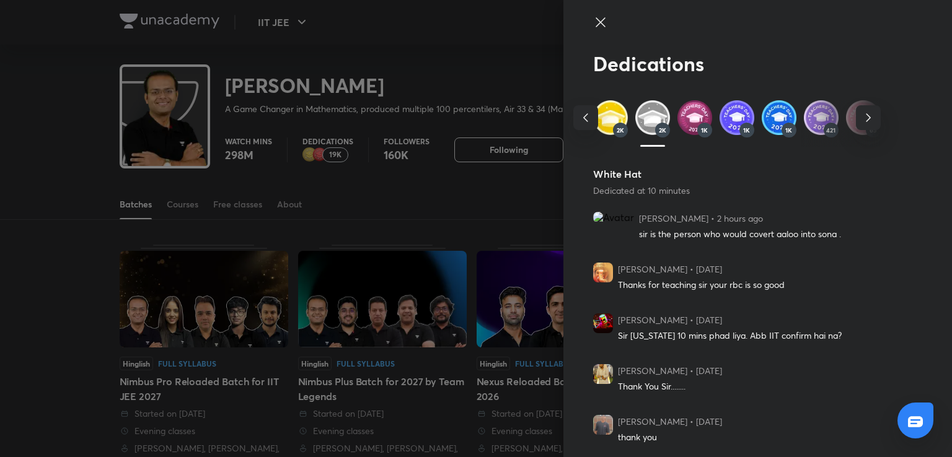
click at [578, 113] on icon "button" at bounding box center [585, 117] width 15 height 15
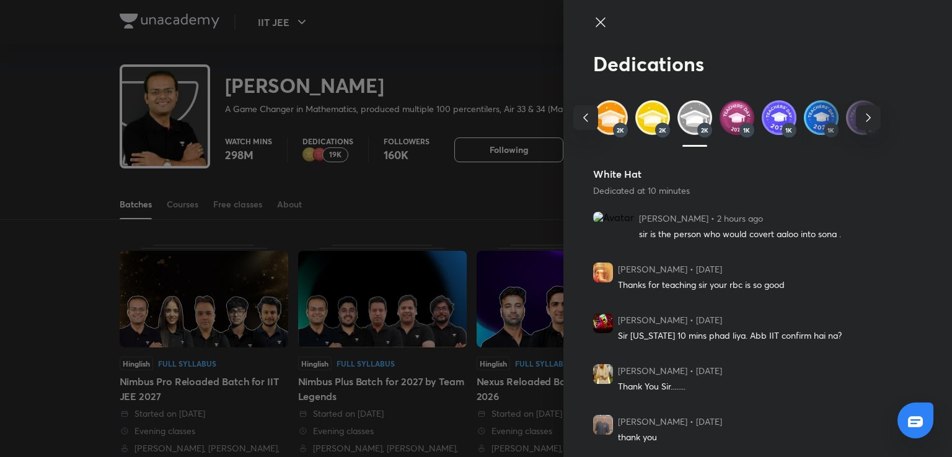
click at [578, 113] on icon "button" at bounding box center [585, 117] width 15 height 15
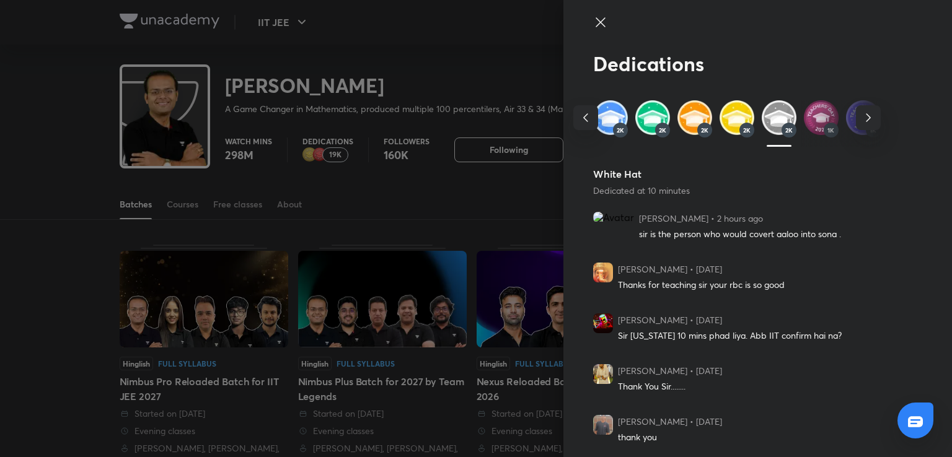
click at [578, 113] on icon "button" at bounding box center [585, 117] width 15 height 15
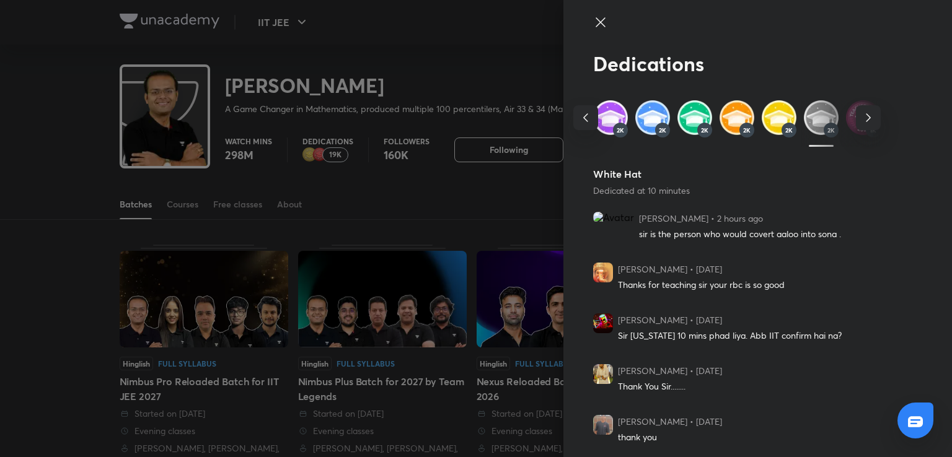
click at [578, 113] on icon "button" at bounding box center [585, 117] width 15 height 15
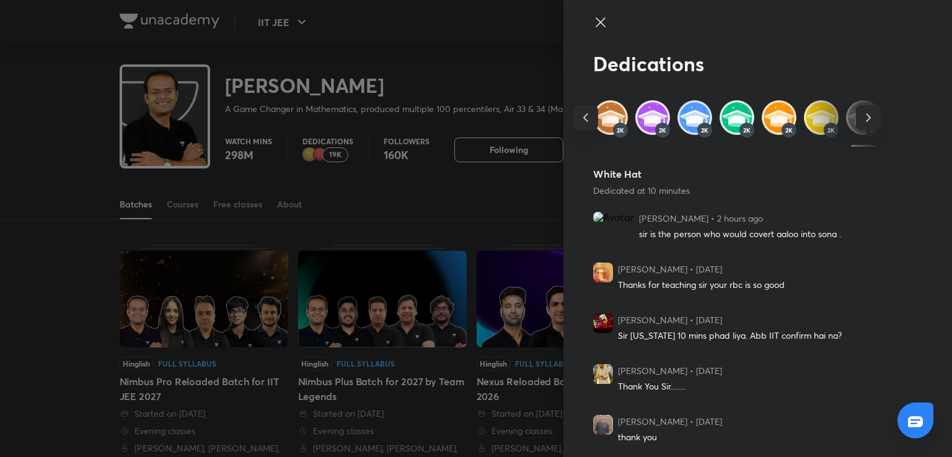
click at [578, 113] on icon "button" at bounding box center [585, 117] width 15 height 15
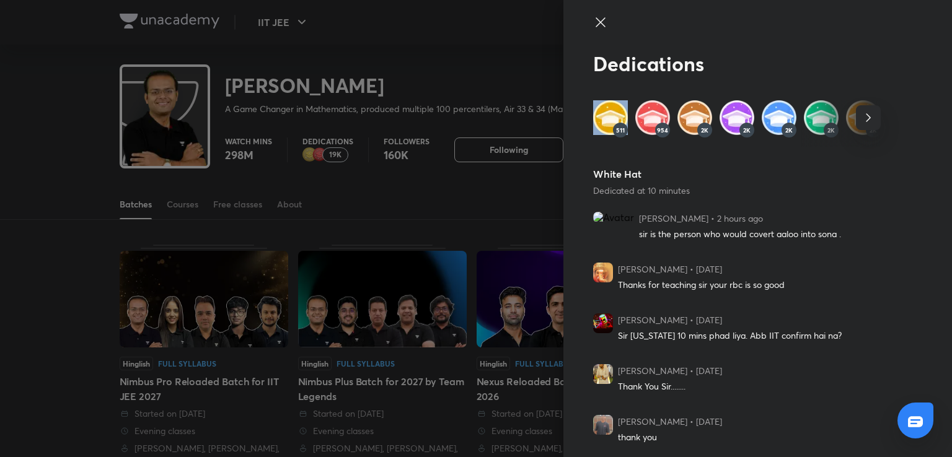
click at [583, 113] on div "511 954 2K 2K 2K 2K 2K 2K 2K 1K 1K 1K 421 65 5" at bounding box center [731, 123] width 297 height 46
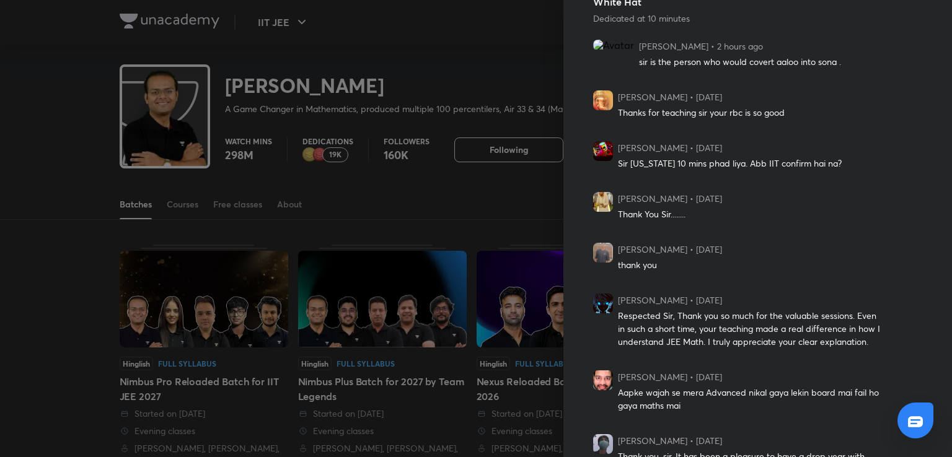
scroll to position [183, 0]
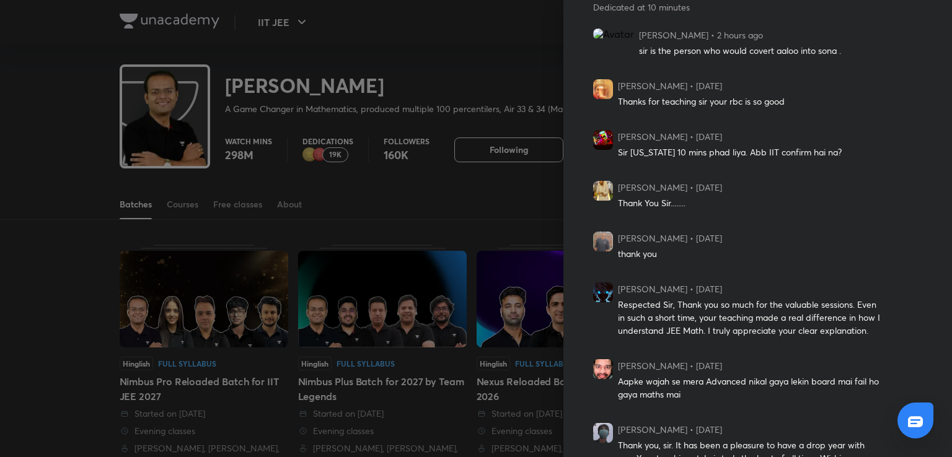
click at [513, 273] on div at bounding box center [476, 228] width 952 height 457
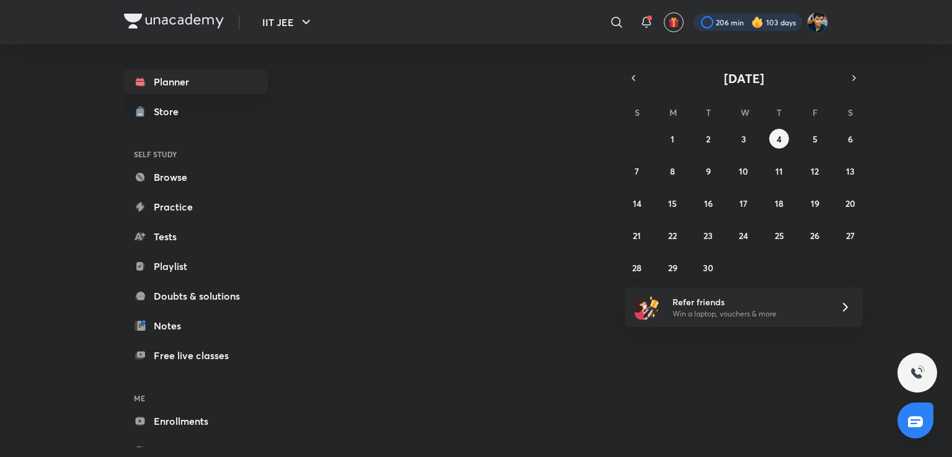
click at [729, 23] on div at bounding box center [747, 22] width 108 height 17
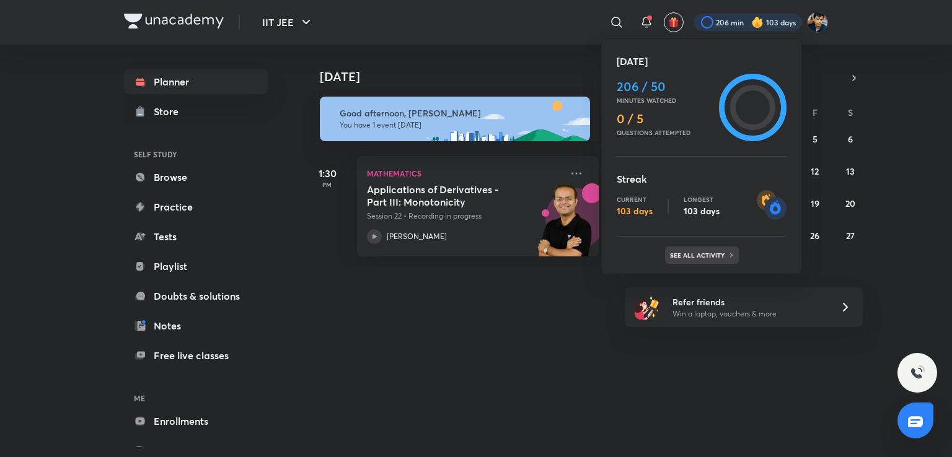
click at [695, 257] on p "See all activity" at bounding box center [699, 255] width 58 height 7
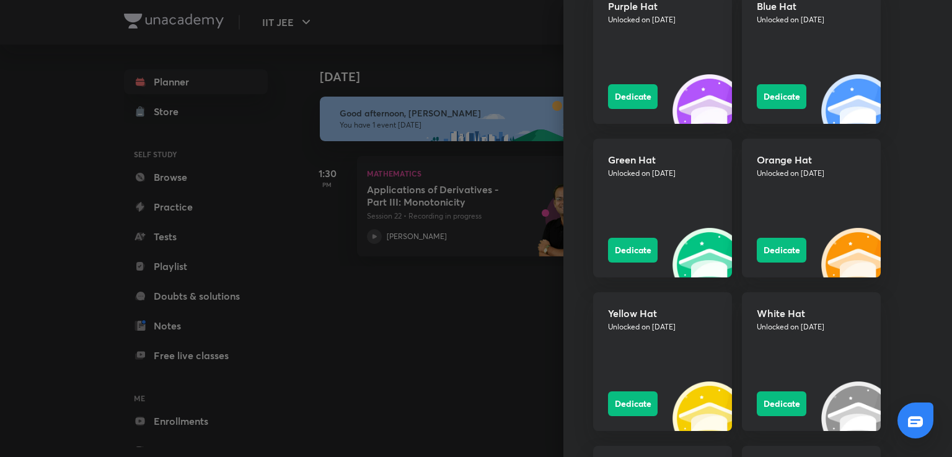
scroll to position [1482, 0]
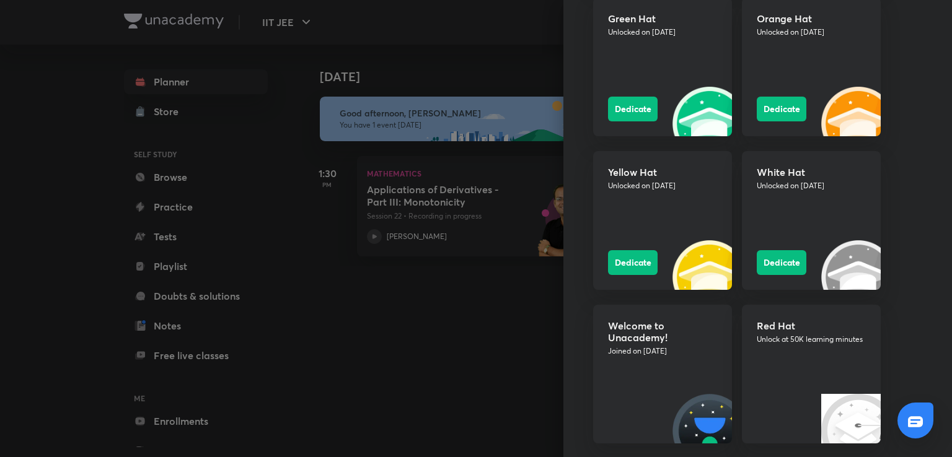
click at [518, 387] on div at bounding box center [476, 228] width 952 height 457
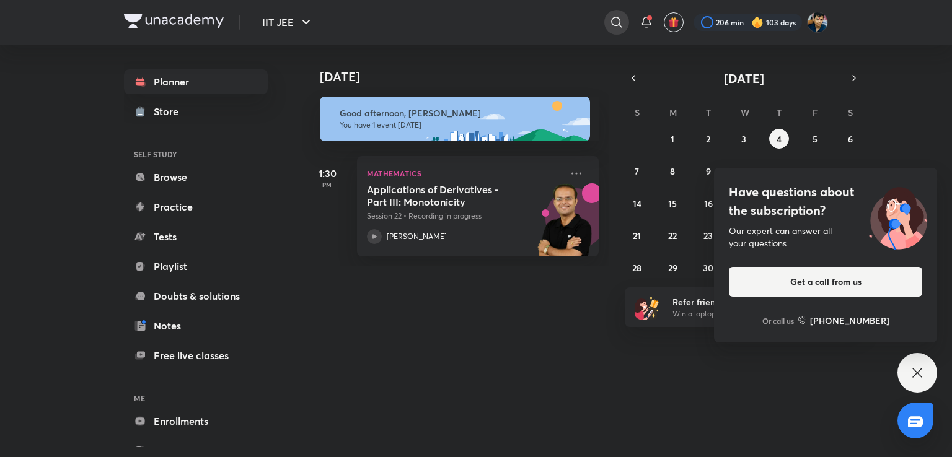
click at [618, 19] on icon at bounding box center [616, 22] width 11 height 11
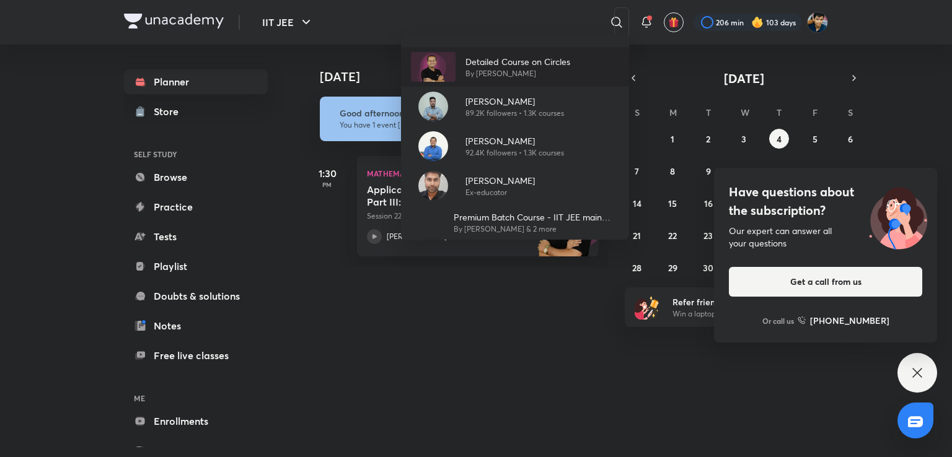
click at [479, 55] on p "Detailed Course on Circles" at bounding box center [517, 61] width 105 height 13
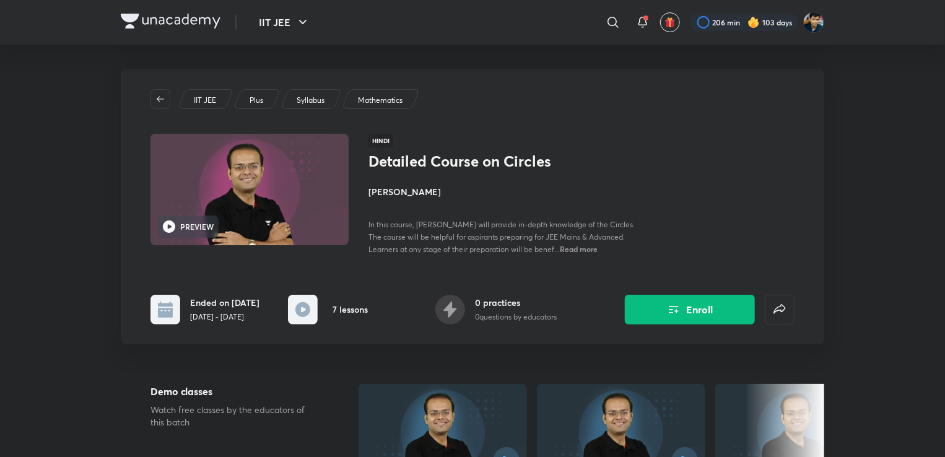
click at [395, 191] on h4 "[PERSON_NAME]" at bounding box center [508, 191] width 278 height 13
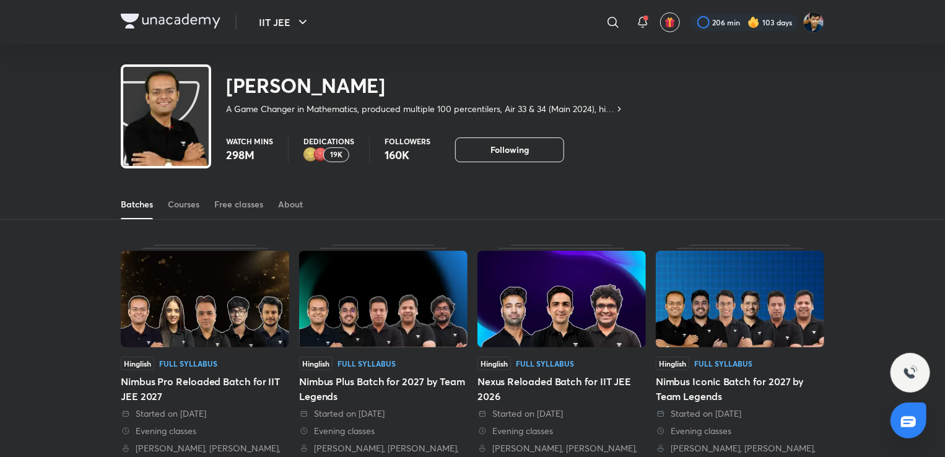
click at [320, 149] on img at bounding box center [321, 154] width 15 height 15
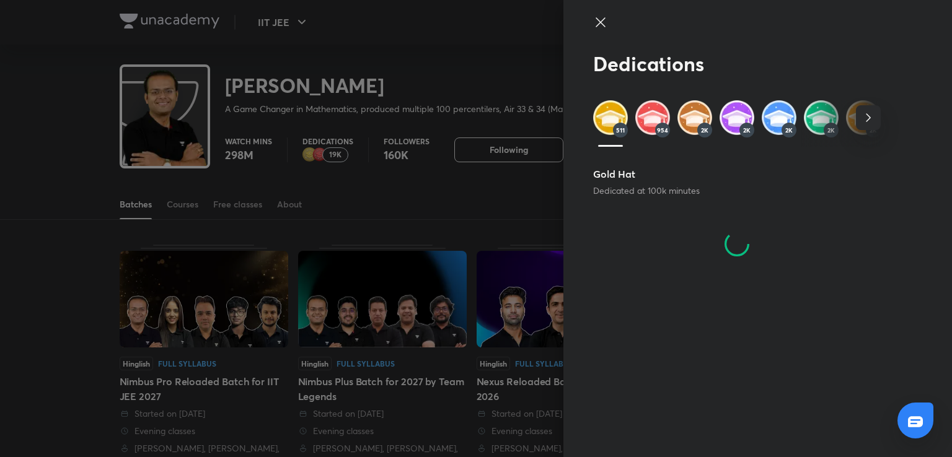
click at [872, 115] on icon "button" at bounding box center [868, 117] width 15 height 15
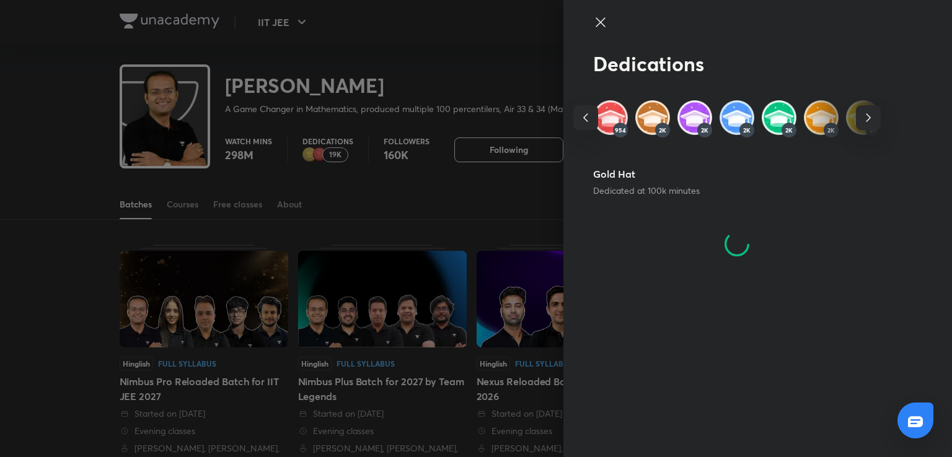
click at [872, 115] on icon "button" at bounding box center [868, 117] width 15 height 15
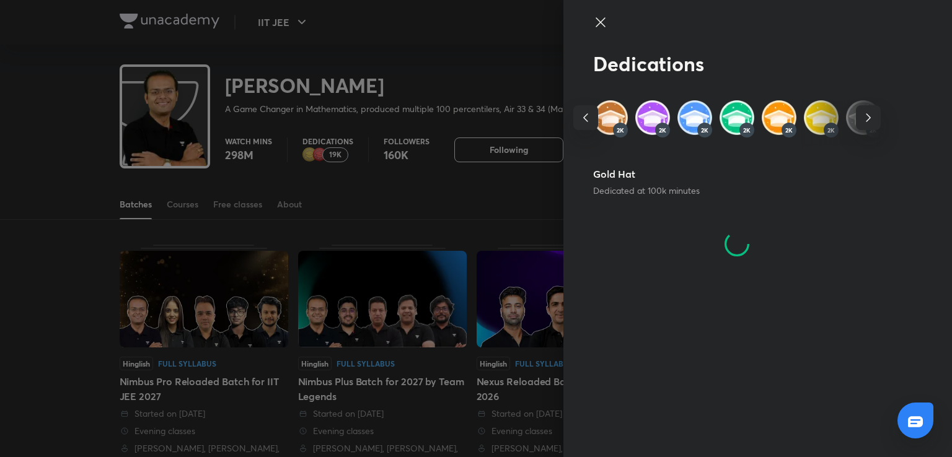
click at [872, 115] on icon "button" at bounding box center [868, 117] width 15 height 15
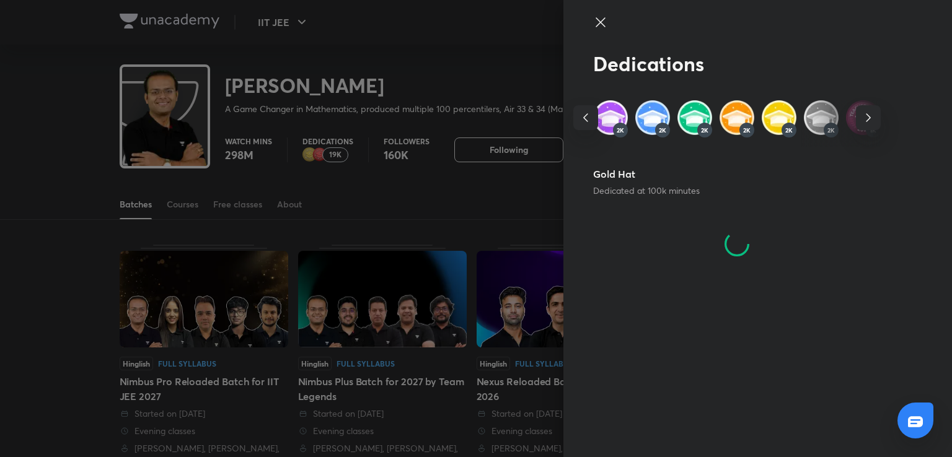
click at [872, 115] on icon "button" at bounding box center [868, 117] width 15 height 15
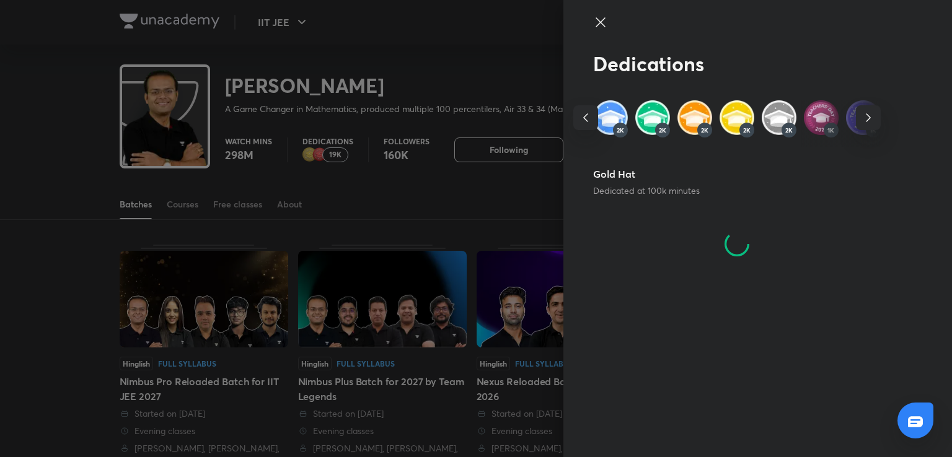
click at [872, 115] on icon "button" at bounding box center [868, 117] width 15 height 15
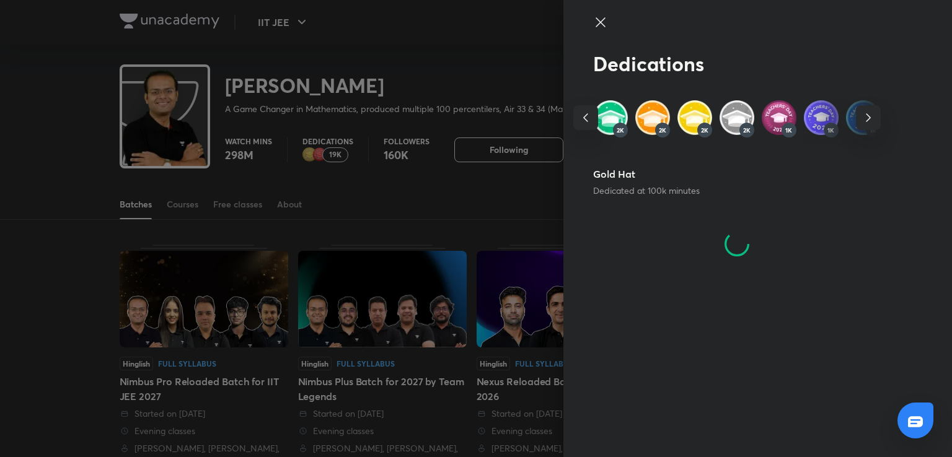
click at [783, 115] on img at bounding box center [778, 117] width 35 height 35
click at [706, 334] on div "Dedications 511 954 2K 2K 2K 2K 2K 2K 2K 1K 1K 1K 421 65 5 Teachers' Day hat De…" at bounding box center [757, 228] width 388 height 457
click at [604, 21] on icon at bounding box center [600, 22] width 15 height 15
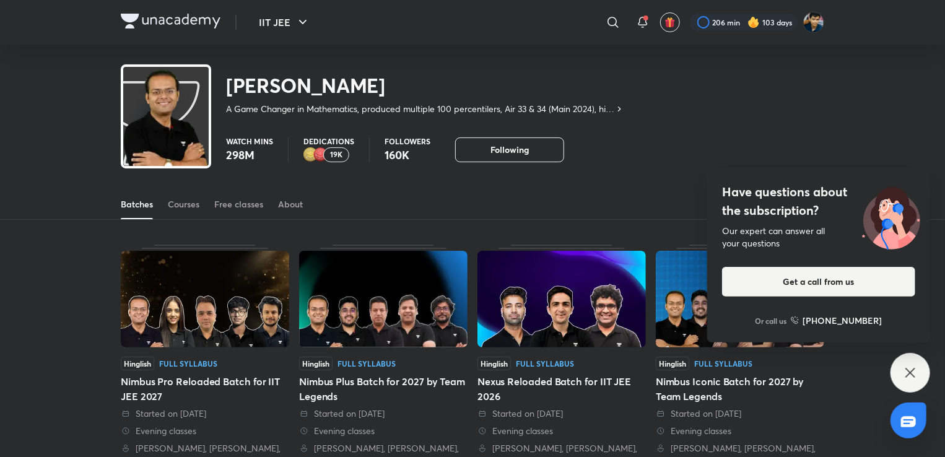
click at [335, 145] on p "Dedications" at bounding box center [329, 141] width 51 height 7
click at [335, 157] on p "19K" at bounding box center [336, 155] width 12 height 9
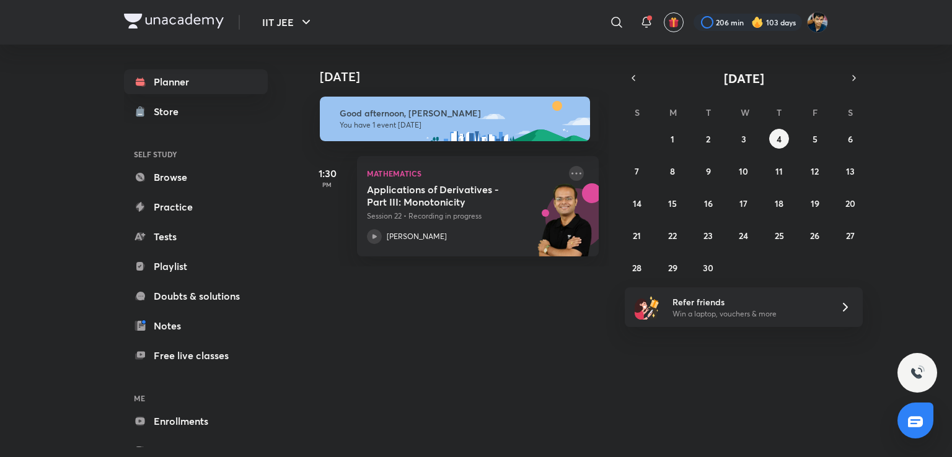
click at [569, 177] on icon at bounding box center [576, 173] width 15 height 15
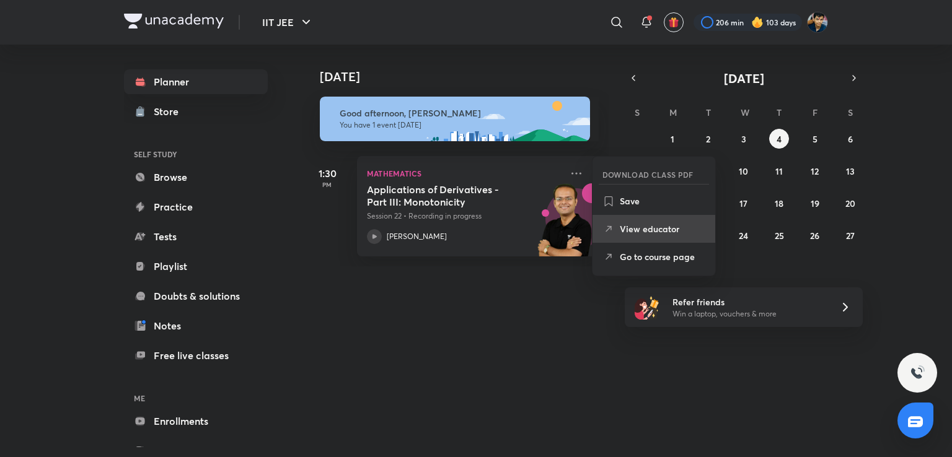
click at [616, 224] on li "View educator" at bounding box center [653, 229] width 123 height 28
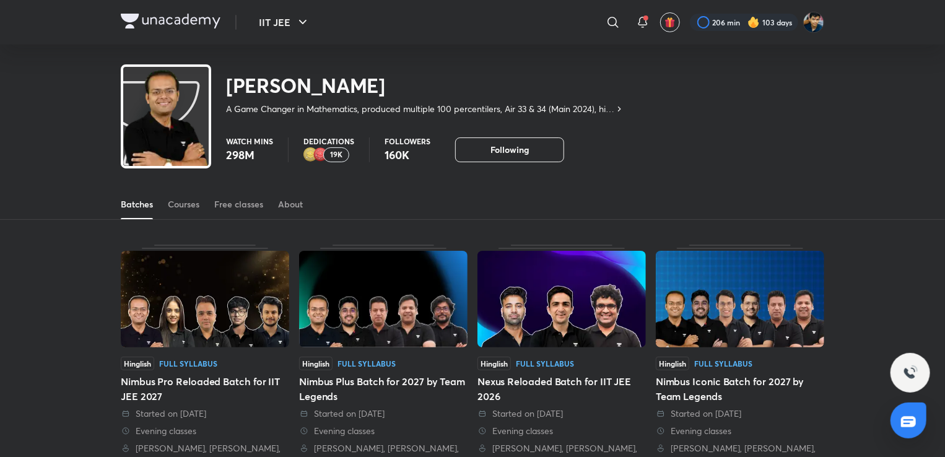
click at [351, 146] on div "Dedications 19K" at bounding box center [329, 150] width 51 height 25
click at [345, 150] on div "19K" at bounding box center [336, 154] width 26 height 15
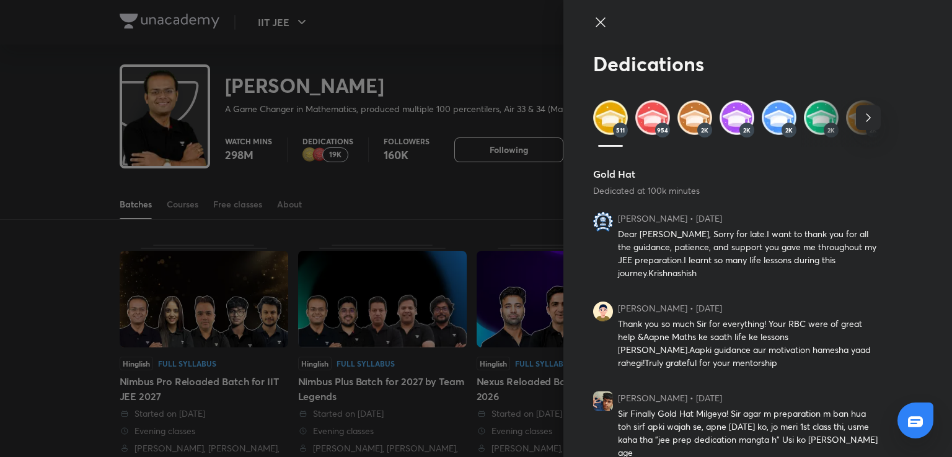
click at [861, 117] on icon "button" at bounding box center [868, 117] width 15 height 15
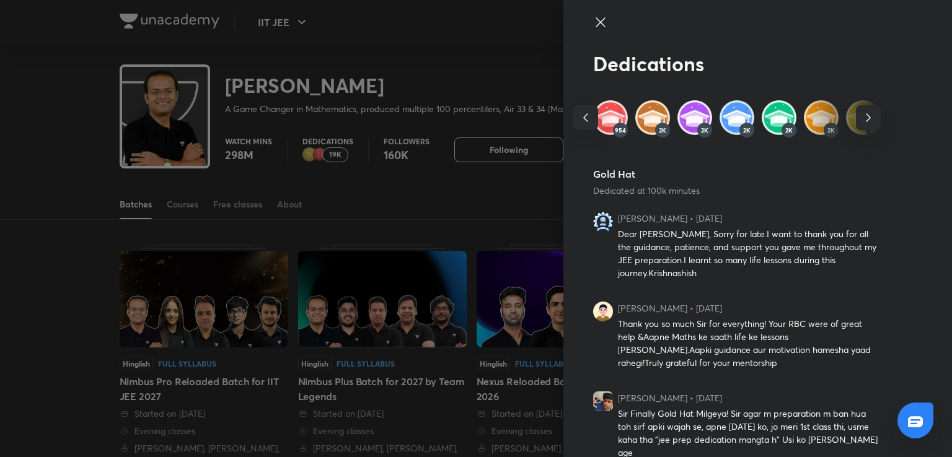
click at [856, 116] on span "button" at bounding box center [868, 117] width 25 height 15
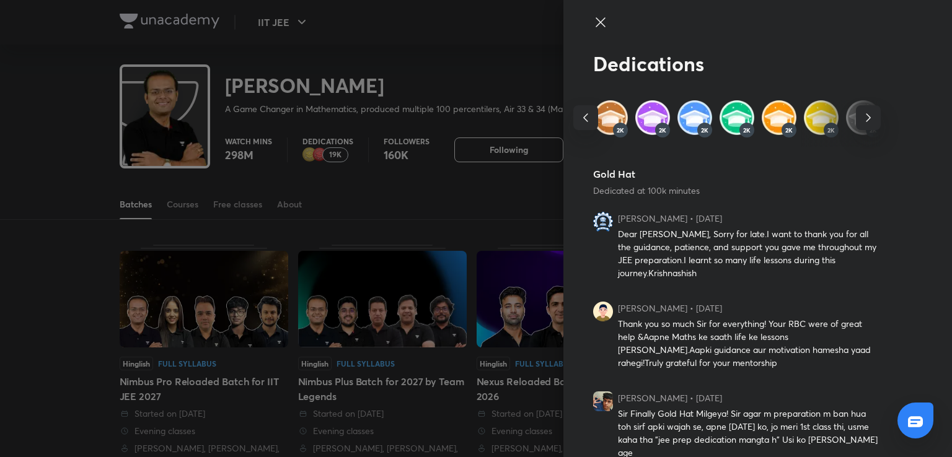
click at [856, 116] on span "button" at bounding box center [868, 117] width 25 height 15
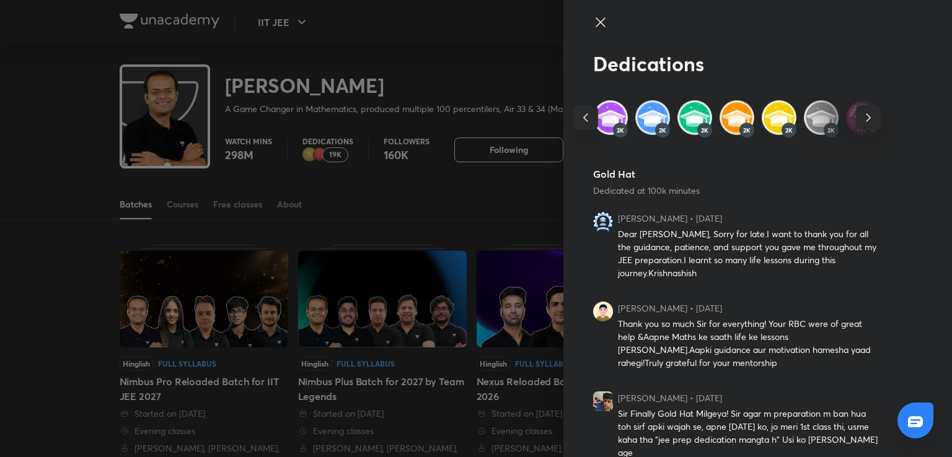
click at [856, 116] on span "button" at bounding box center [868, 117] width 25 height 15
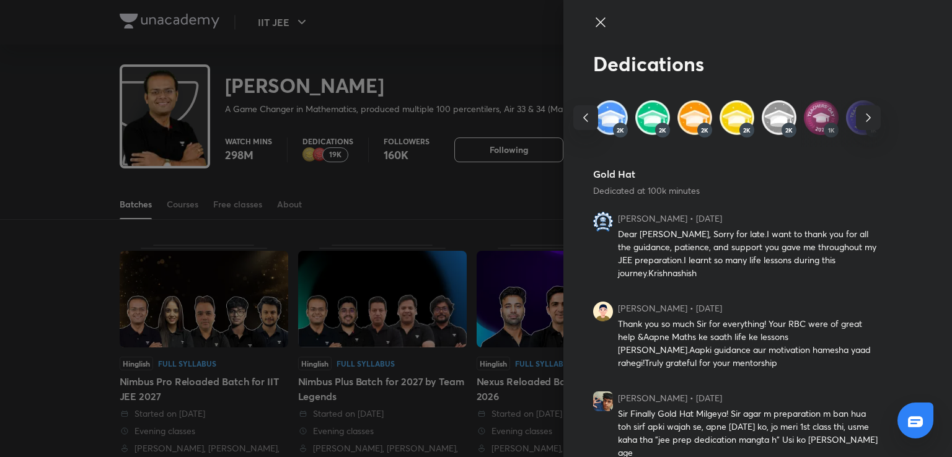
click at [814, 122] on img at bounding box center [821, 117] width 35 height 35
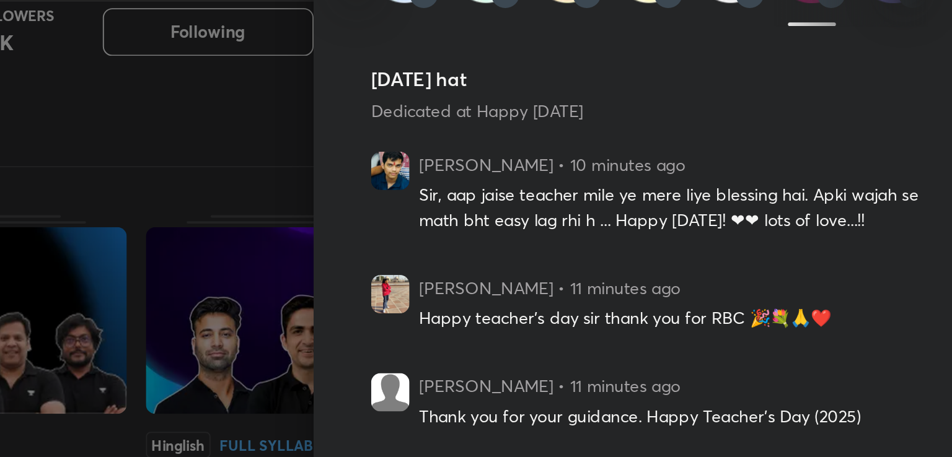
click at [596, 220] on img at bounding box center [603, 222] width 20 height 20
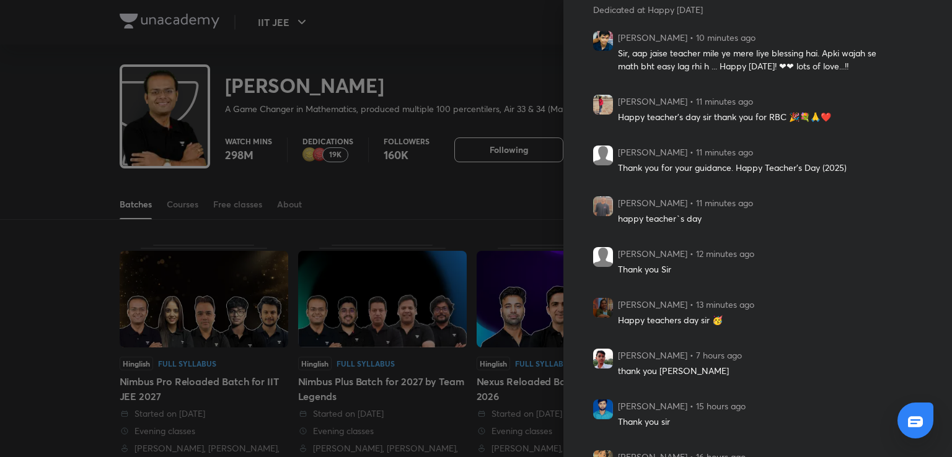
scroll to position [183, 0]
click at [465, 166] on div at bounding box center [476, 228] width 952 height 457
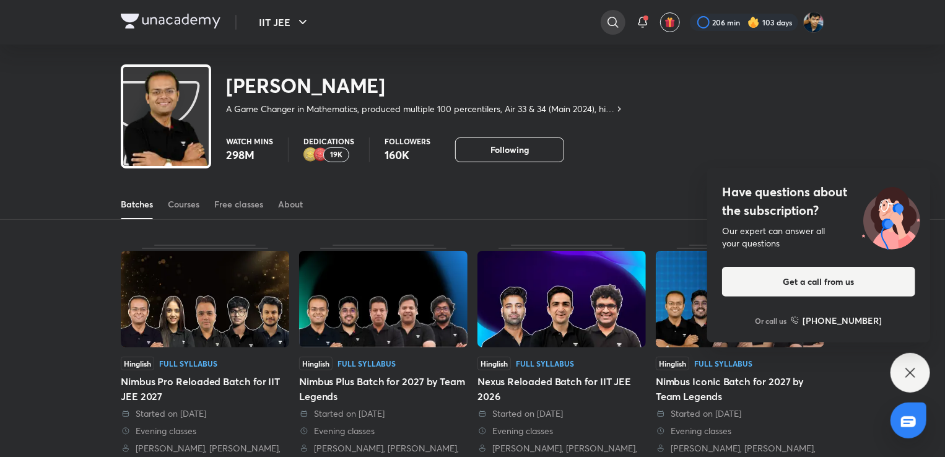
click at [609, 17] on icon at bounding box center [613, 22] width 15 height 15
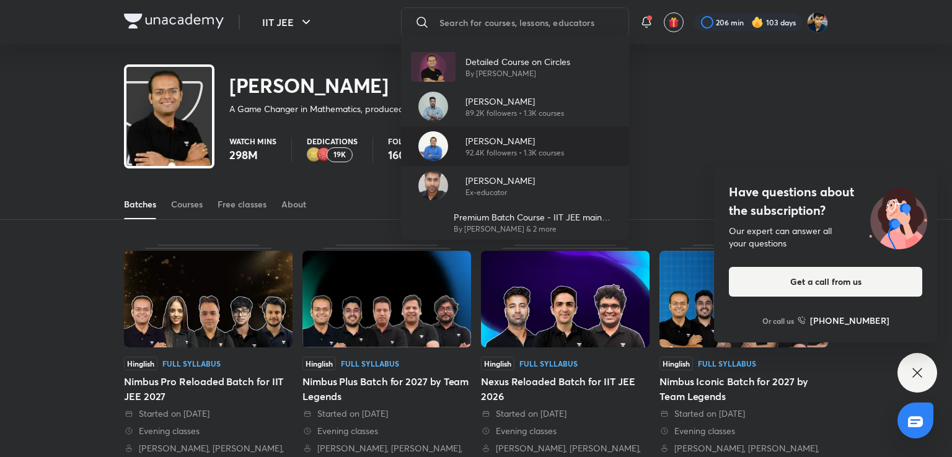
click at [508, 147] on p "92.4K followers • 1.3K courses" at bounding box center [514, 152] width 99 height 11
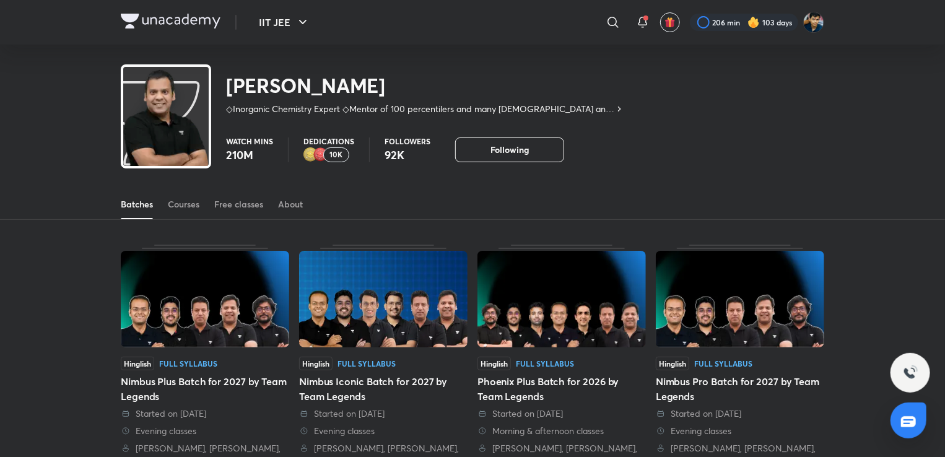
click at [318, 147] on img at bounding box center [321, 154] width 15 height 15
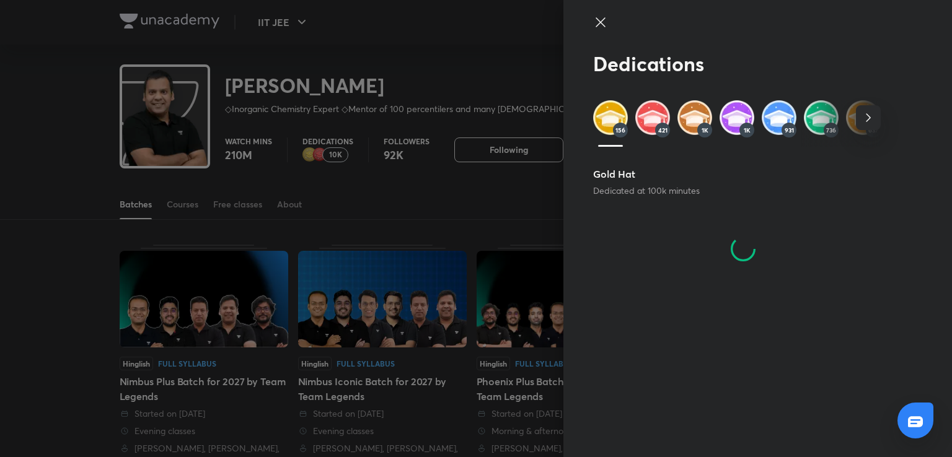
click at [330, 152] on div at bounding box center [476, 228] width 952 height 457
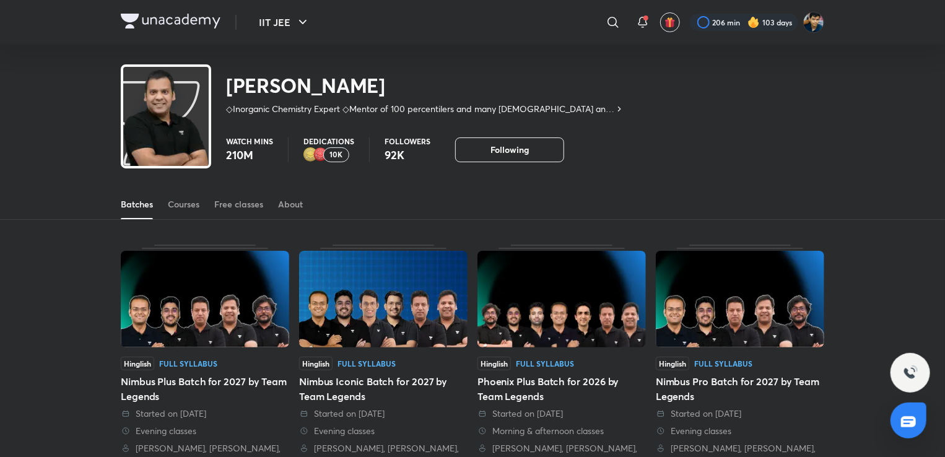
click at [330, 152] on p "10K" at bounding box center [336, 155] width 13 height 9
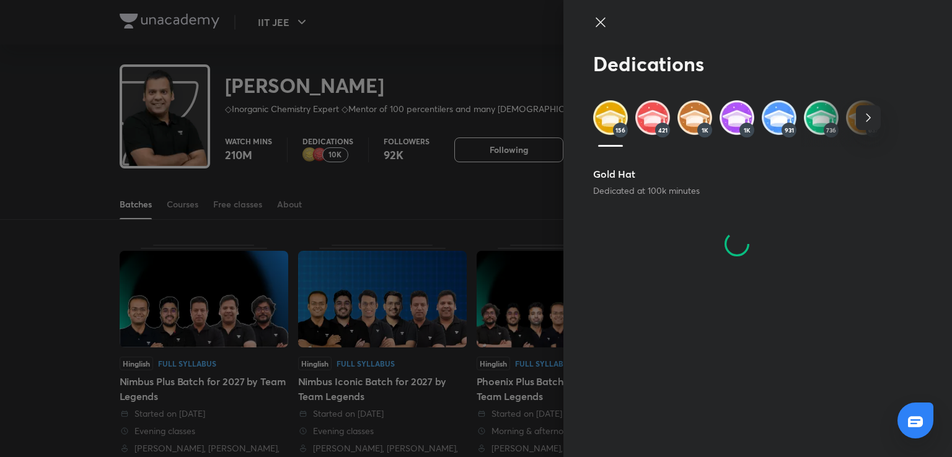
click at [867, 114] on icon "button" at bounding box center [868, 117] width 15 height 15
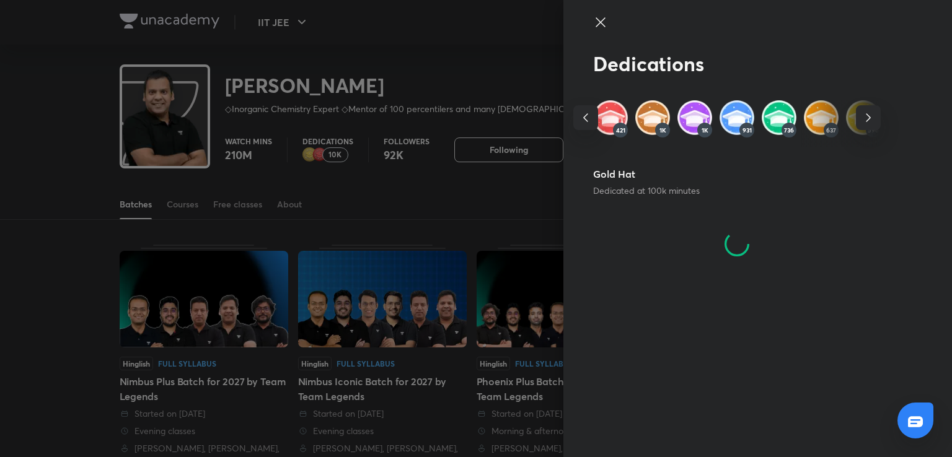
click at [867, 114] on icon "button" at bounding box center [868, 117] width 15 height 15
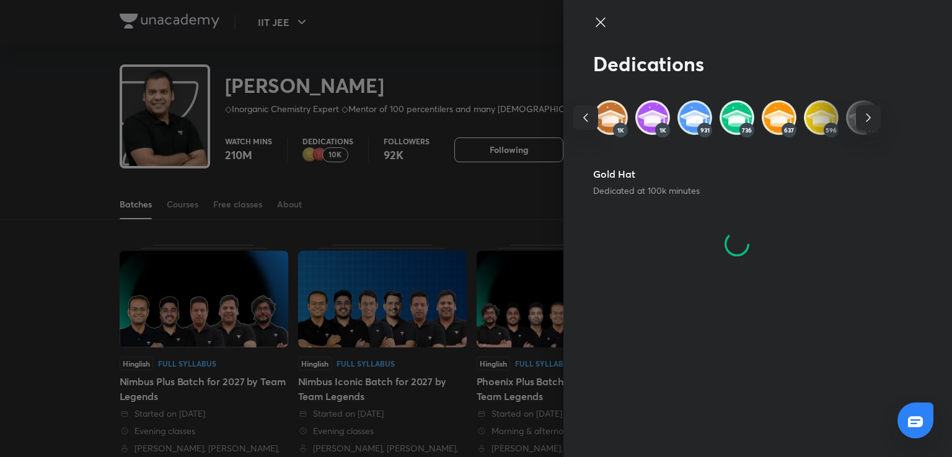
click at [867, 114] on icon "button" at bounding box center [868, 117] width 15 height 15
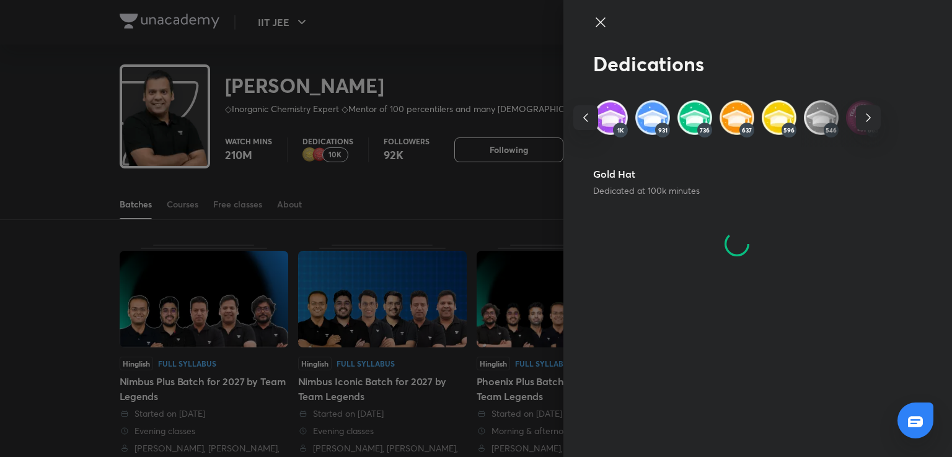
click at [866, 115] on icon "button" at bounding box center [868, 117] width 15 height 15
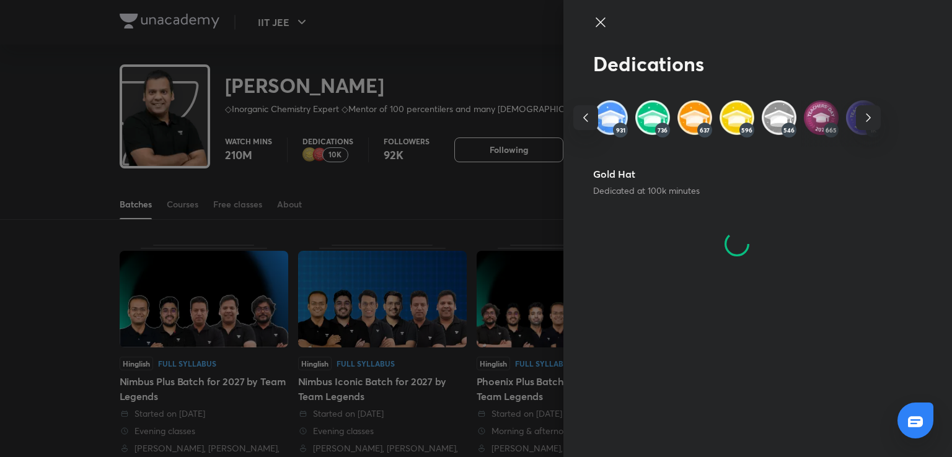
click at [828, 122] on img at bounding box center [821, 117] width 35 height 35
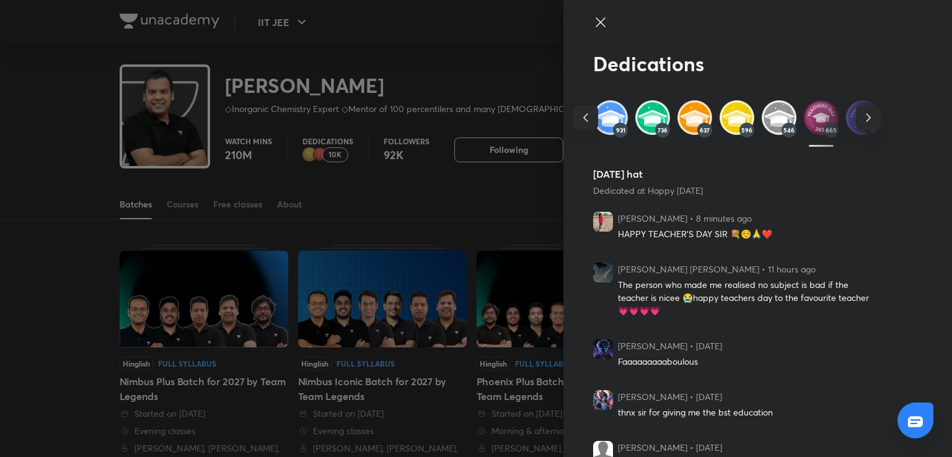
click at [383, 82] on div at bounding box center [476, 228] width 952 height 457
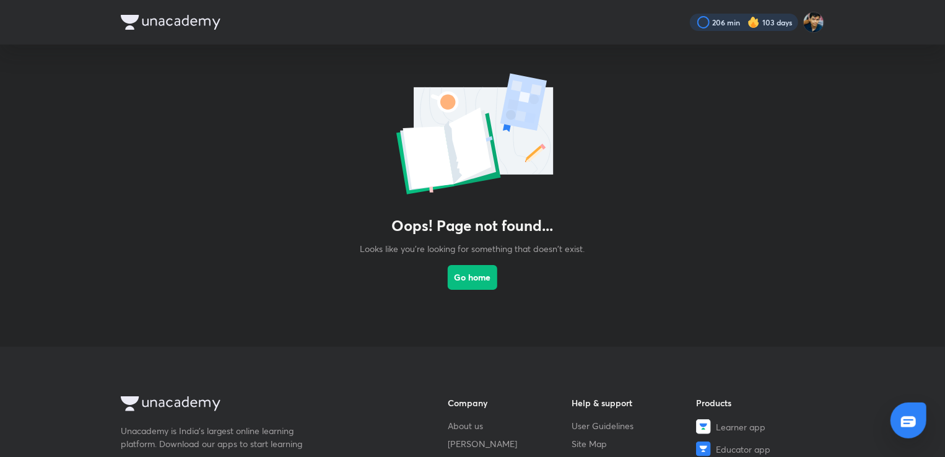
click at [715, 17] on div at bounding box center [744, 22] width 108 height 17
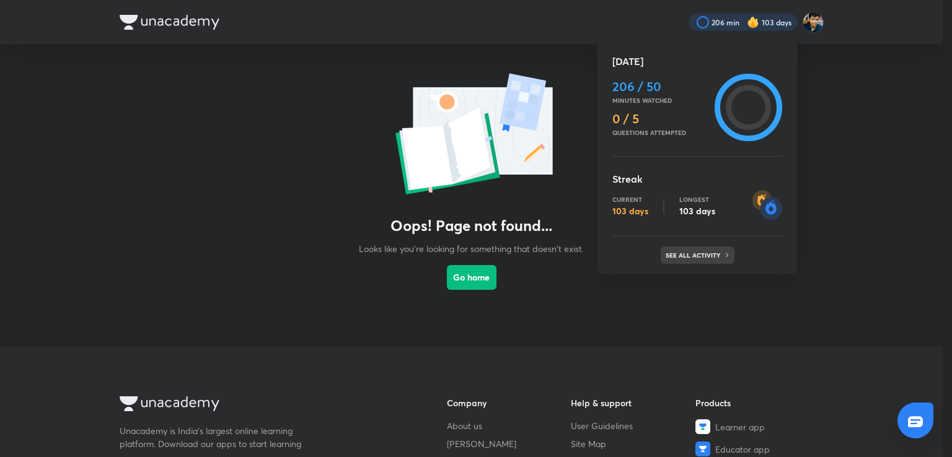
click at [686, 251] on div "See all activity" at bounding box center [697, 255] width 74 height 17
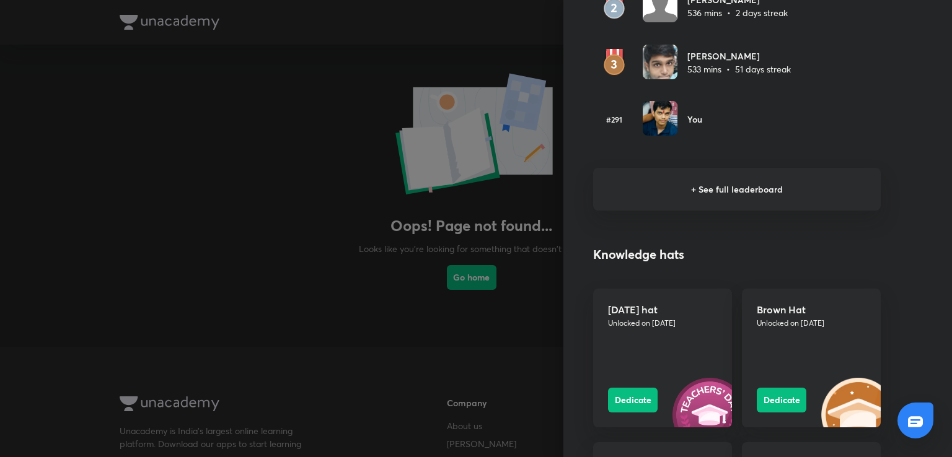
scroll to position [885, 0]
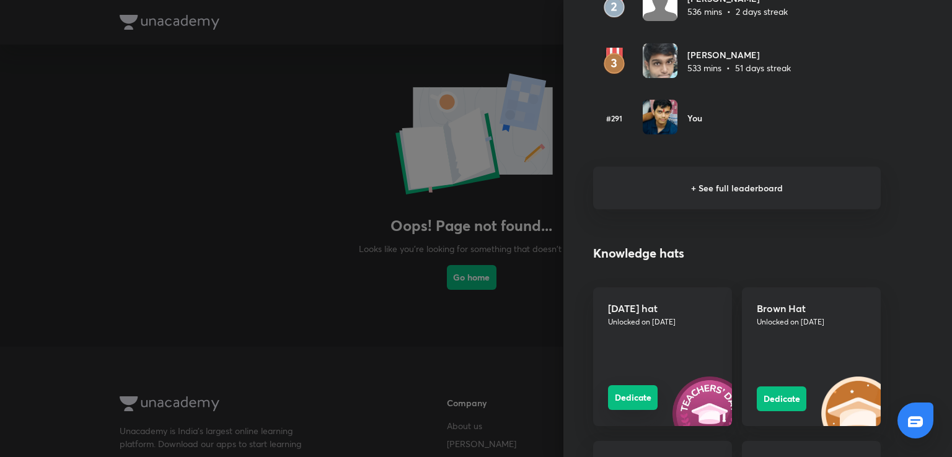
click at [629, 388] on button "Dedicate" at bounding box center [633, 397] width 50 height 25
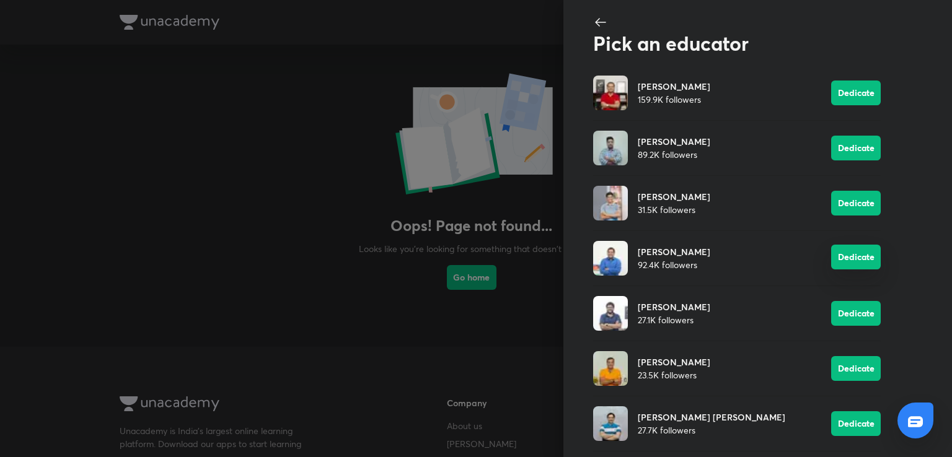
click at [841, 256] on button "Dedicate" at bounding box center [856, 257] width 50 height 25
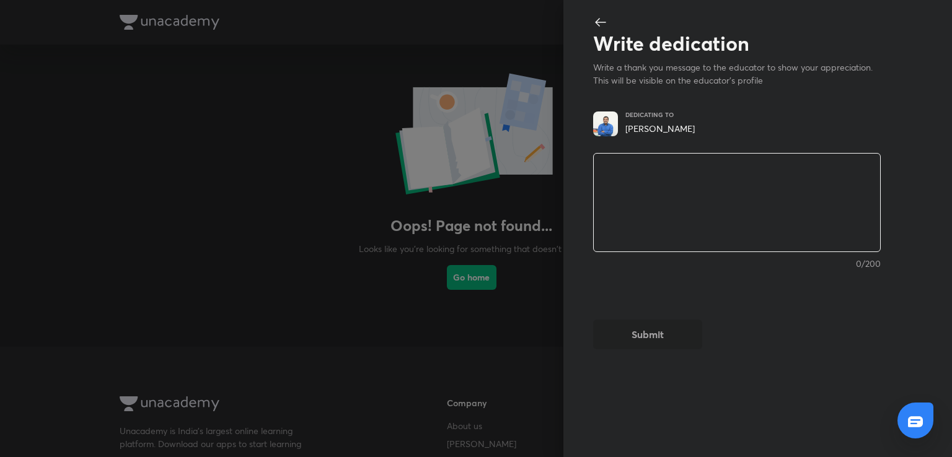
click at [707, 204] on textarea at bounding box center [737, 203] width 286 height 102
type textarea "H"
type textarea "x"
type textarea "Ha"
type textarea "x"
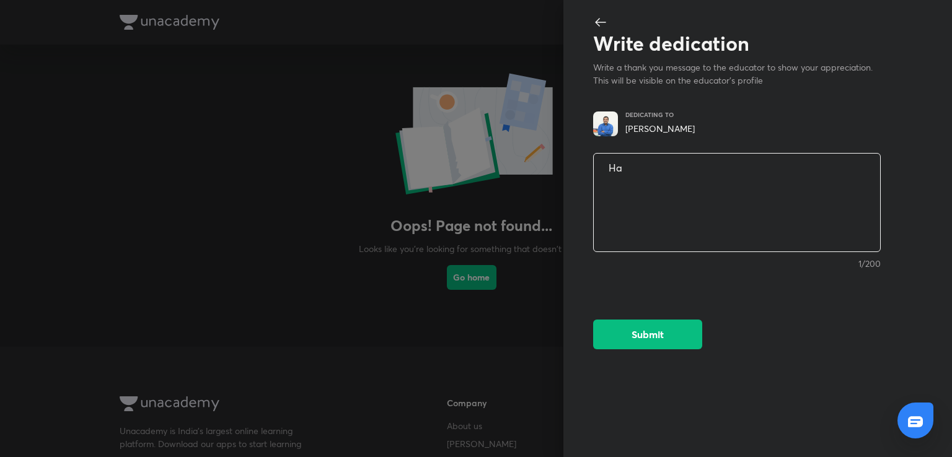
type textarea "Hap"
type textarea "x"
type textarea "Happ"
type textarea "x"
type textarea "Happy"
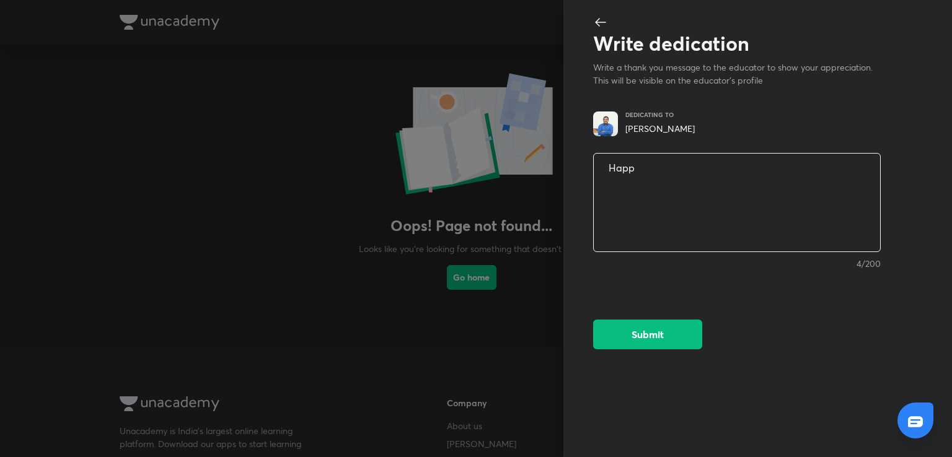
type textarea "x"
type textarea "Happy"
type textarea "x"
type textarea "Happy t"
type textarea "x"
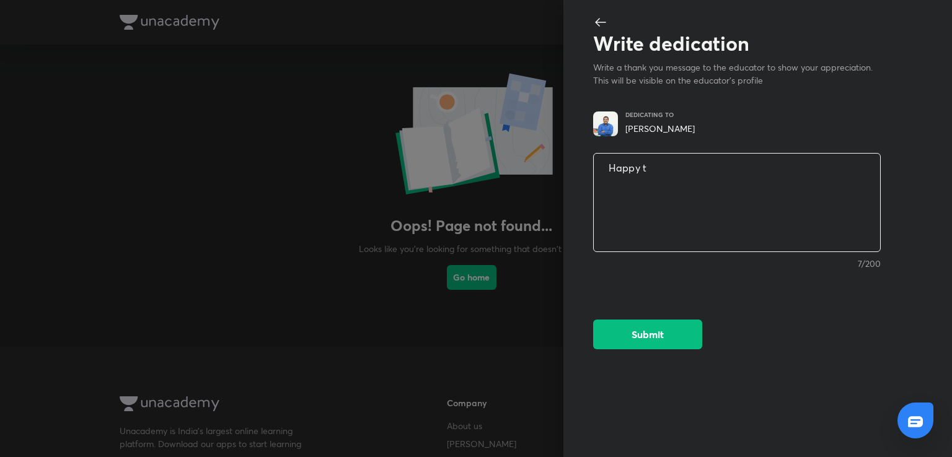
type textarea "Happy te"
type textarea "x"
type textarea "Happy tea"
type textarea "x"
type textarea "Happy teac"
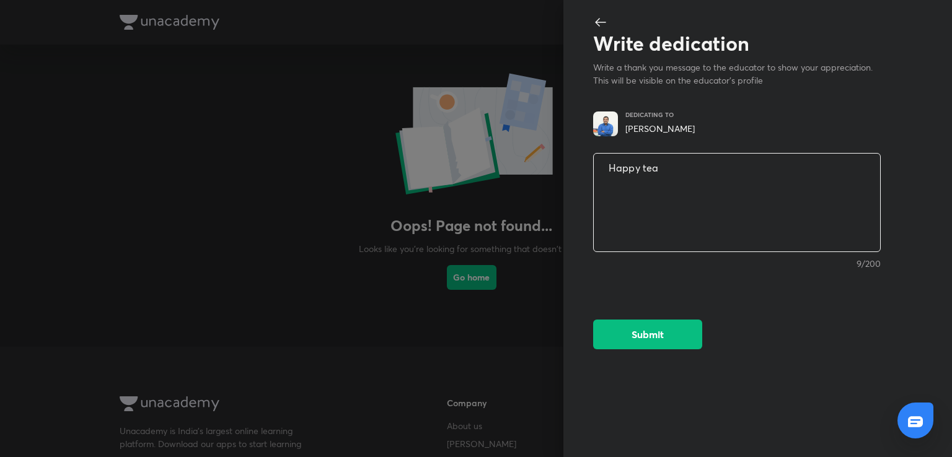
type textarea "x"
type textarea "Happy teach"
type textarea "x"
type textarea "Happy teache"
type textarea "x"
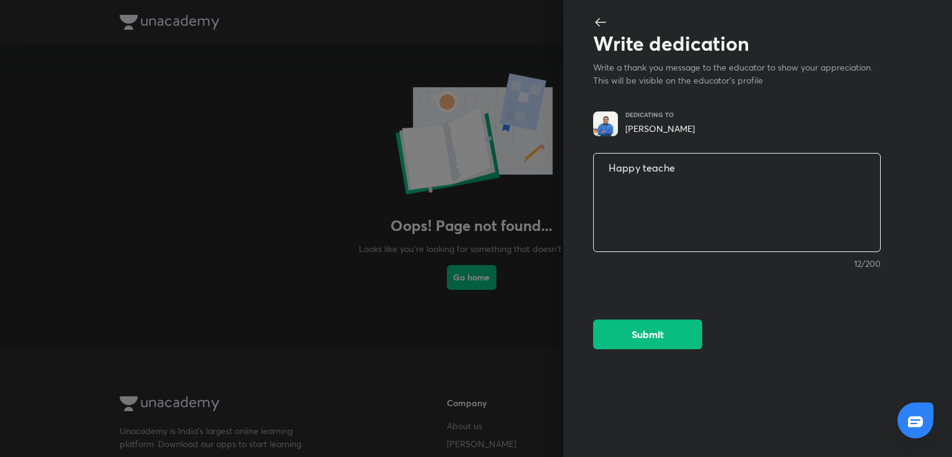
type textarea "Happy teacher"
type textarea "x"
type textarea "Happy teacher'"
type textarea "x"
type textarea "Happy teacher's"
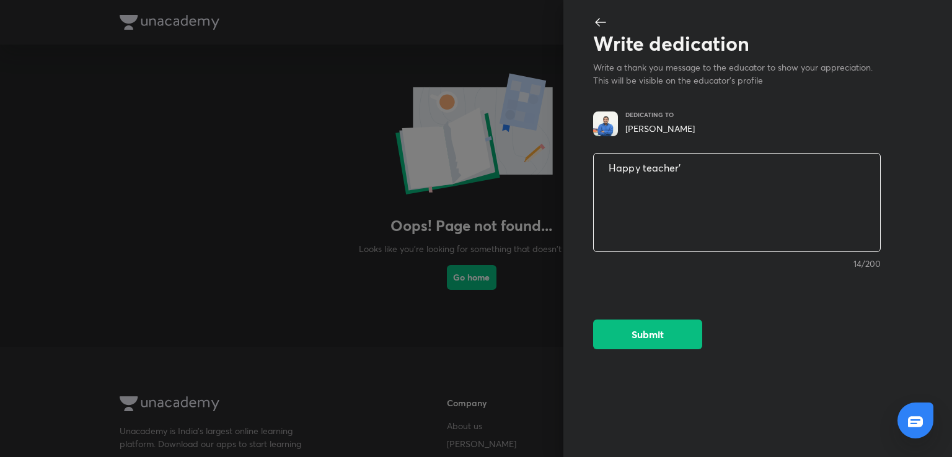
type textarea "x"
type textarea "Happy teacher's"
type textarea "x"
type textarea "Happy teacher's d"
type textarea "x"
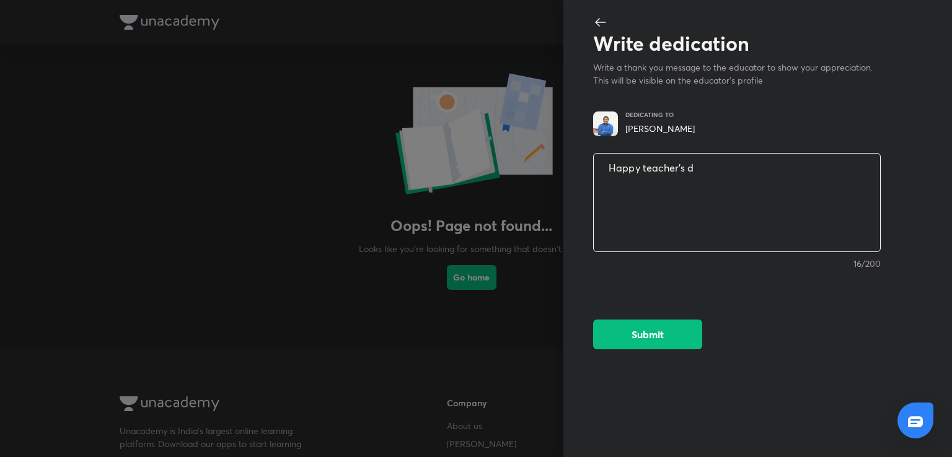
type textarea "Happy teacher's da"
type textarea "x"
type textarea "Happy teacher's day"
type textarea "x"
type textarea "Happy teacher's day"
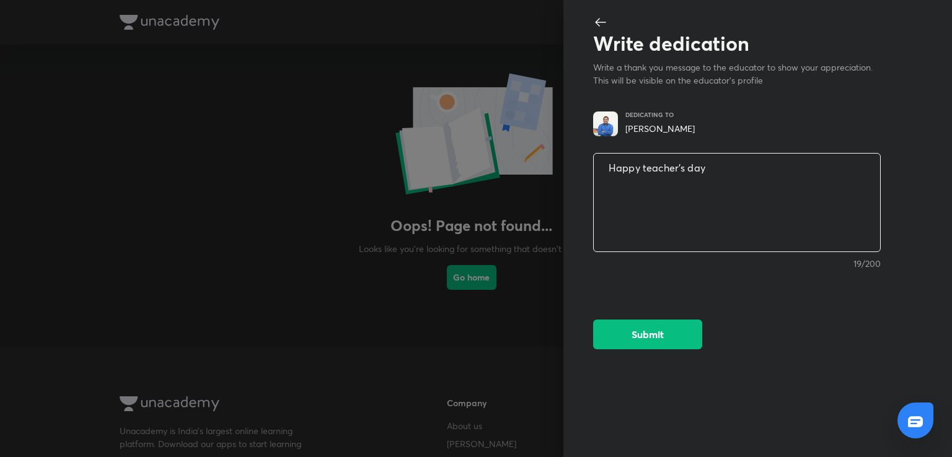
type textarea "x"
type textarea "Happy teacher's day g"
type textarea "x"
type textarea "Happy teacher's day [PERSON_NAME]"
type textarea "x"
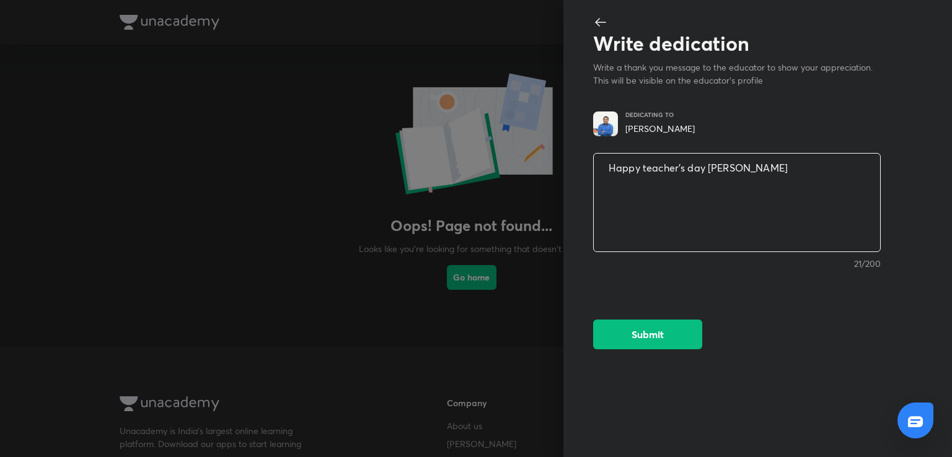
type textarea "Happy teacher's day [PERSON_NAME]"
type textarea "x"
type textarea "Happy teacher's day guru"
type textarea "x"
type textarea "Happy teacher's day guruj"
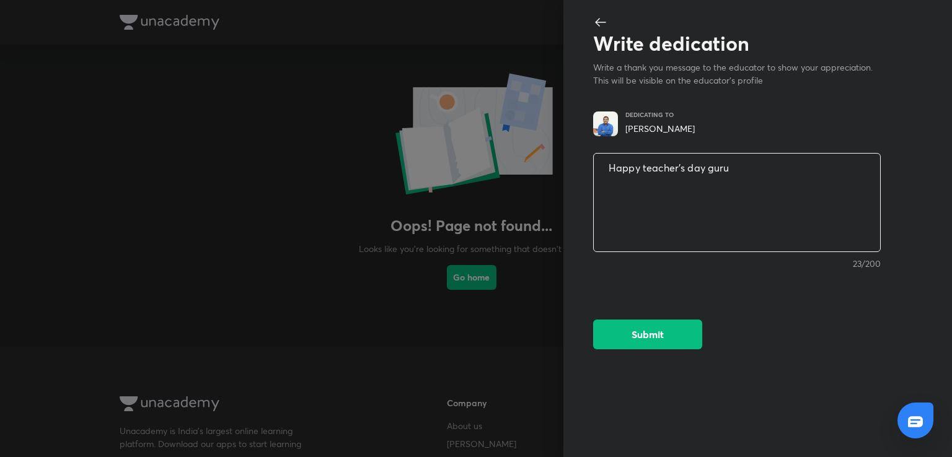
type textarea "x"
type textarea "Happy teacher's day [PERSON_NAME]"
type textarea "x"
type textarea "Happy teacher's day [PERSON_NAME]"
type textarea "x"
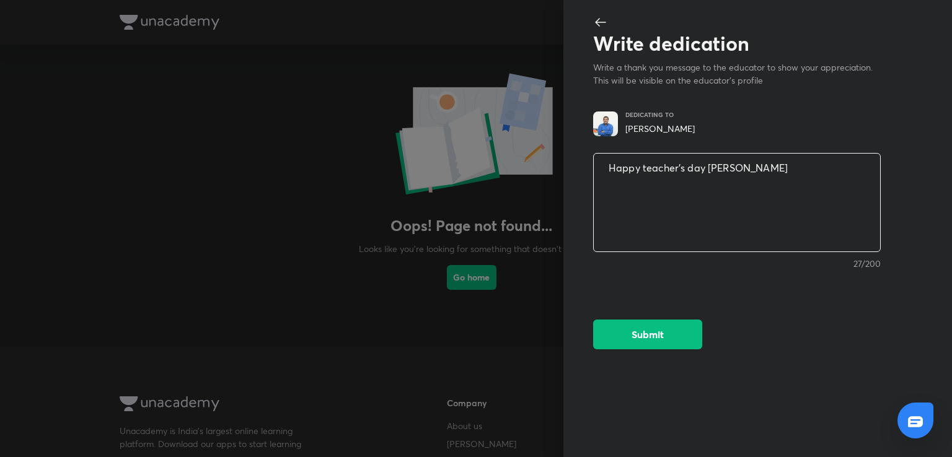
type textarea "Happy teacher's day [PERSON_NAME] ❤"
type textarea "x"
type textarea "Happy teacher's day [PERSON_NAME] ❤❤"
type textarea "x"
type textarea "Happy teacher's day [PERSON_NAME] ❤❤"
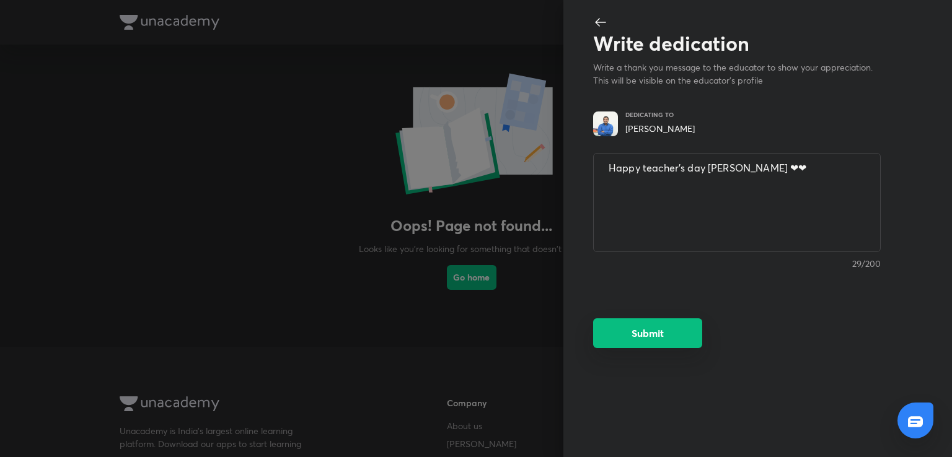
click at [669, 337] on button "Submit" at bounding box center [647, 333] width 109 height 30
type textarea "x"
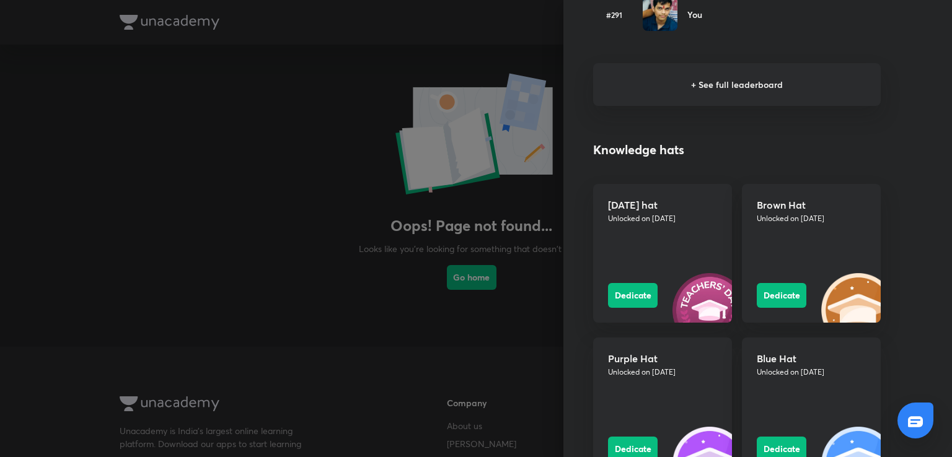
scroll to position [990, 0]
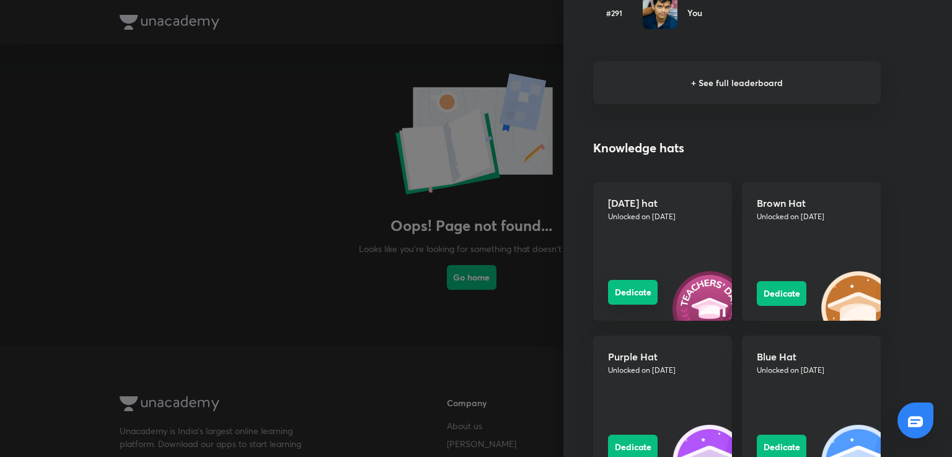
click at [627, 289] on button "Dedicate" at bounding box center [633, 292] width 50 height 25
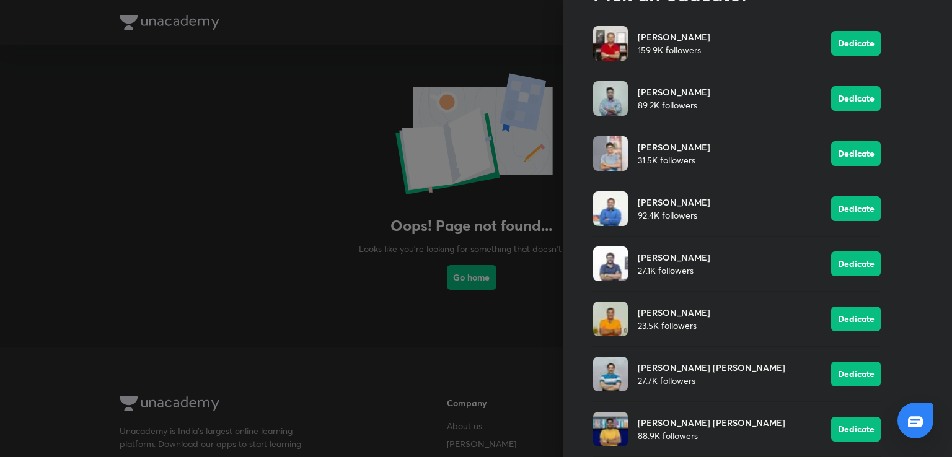
scroll to position [0, 0]
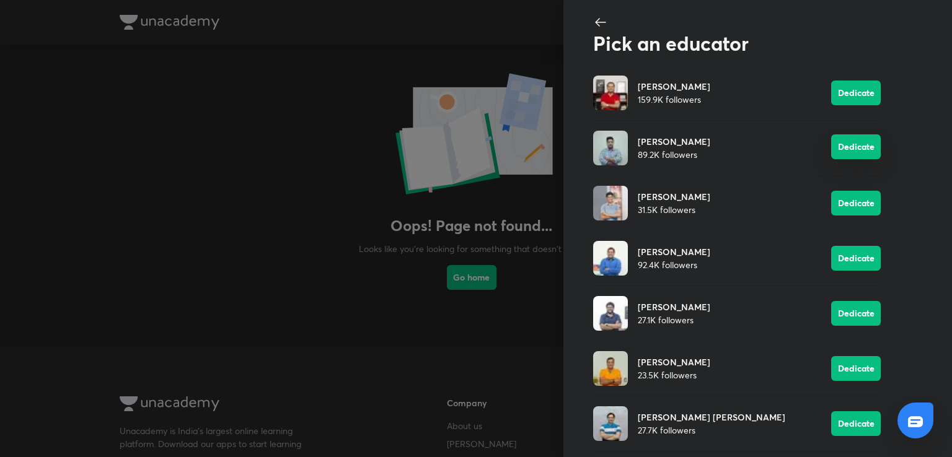
click at [831, 142] on button "Dedicate" at bounding box center [856, 146] width 50 height 25
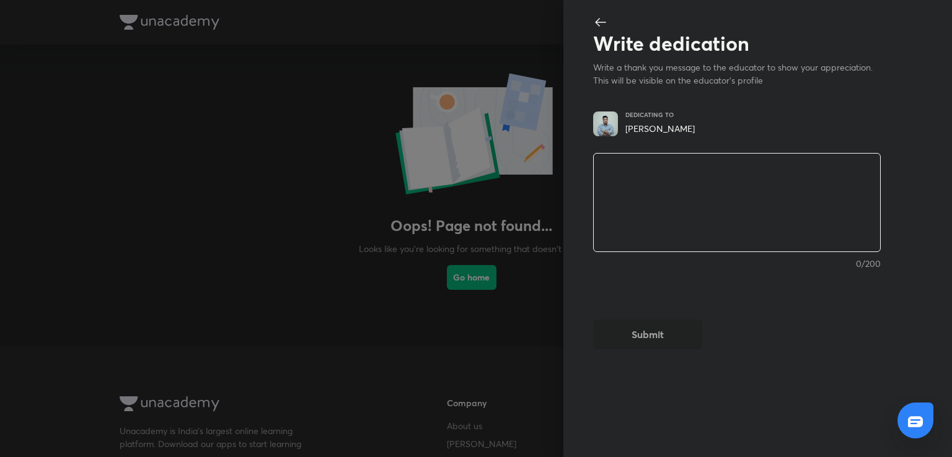
click at [700, 201] on textarea at bounding box center [737, 203] width 286 height 102
type textarea "h"
type textarea "x"
type textarea "ha"
type textarea "x"
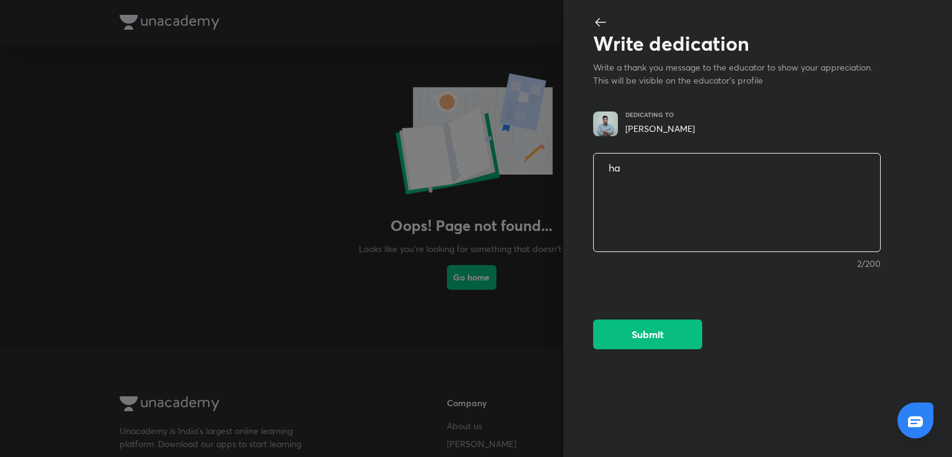
type textarea "h"
type textarea "x"
type textarea "H"
type textarea "x"
type textarea "Ha"
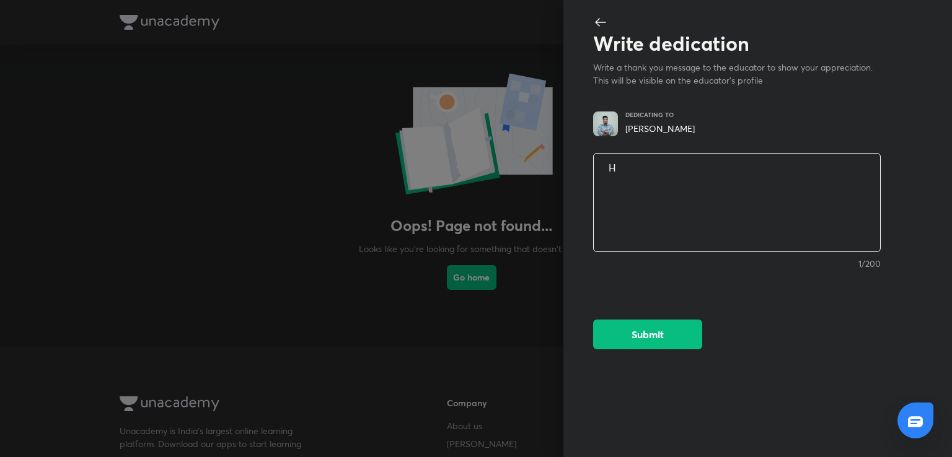
type textarea "x"
type textarea "Hap"
type textarea "x"
type textarea "Happ"
type textarea "x"
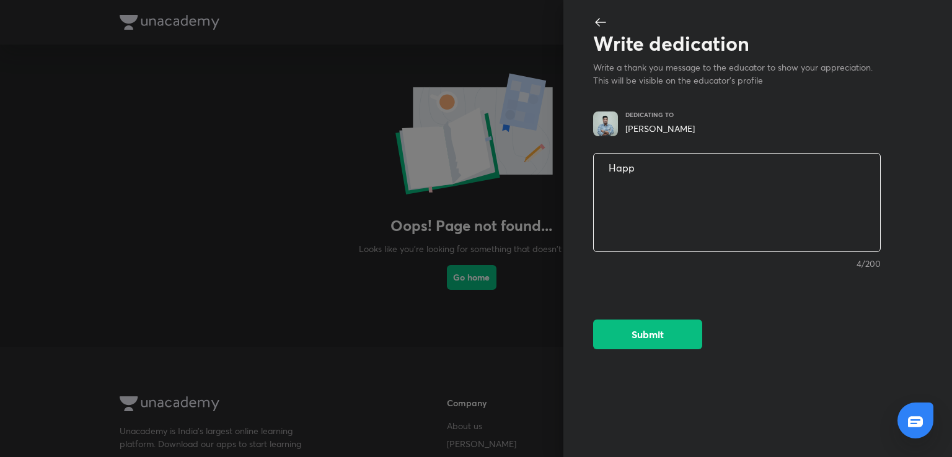
type textarea "Happy"
type textarea "x"
type textarea "Happy"
type textarea "x"
type textarea "Happy r"
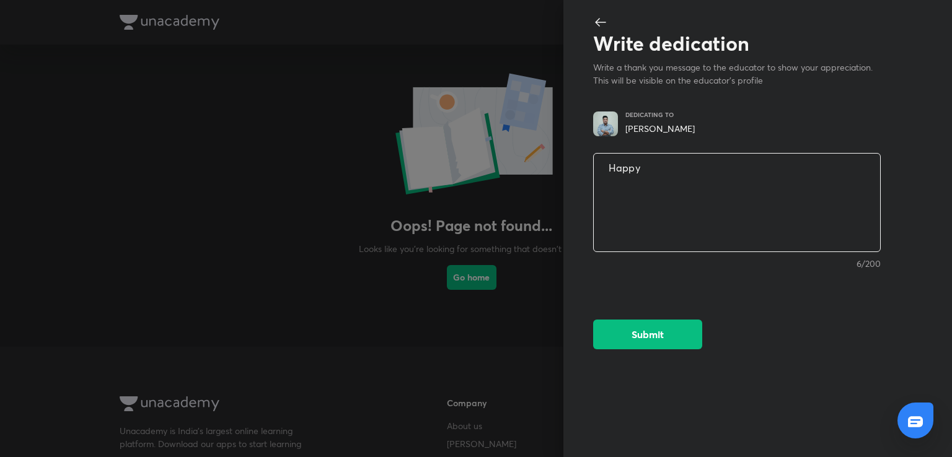
type textarea "x"
type textarea "Happy"
type textarea "x"
type textarea "Happy t"
type textarea "x"
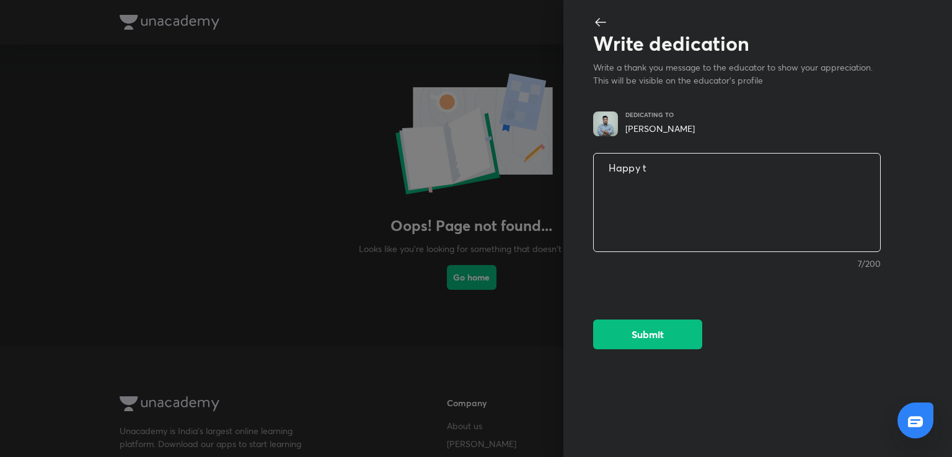
type textarea "Happy te"
type textarea "x"
type textarea "Happy tea"
type textarea "x"
type textarea "Happy teac"
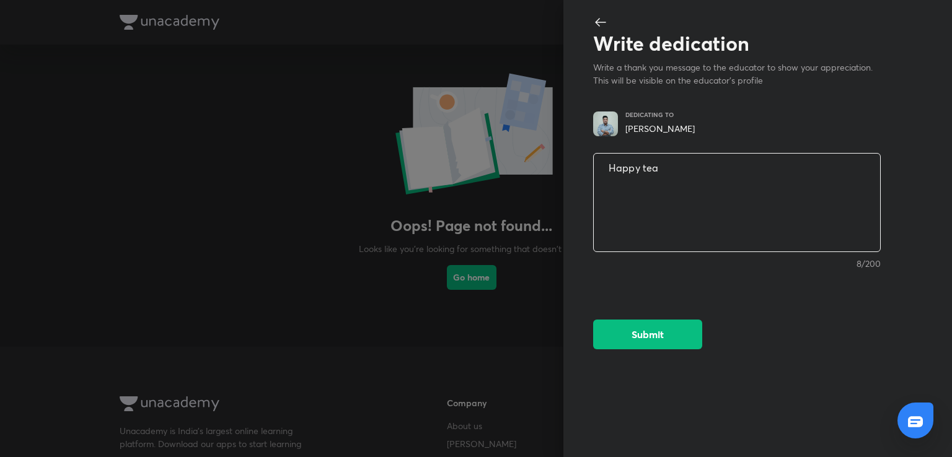
type textarea "x"
type textarea "Happy teach"
type textarea "x"
type textarea "Happy teache"
type textarea "x"
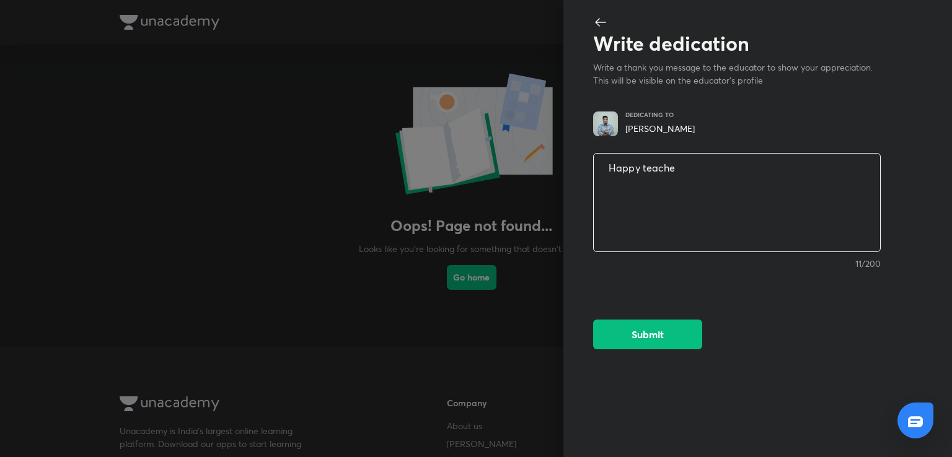
type textarea "Happy teacher"
type textarea "x"
type textarea "Happy teacher""
type textarea "x"
type textarea "Happy teacher"
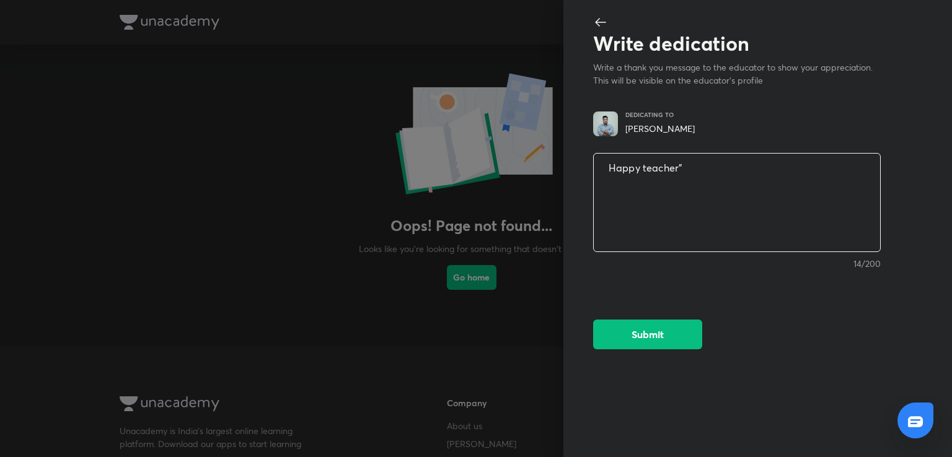
type textarea "x"
type textarea "Happy teacher'"
type textarea "x"
type textarea "Happy teacher's"
type textarea "x"
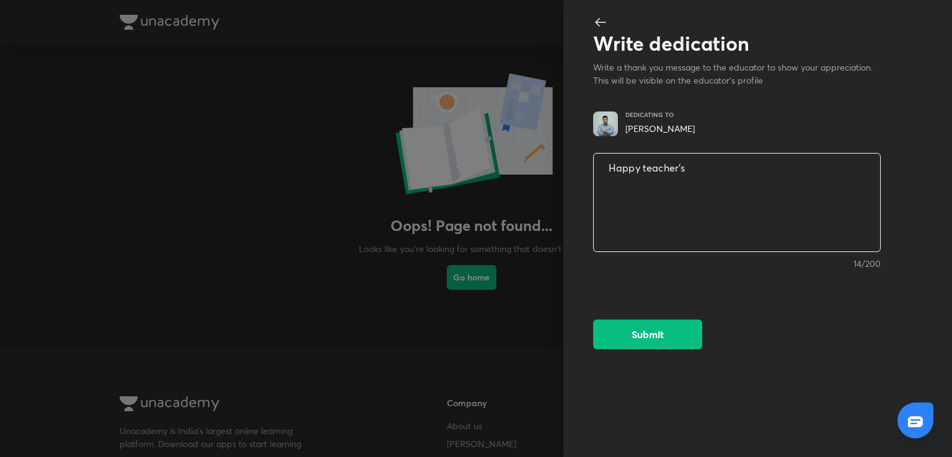
type textarea "Happy teacher's"
type textarea "x"
type textarea "Happy teacher's d"
type textarea "x"
type textarea "Happy teacher's da"
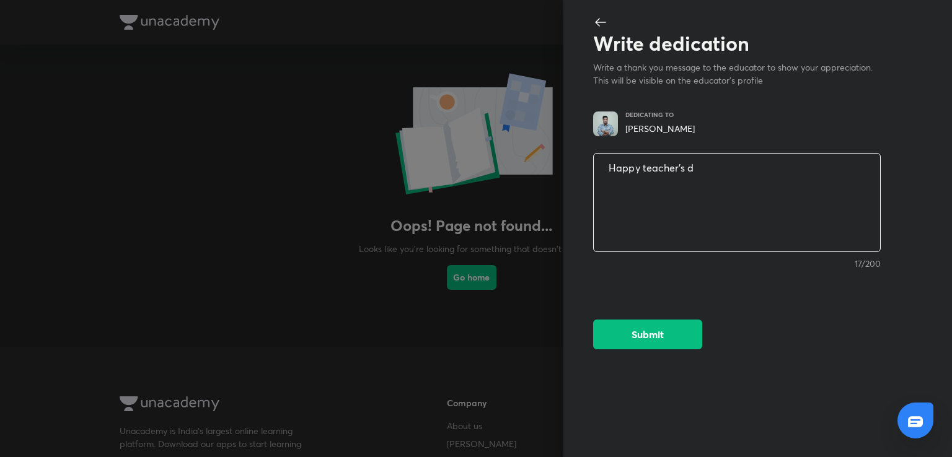
type textarea "x"
type textarea "Happy teacher's day"
type textarea "x"
type textarea "Happy teacher's day"
type textarea "x"
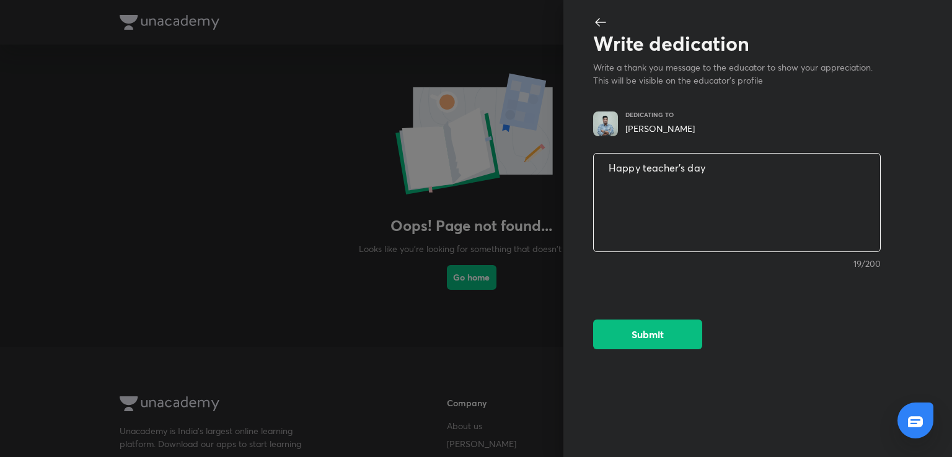
type textarea "Happy teacher's day s"
type textarea "x"
type textarea "Happy teacher's day si"
type textarea "x"
type textarea "Happy teacher's day sir"
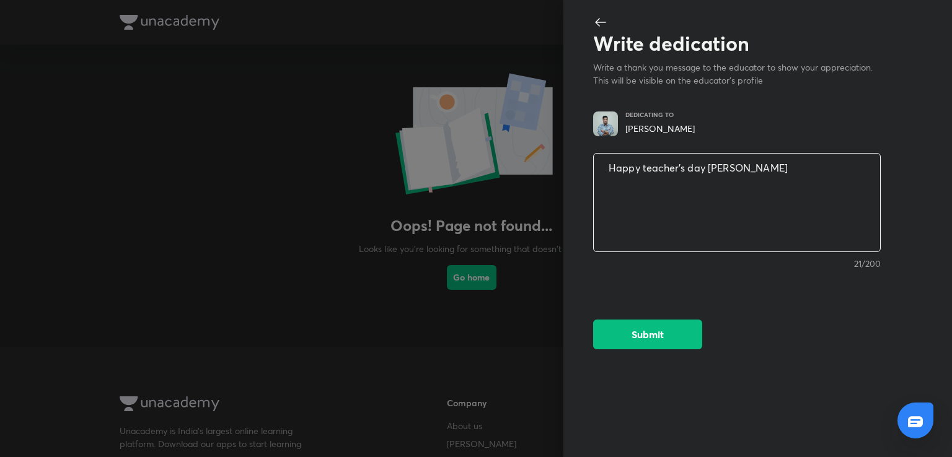
type textarea "x"
type textarea "Happy teacher's day sir."
type textarea "x"
type textarea "Happy teacher's day sir.."
type textarea "x"
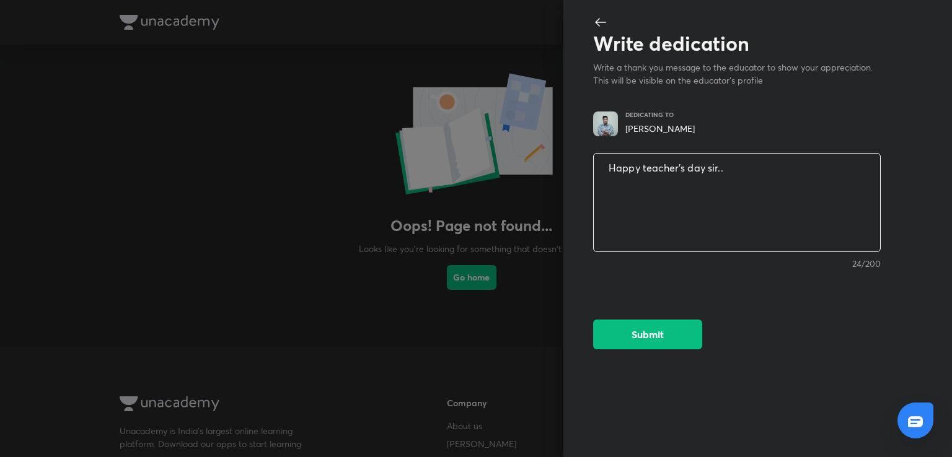
type textarea "Happy teacher's day sir..."
type textarea "x"
type textarea "Happy teacher's day sir..."
type textarea "x"
type textarea "Happy teacher's day sir... i"
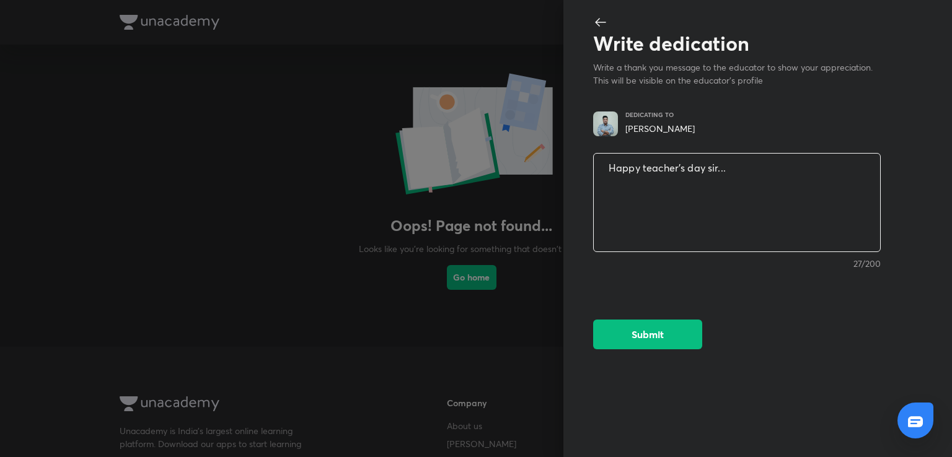
type textarea "x"
type textarea "Happy teacher's day sir... i"
type textarea "x"
type textarea "Happy teacher's day sir... i a"
type textarea "x"
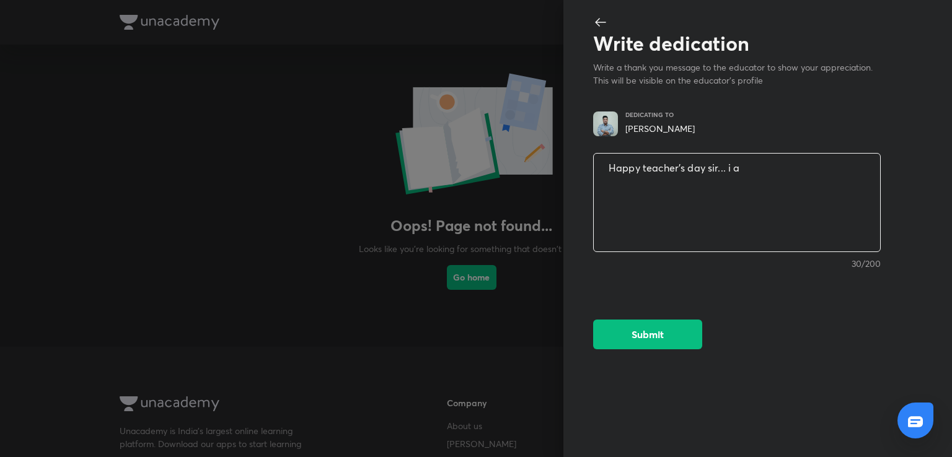
type textarea "Happy teacher's day sir... i am"
type textarea "x"
type textarea "Happy teacher's day sir... i am"
type textarea "x"
type textarea "Happy teacher's day sir... i am f"
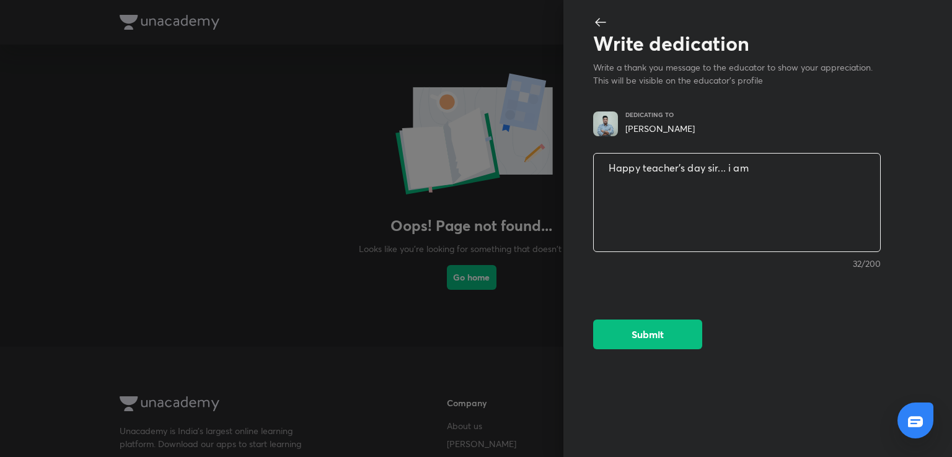
type textarea "x"
type textarea "Happy teacher's day sir... i am fo"
type textarea "x"
type textarea "Happy teacher's day sir... i am fol"
type textarea "x"
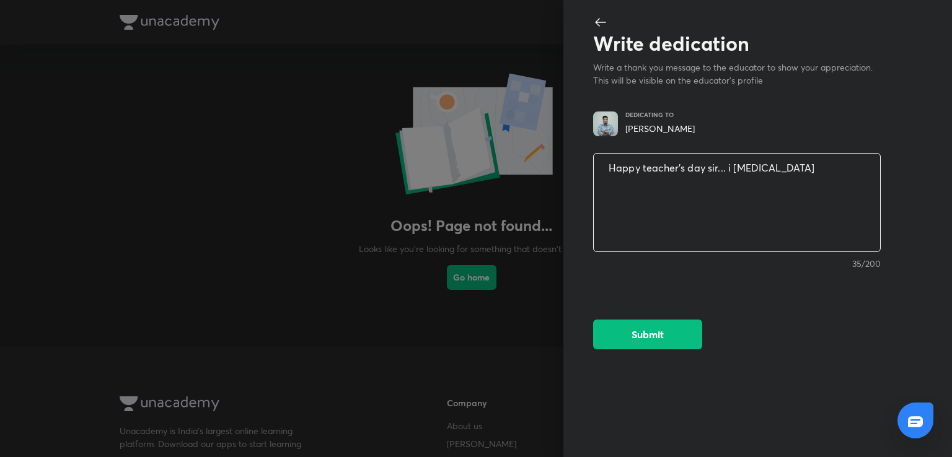
type textarea "Happy teacher's day sir... i am foll"
type textarea "x"
type textarea "Happy teacher's day sir... i am follo"
type textarea "x"
type textarea "Happy teacher's day sir... i am follow"
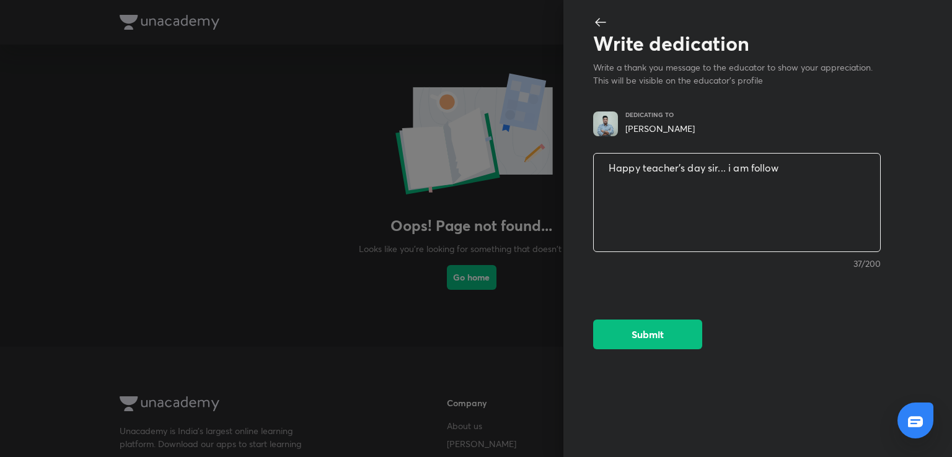
type textarea "x"
type textarea "Happy teacher's day sir... i am followi"
type textarea "x"
type textarea "Happy teacher's day sir... i am followin"
type textarea "x"
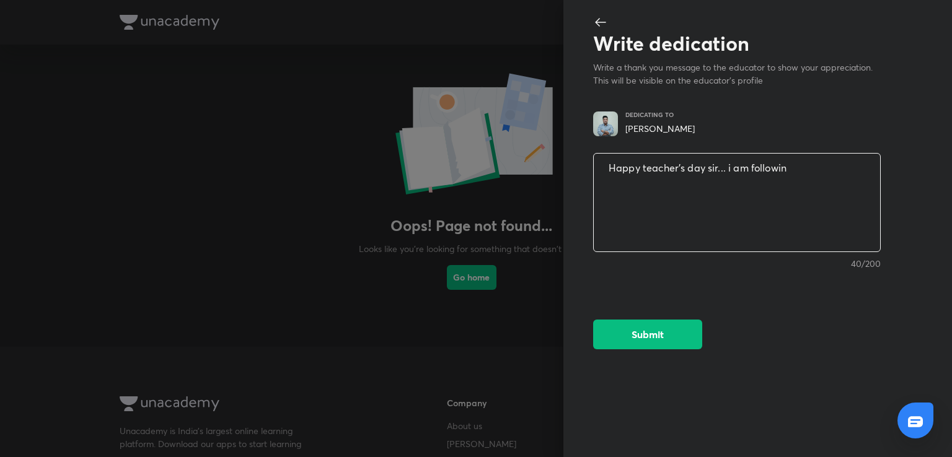
type textarea "Happy teacher's day sir... i am following"
type textarea "x"
type textarea "Happy teacher's day sir... i am following"
type textarea "x"
type textarea "Happy teacher's day sir... i am following y"
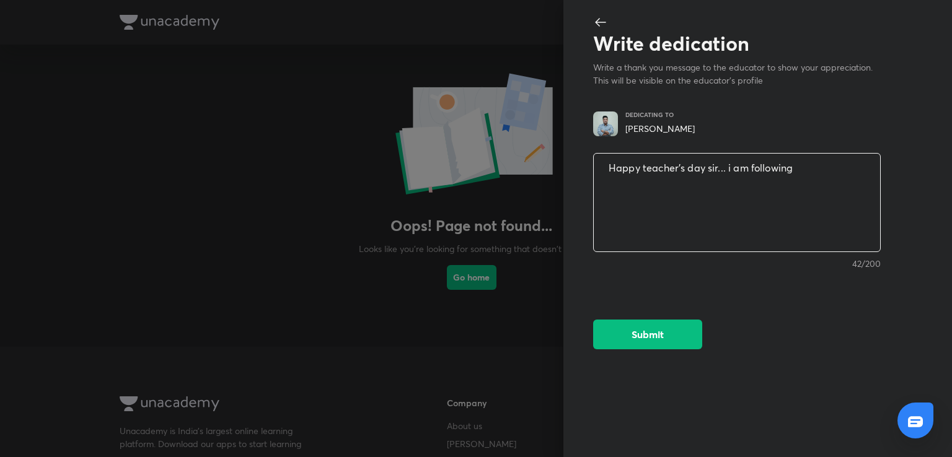
type textarea "x"
type textarea "Happy teacher's day sir... i am following yo"
type textarea "x"
type textarea "Happy teacher's day sir... i am following you"
type textarea "x"
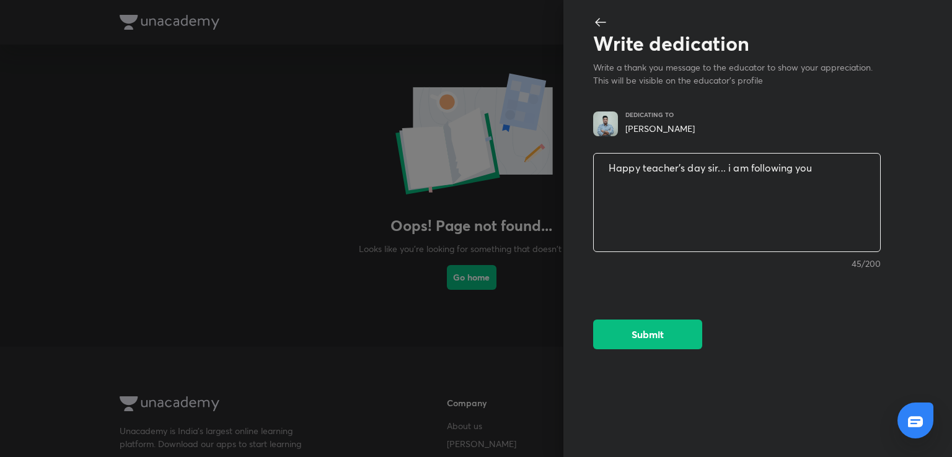
type textarea "Happy teacher's day sir... i am following your"
type textarea "x"
type textarea "Happy teacher's day sir... i am following your"
type textarea "x"
type textarea "Happy teacher's day sir... i am following your c"
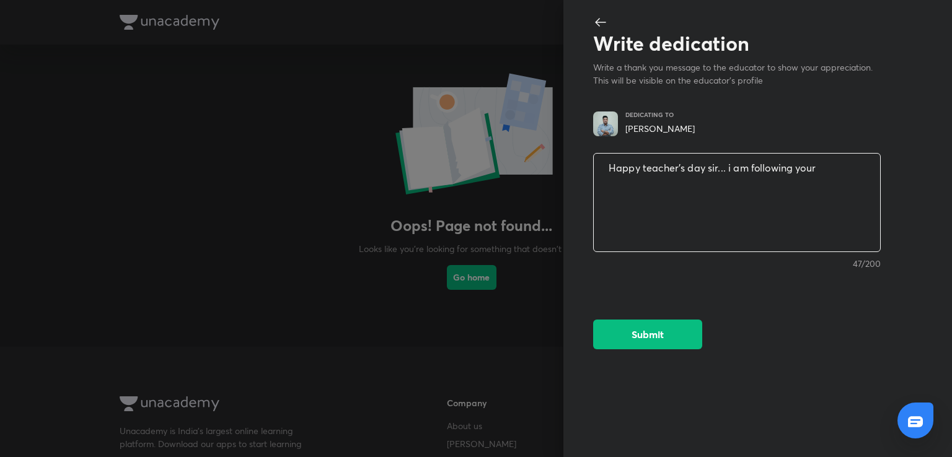
type textarea "x"
type textarea "Happy teacher's day sir... i am following your cl"
type textarea "x"
type textarea "Happy teacher's day sir... i am following your cla"
type textarea "x"
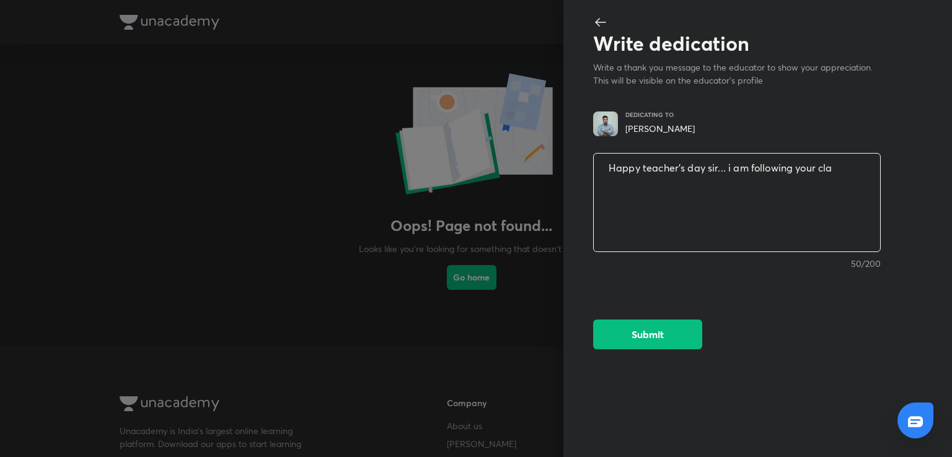
type textarea "Happy teacher's day sir... i am following your clas"
type textarea "x"
type textarea "Happy teacher's day sir... i am following your class"
type textarea "x"
type textarea "Happy teacher's day sir... i am following your classe"
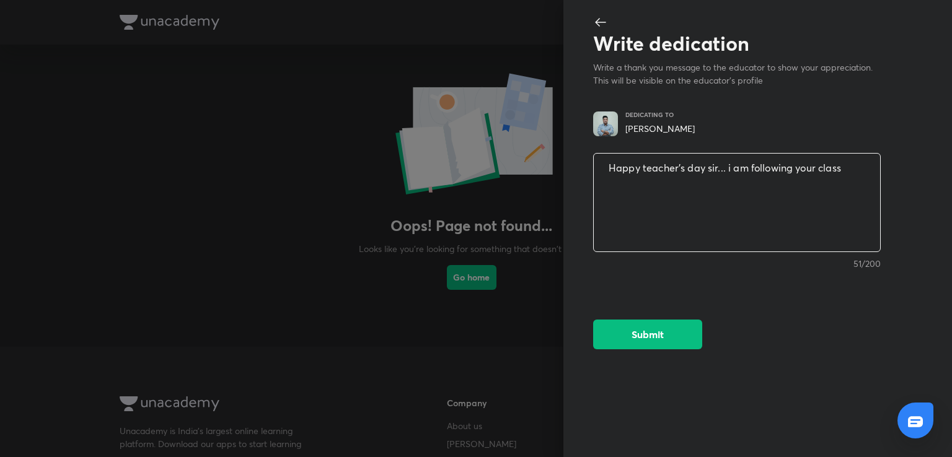
type textarea "x"
type textarea "Happy teacher's day sir... i am following your classes"
type textarea "x"
type textarea "Happy teacher's day sir... i am following your classes"
type textarea "x"
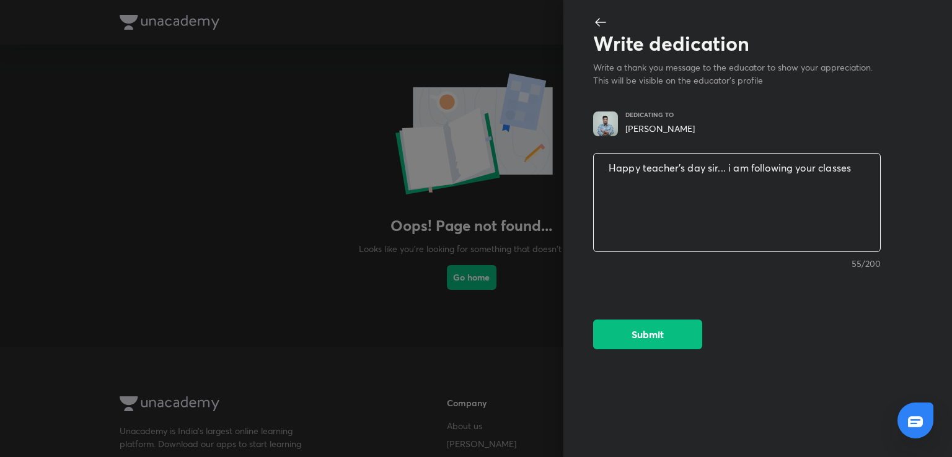
type textarea "Happy teacher's day sir... i am following your classes a"
type textarea "x"
type textarea "Happy teacher's day sir... i am following your classes"
type textarea "x"
type textarea "Happy teacher's day sir... i am following your classes i"
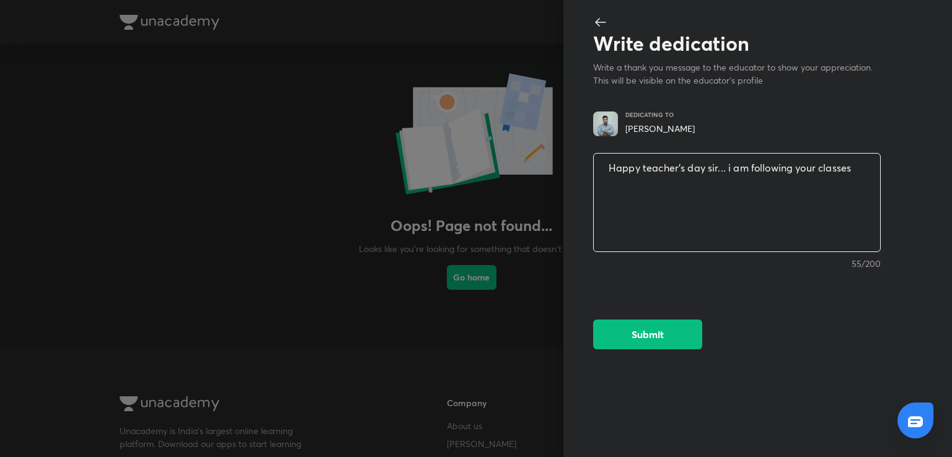
type textarea "x"
type textarea "Happy teacher's day sir... i am following your classes in"
type textarea "x"
type textarea "Happy teacher's day sir... i am following your classes in"
type textarea "x"
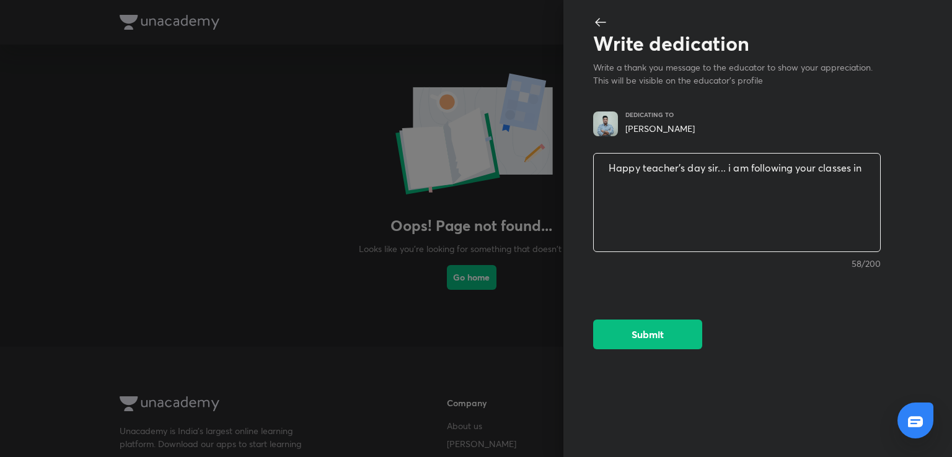
type textarea "Happy teacher's day sir... i am following your classes in r"
type textarea "x"
type textarea "Happy teacher's day sir... i am following your classes in re"
type textarea "x"
type textarea "Happy teacher's day sir... i am following your classes in rec"
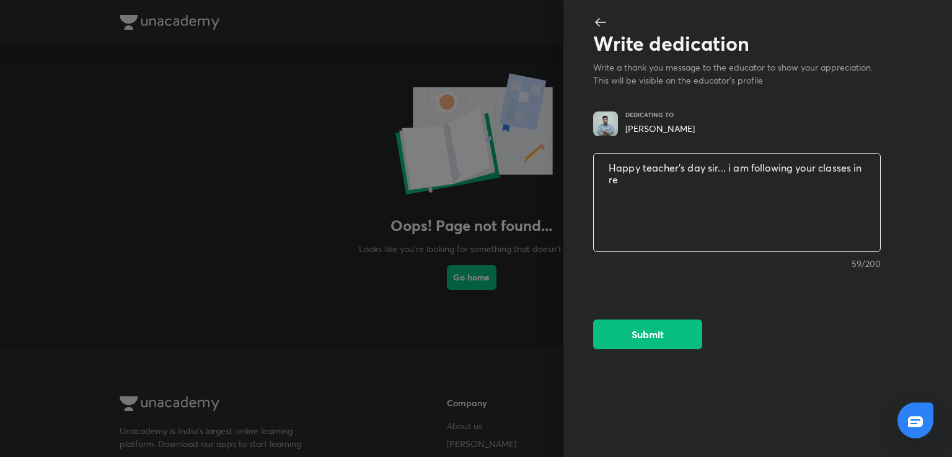
type textarea "x"
click at [651, 174] on textarea "Happy teacher's day sir... i am following your classes in recording.. will join…" at bounding box center [737, 203] width 286 height 102
click at [731, 186] on textarea "Happy teacher's day sir... i am following your classes in recording format.. wi…" at bounding box center [737, 203] width 286 height 102
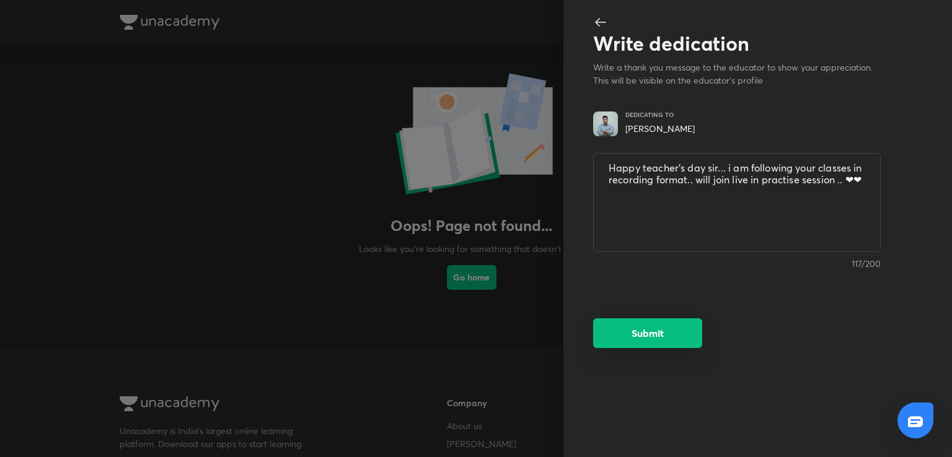
click at [655, 332] on button "Submit" at bounding box center [647, 333] width 109 height 30
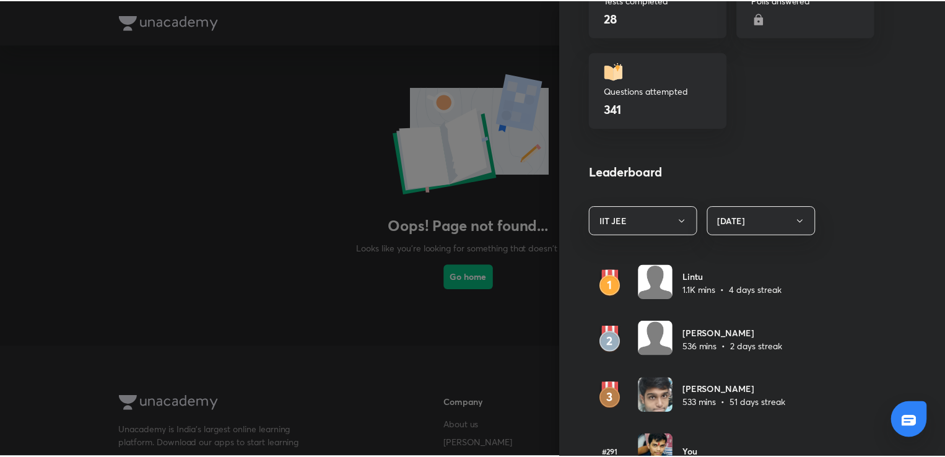
scroll to position [558, 0]
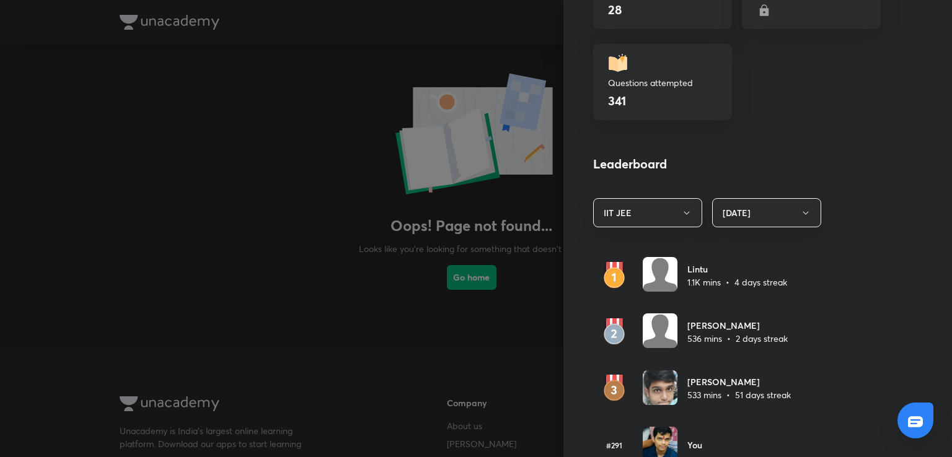
click at [440, 226] on div at bounding box center [476, 228] width 952 height 457
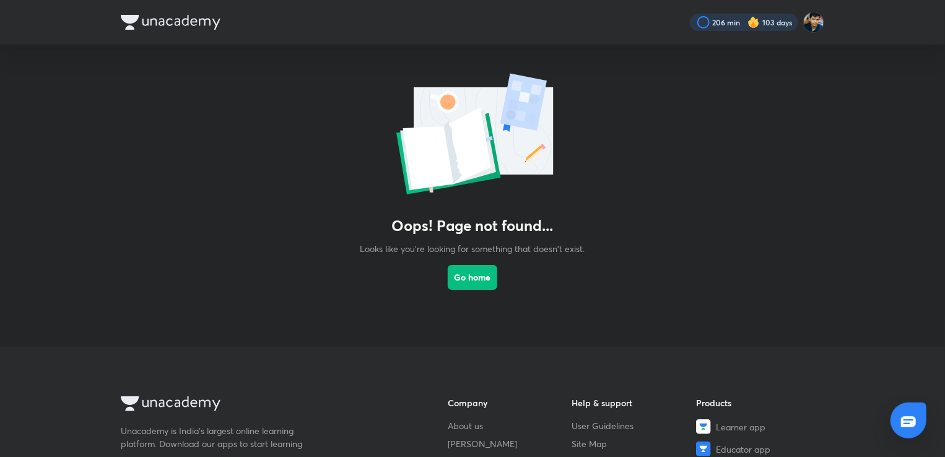
click at [709, 20] on div at bounding box center [744, 22] width 108 height 17
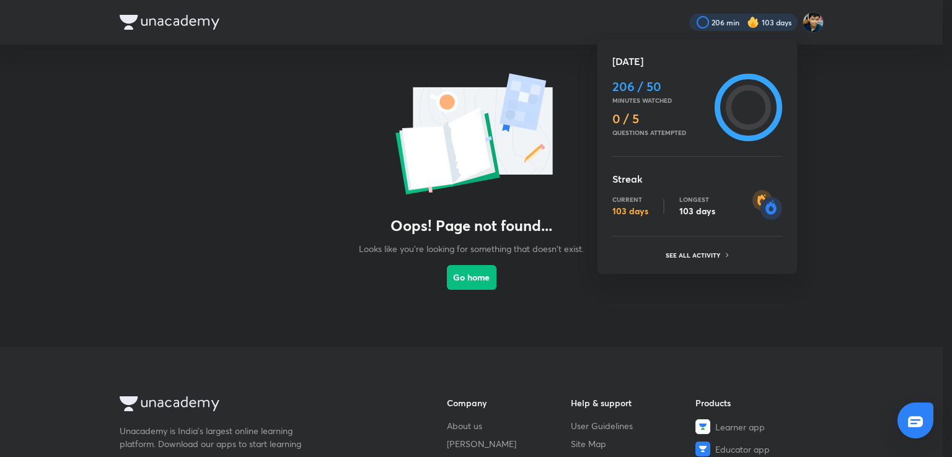
click at [173, 17] on div at bounding box center [476, 228] width 952 height 457
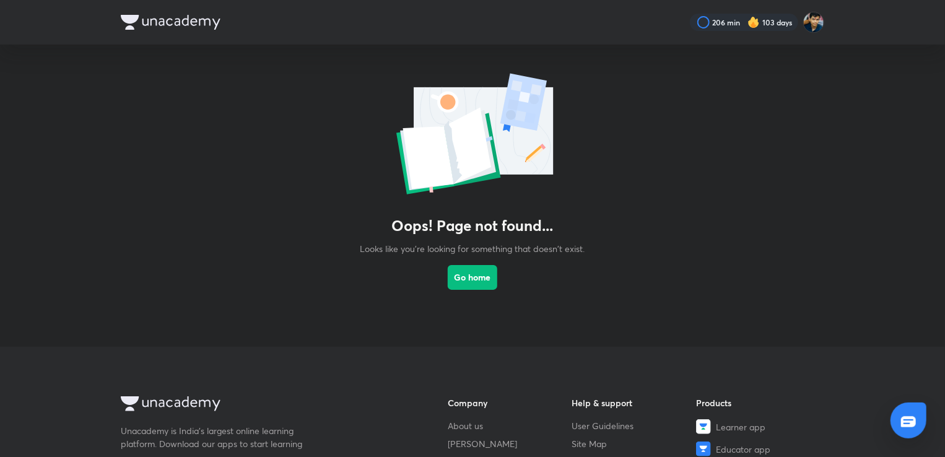
click at [173, 19] on img at bounding box center [171, 22] width 100 height 15
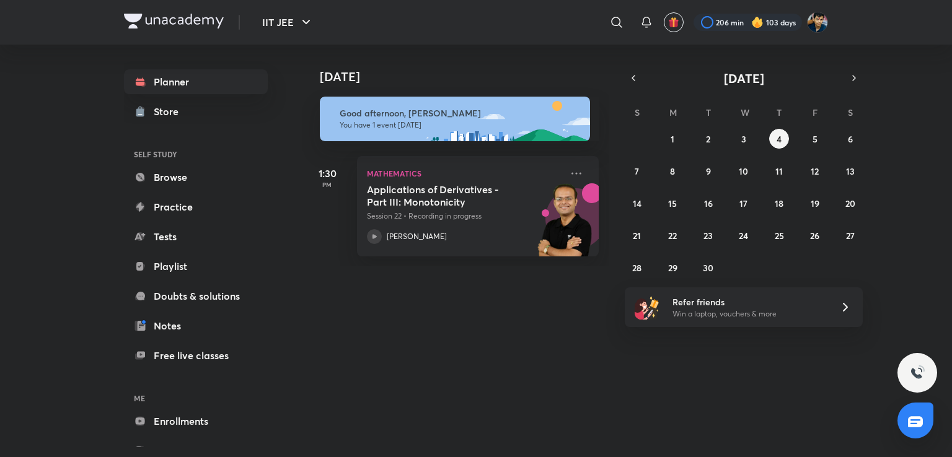
click at [620, 25] on icon at bounding box center [616, 22] width 15 height 15
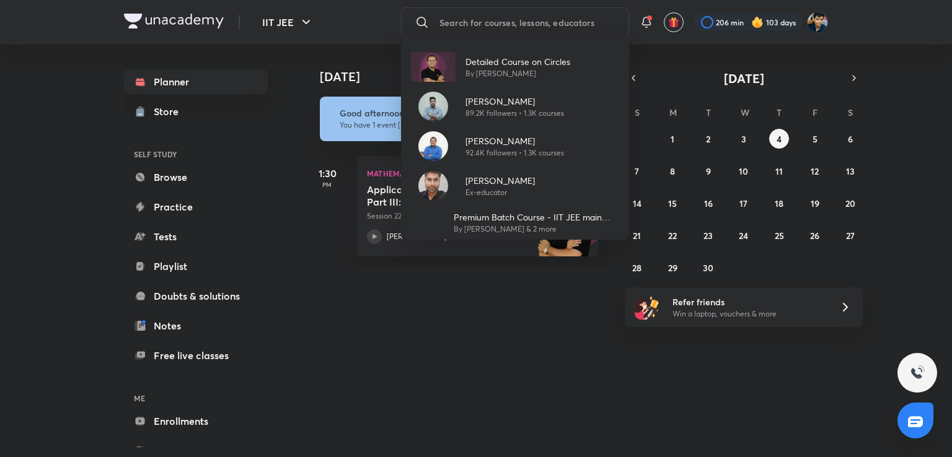
type input "o"
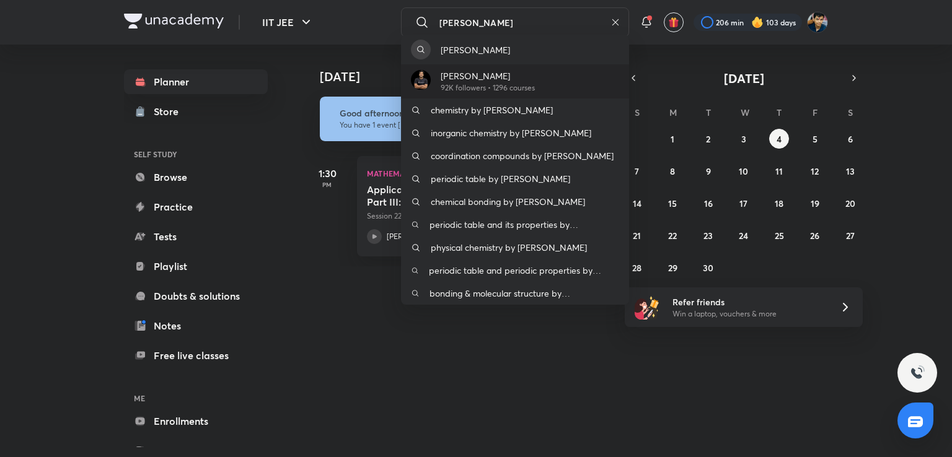
type input "[PERSON_NAME]"
click at [509, 76] on p "[PERSON_NAME]" at bounding box center [488, 75] width 94 height 13
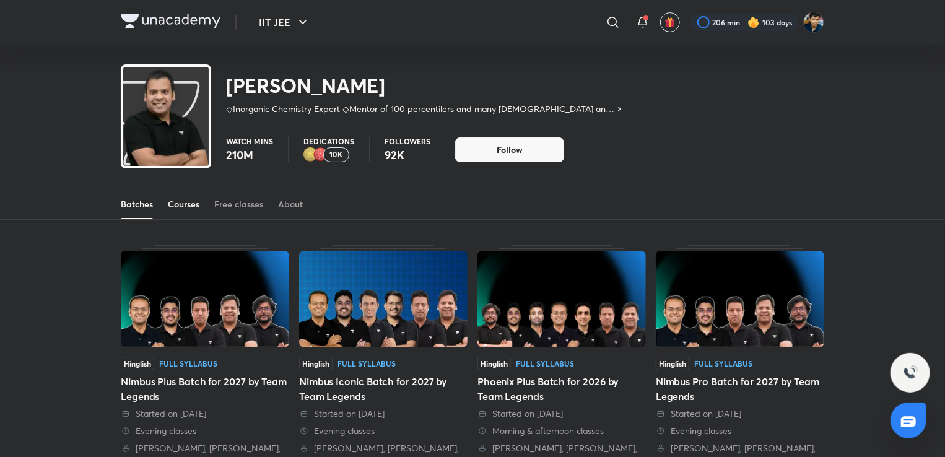
click at [186, 196] on link "Courses" at bounding box center [184, 205] width 32 height 30
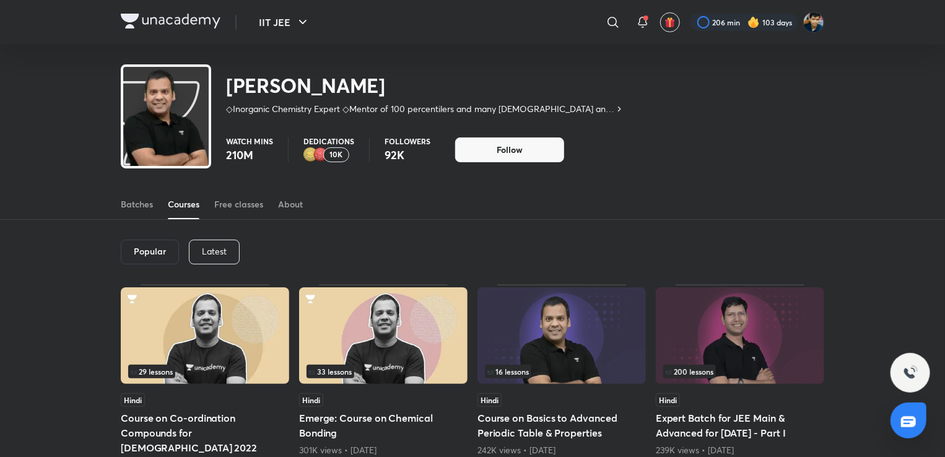
click at [216, 242] on div "Latest" at bounding box center [214, 252] width 51 height 25
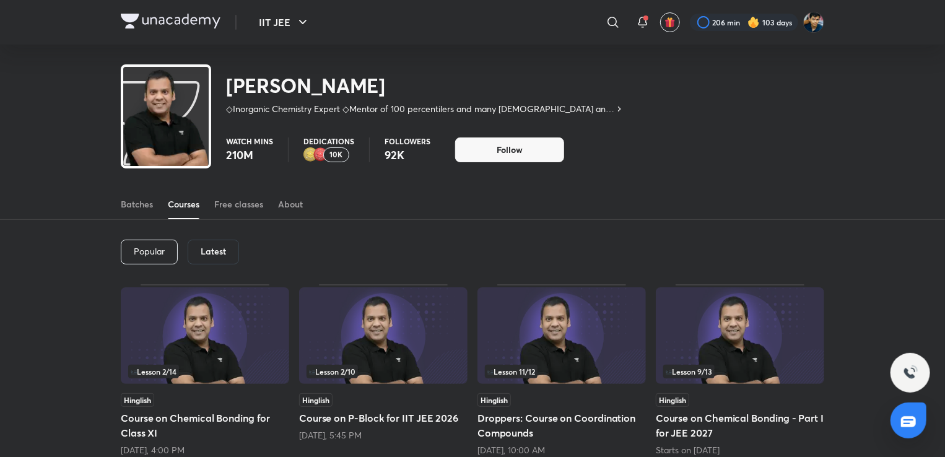
click at [331, 151] on p "10K" at bounding box center [336, 155] width 13 height 9
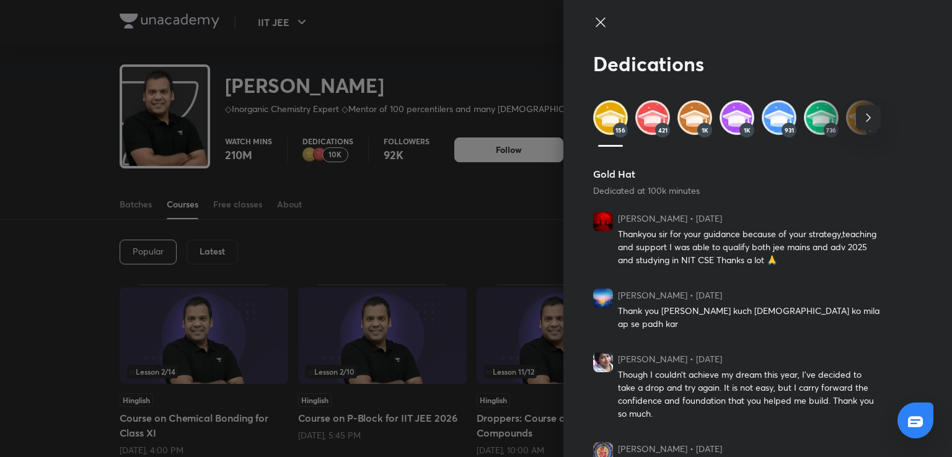
click at [861, 117] on icon "button" at bounding box center [868, 117] width 15 height 15
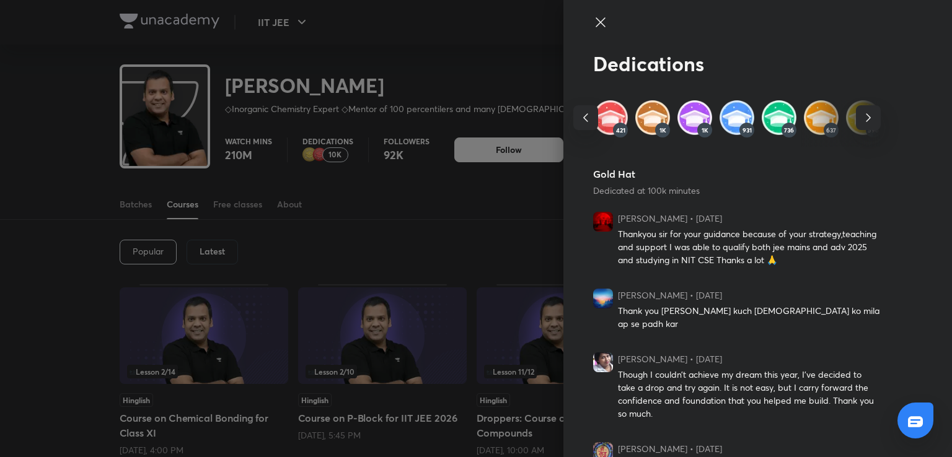
click at [861, 117] on icon "button" at bounding box center [868, 117] width 15 height 15
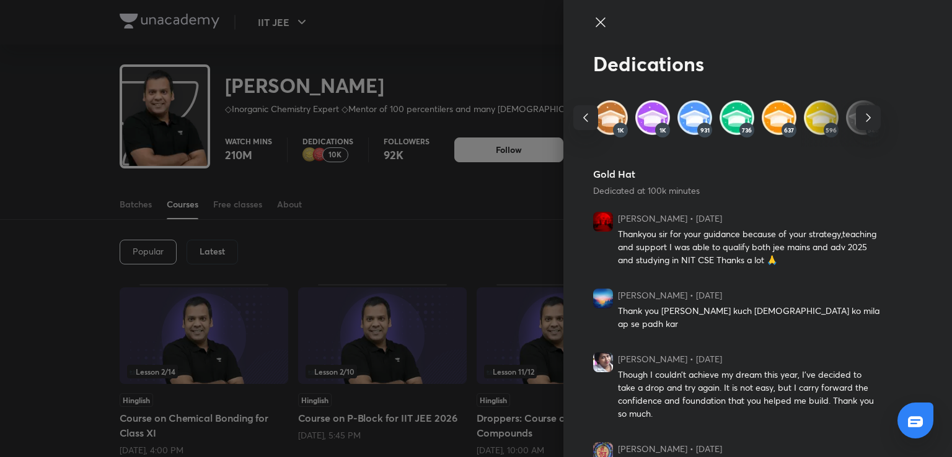
click at [861, 117] on icon "button" at bounding box center [868, 117] width 15 height 15
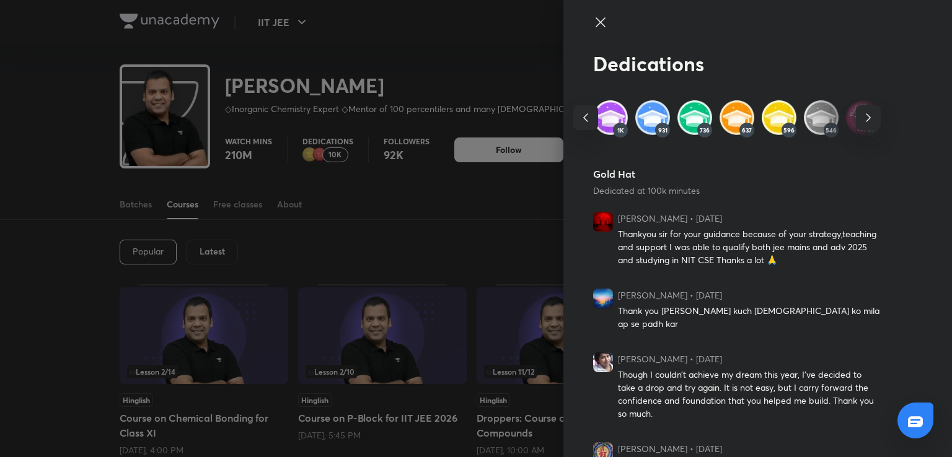
click at [860, 110] on button "button" at bounding box center [868, 117] width 25 height 25
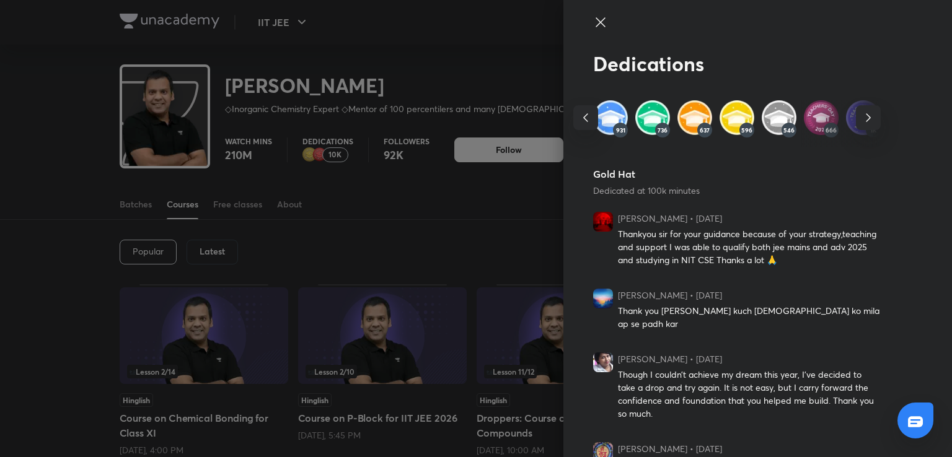
click at [813, 116] on img at bounding box center [821, 117] width 35 height 35
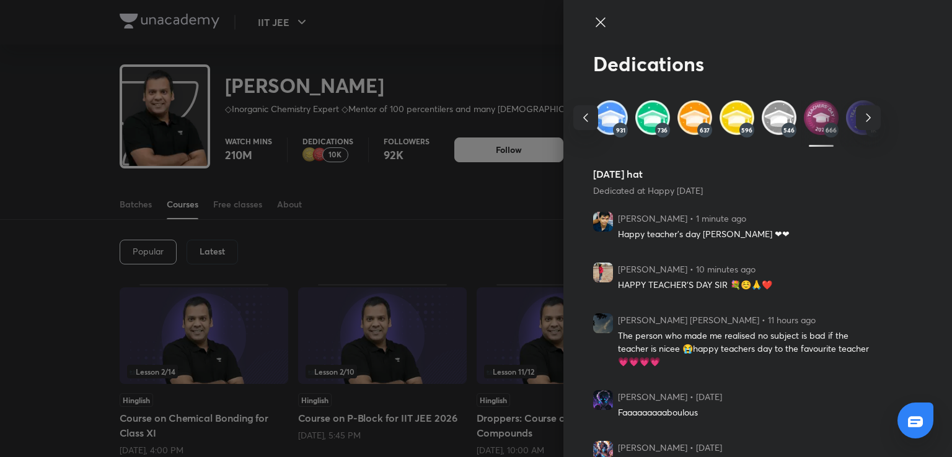
click at [511, 157] on div at bounding box center [476, 228] width 952 height 457
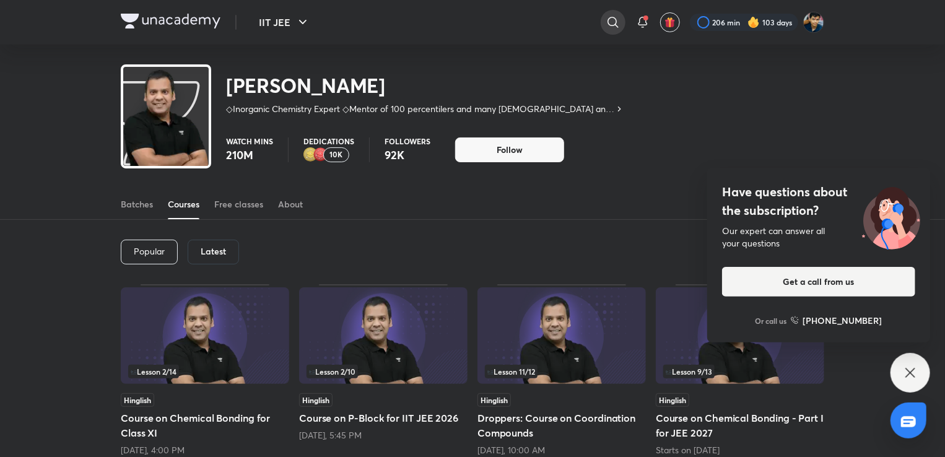
click at [603, 17] on div at bounding box center [613, 22] width 25 height 25
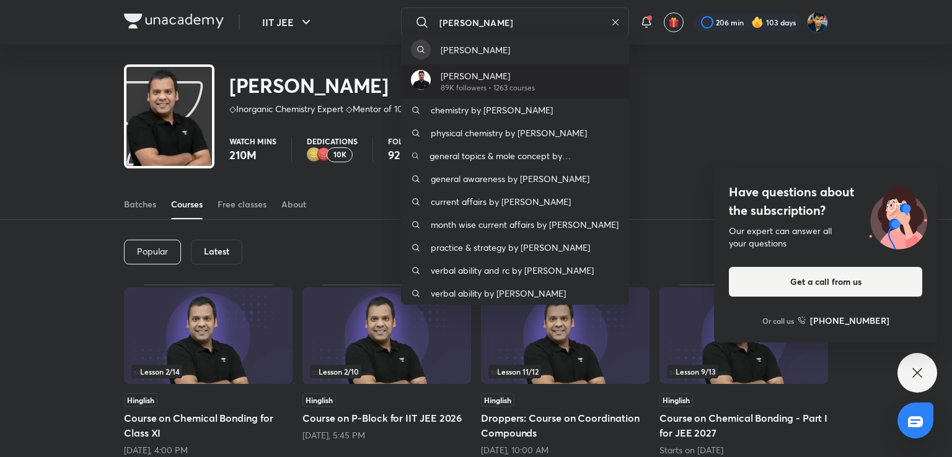
type input "brijesh"
click at [521, 81] on p "Brijesh Jindal" at bounding box center [488, 75] width 94 height 13
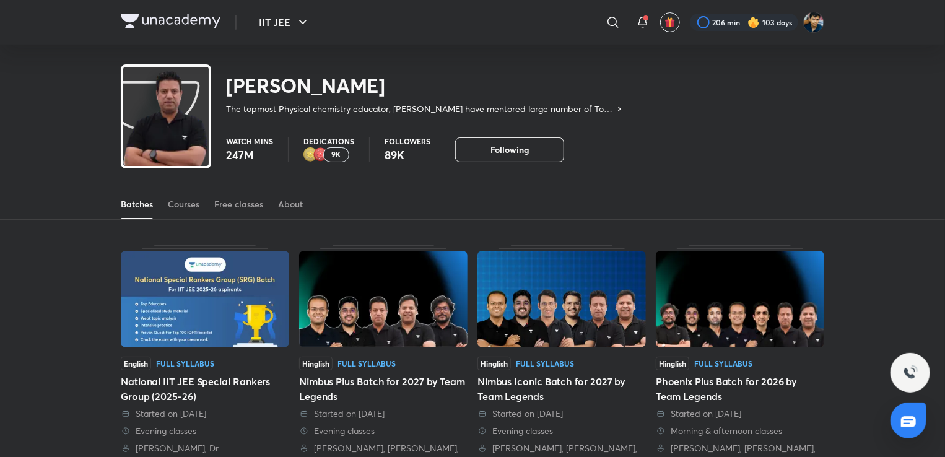
click at [333, 151] on p "9K" at bounding box center [336, 155] width 9 height 9
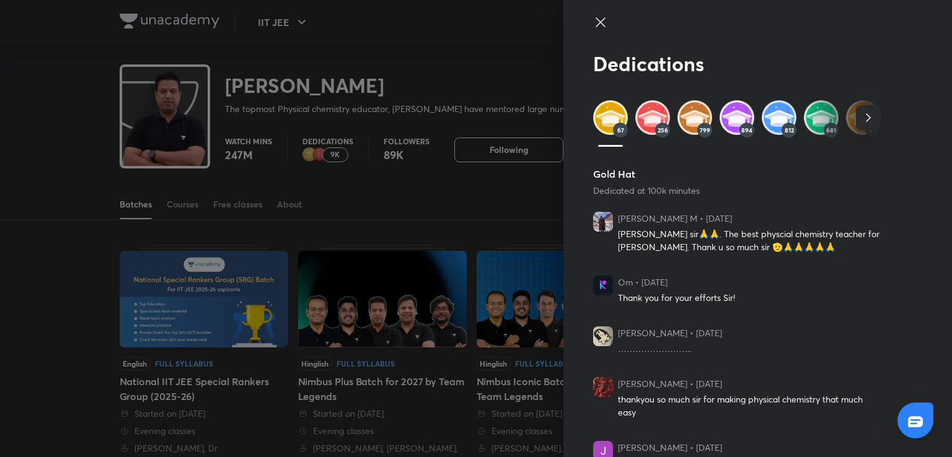
click at [861, 120] on icon "button" at bounding box center [868, 117] width 15 height 15
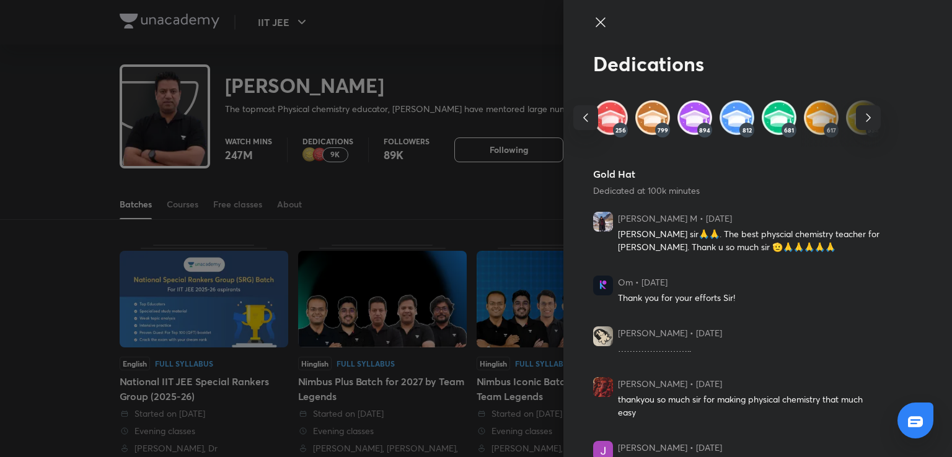
click at [861, 120] on icon "button" at bounding box center [868, 117] width 15 height 15
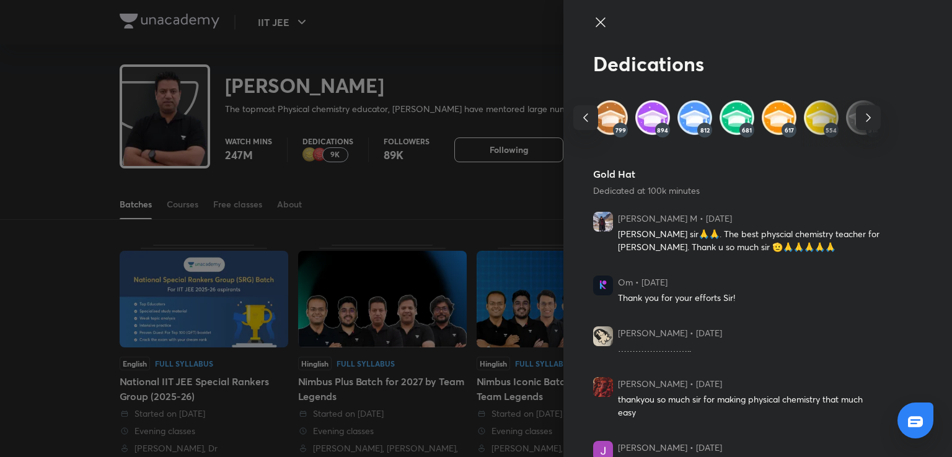
click at [861, 123] on icon "button" at bounding box center [868, 117] width 15 height 15
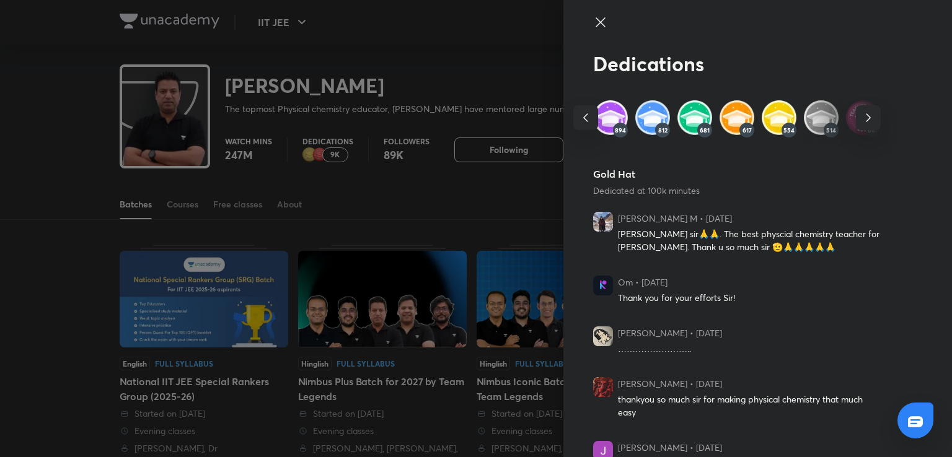
click at [861, 123] on icon "button" at bounding box center [868, 117] width 15 height 15
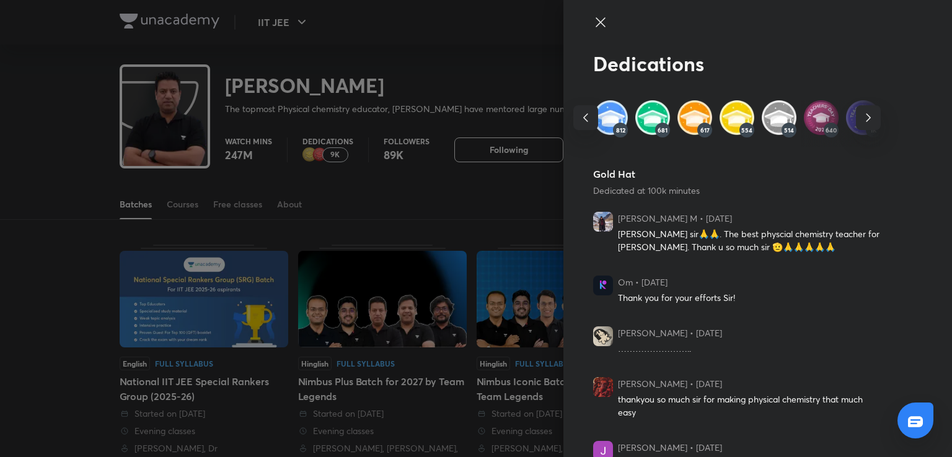
click at [861, 121] on icon "button" at bounding box center [868, 117] width 15 height 15
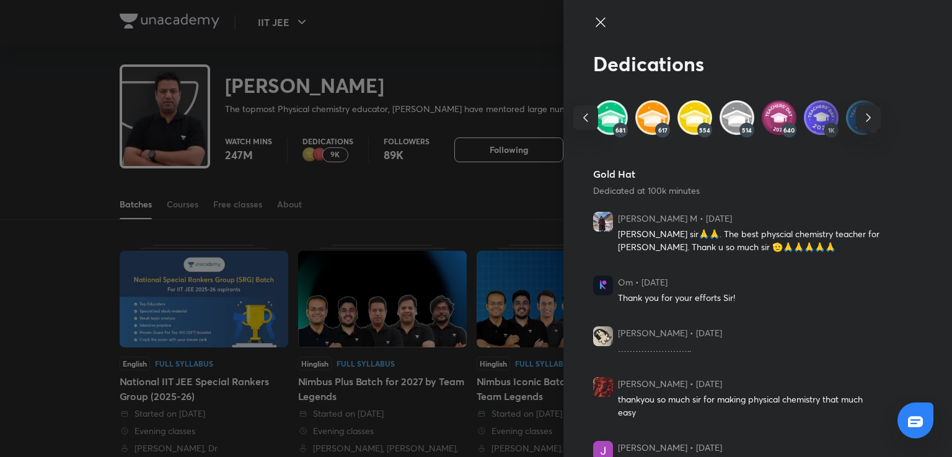
click at [761, 117] on img at bounding box center [778, 117] width 35 height 35
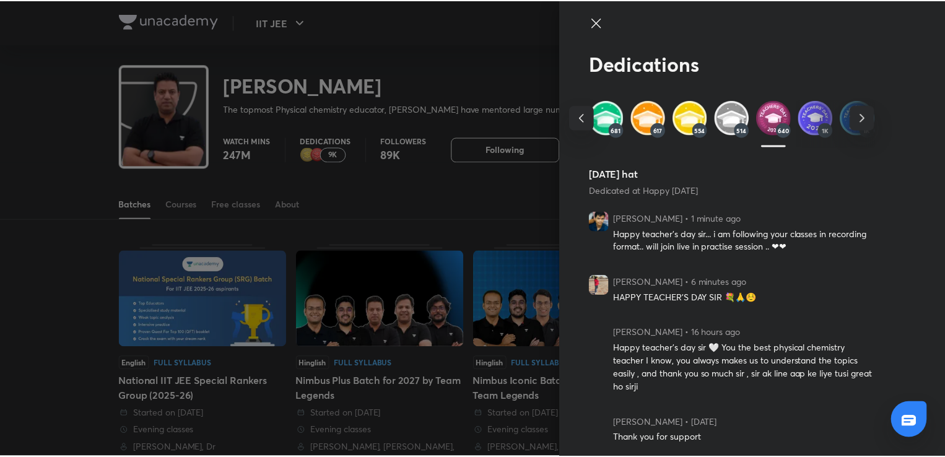
scroll to position [1, 0]
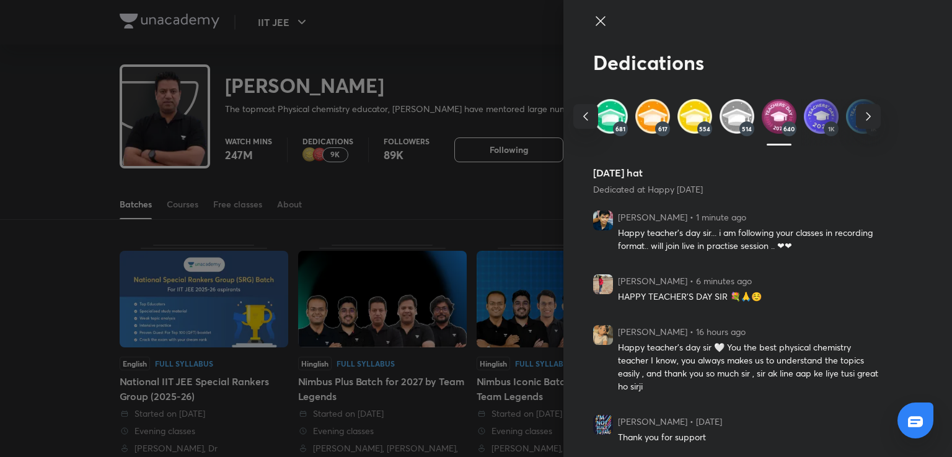
click at [582, 216] on div "Dedications 67 256 799 894 812 681 617 554 514 640 1K 1K 750 22 Teachers' Day h…" at bounding box center [757, 228] width 388 height 457
click at [593, 219] on img at bounding box center [603, 221] width 20 height 20
click at [466, 171] on div at bounding box center [476, 228] width 952 height 457
